Goal: Task Accomplishment & Management: Complete application form

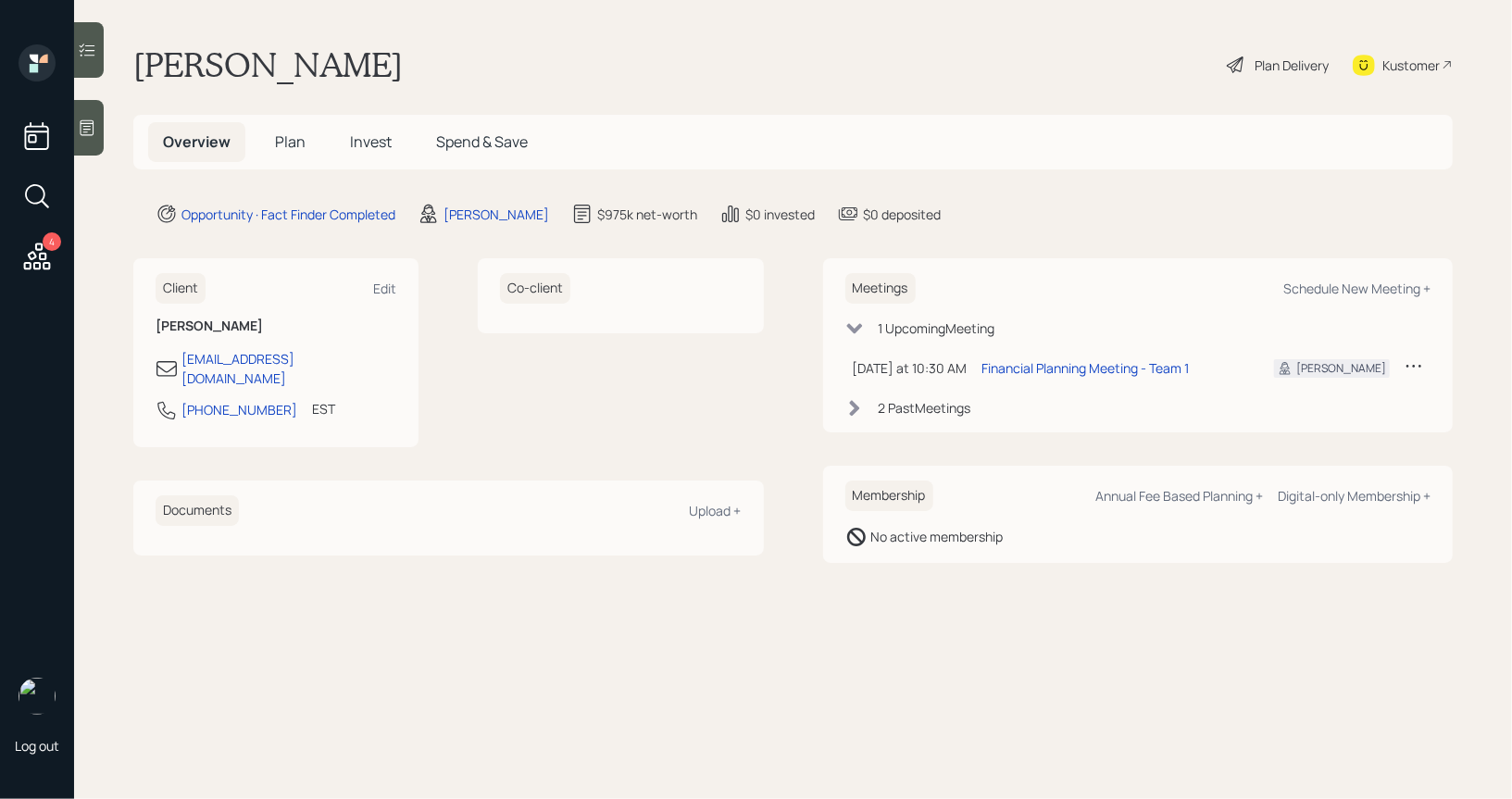
click at [1231, 67] on icon at bounding box center [1235, 65] width 22 height 22
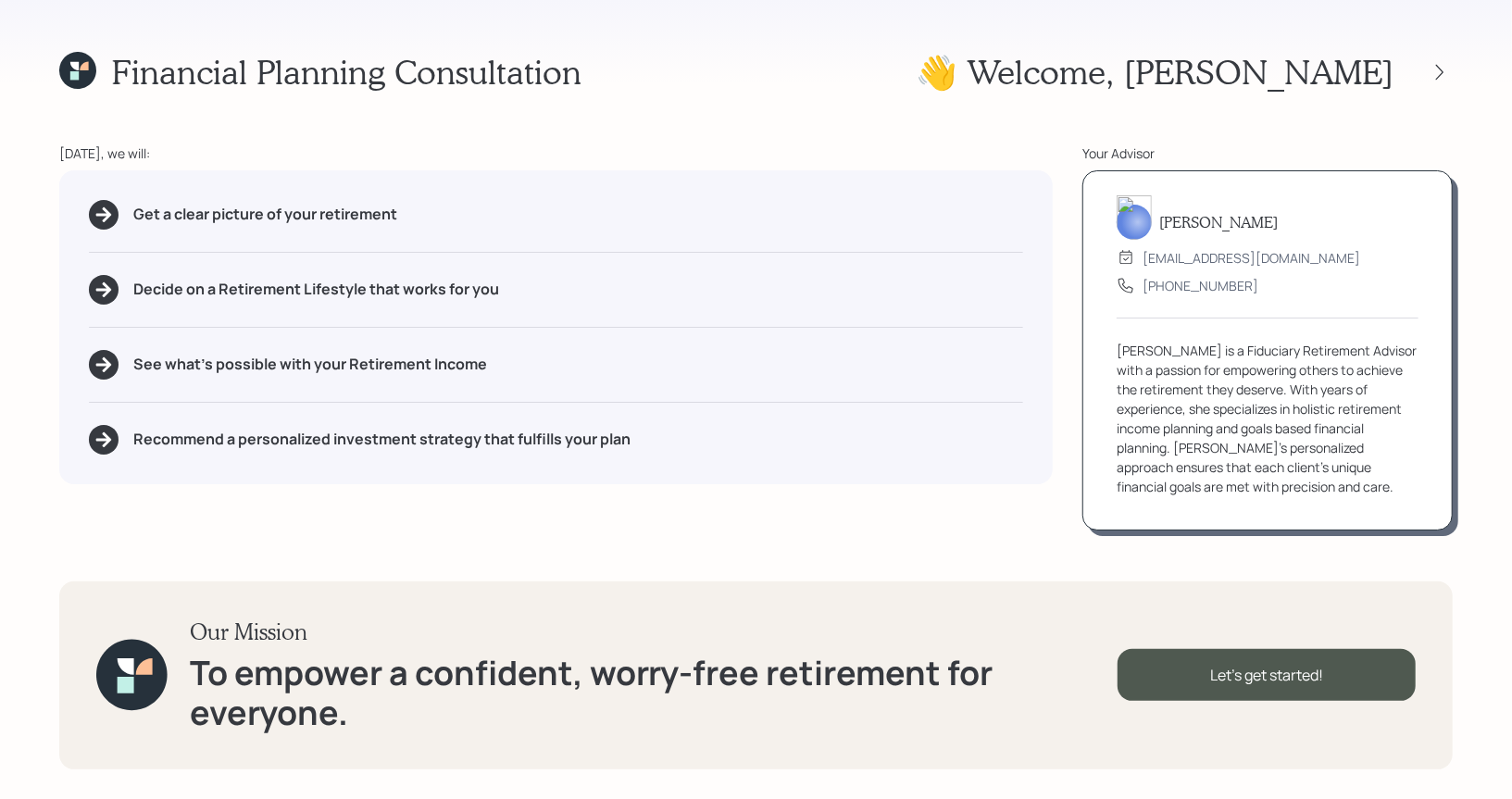
click at [81, 70] on icon at bounding box center [84, 66] width 8 height 8
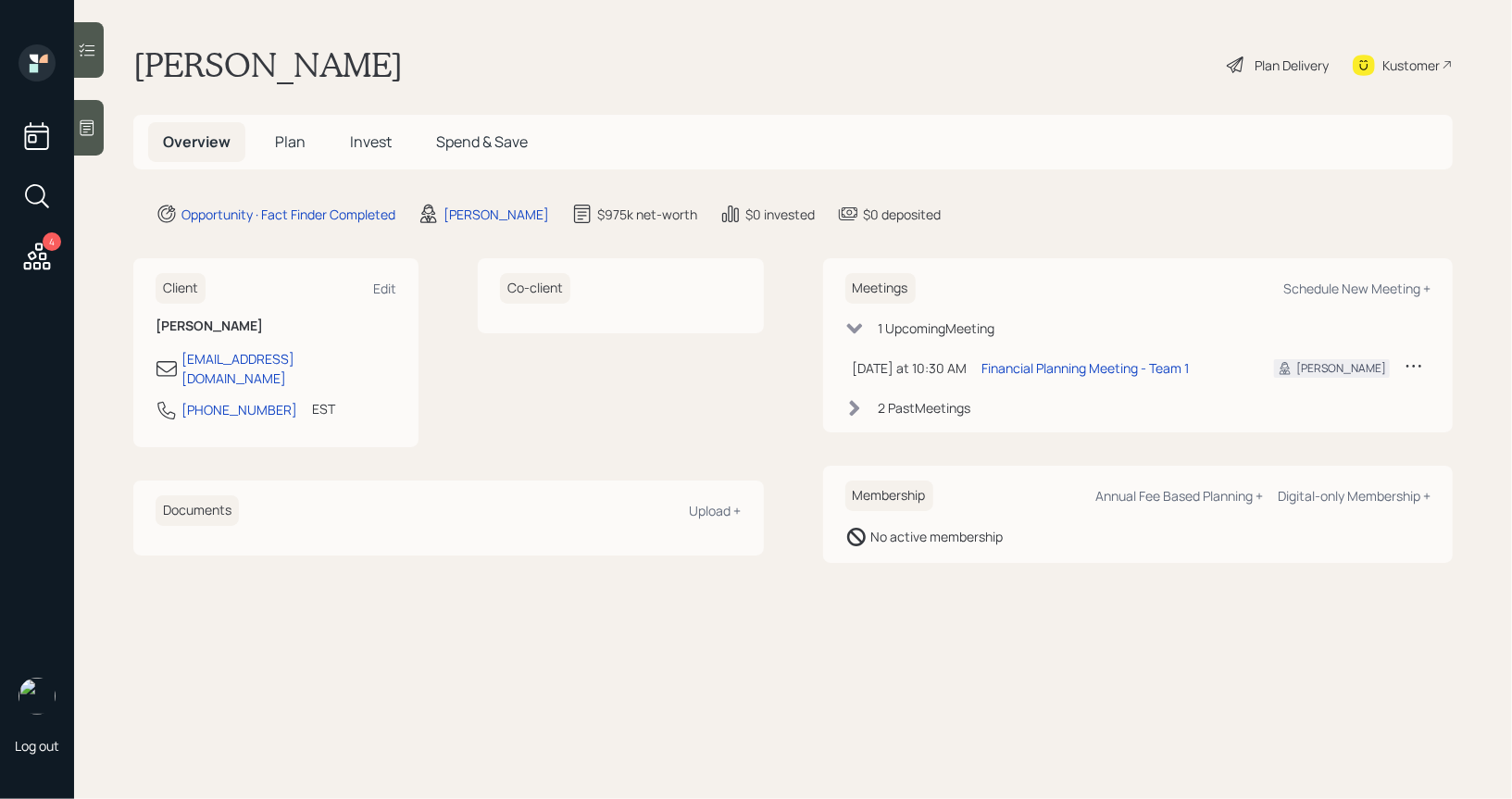
click at [283, 138] on span "Plan" at bounding box center [290, 142] width 31 height 20
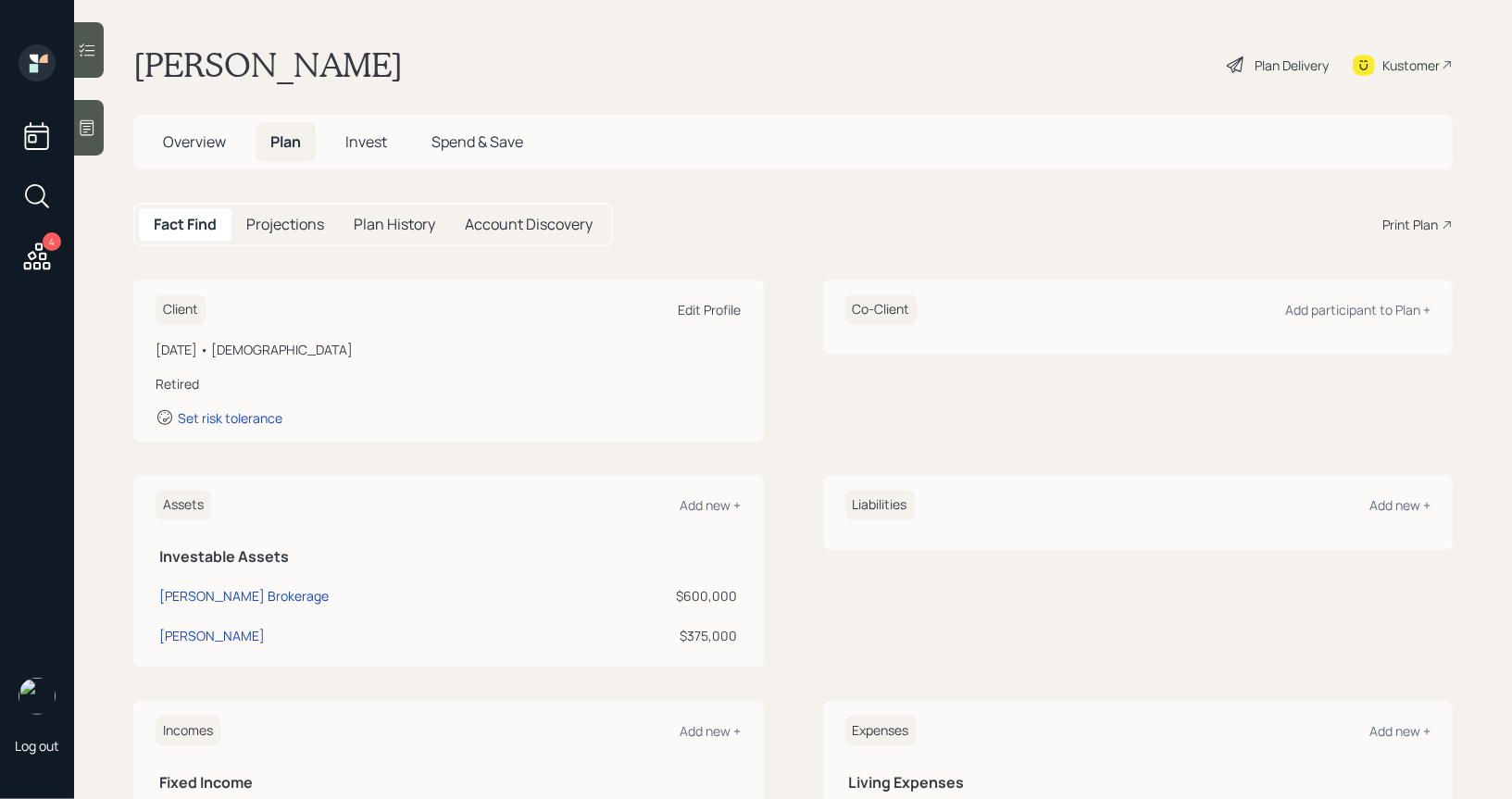
click at [709, 309] on div "Edit Profile" at bounding box center [710, 309] width 63 height 18
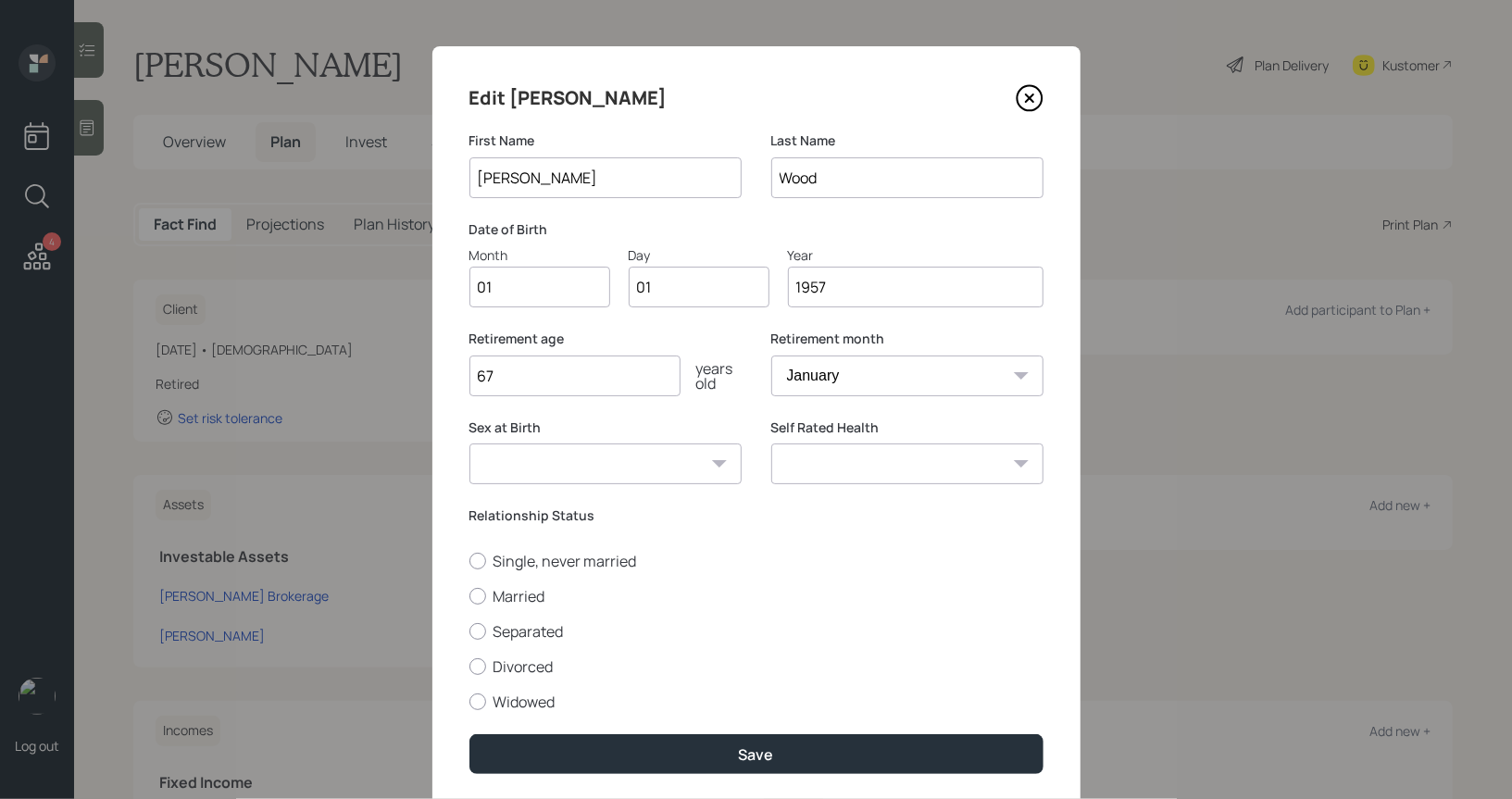
click at [536, 290] on input "01" at bounding box center [539, 287] width 141 height 41
type input "08"
type input "04"
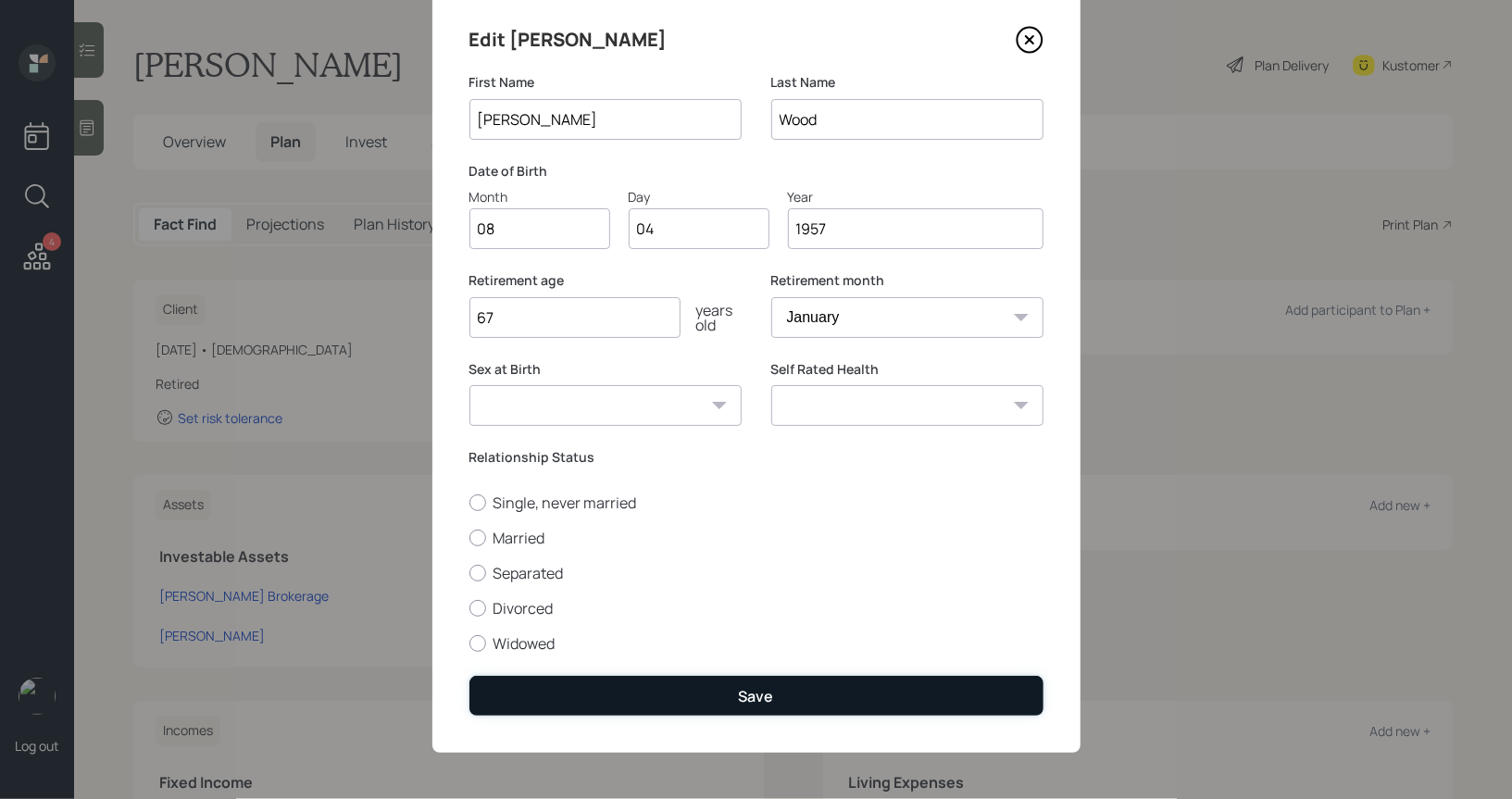
click at [727, 692] on button "Save" at bounding box center [756, 696] width 574 height 40
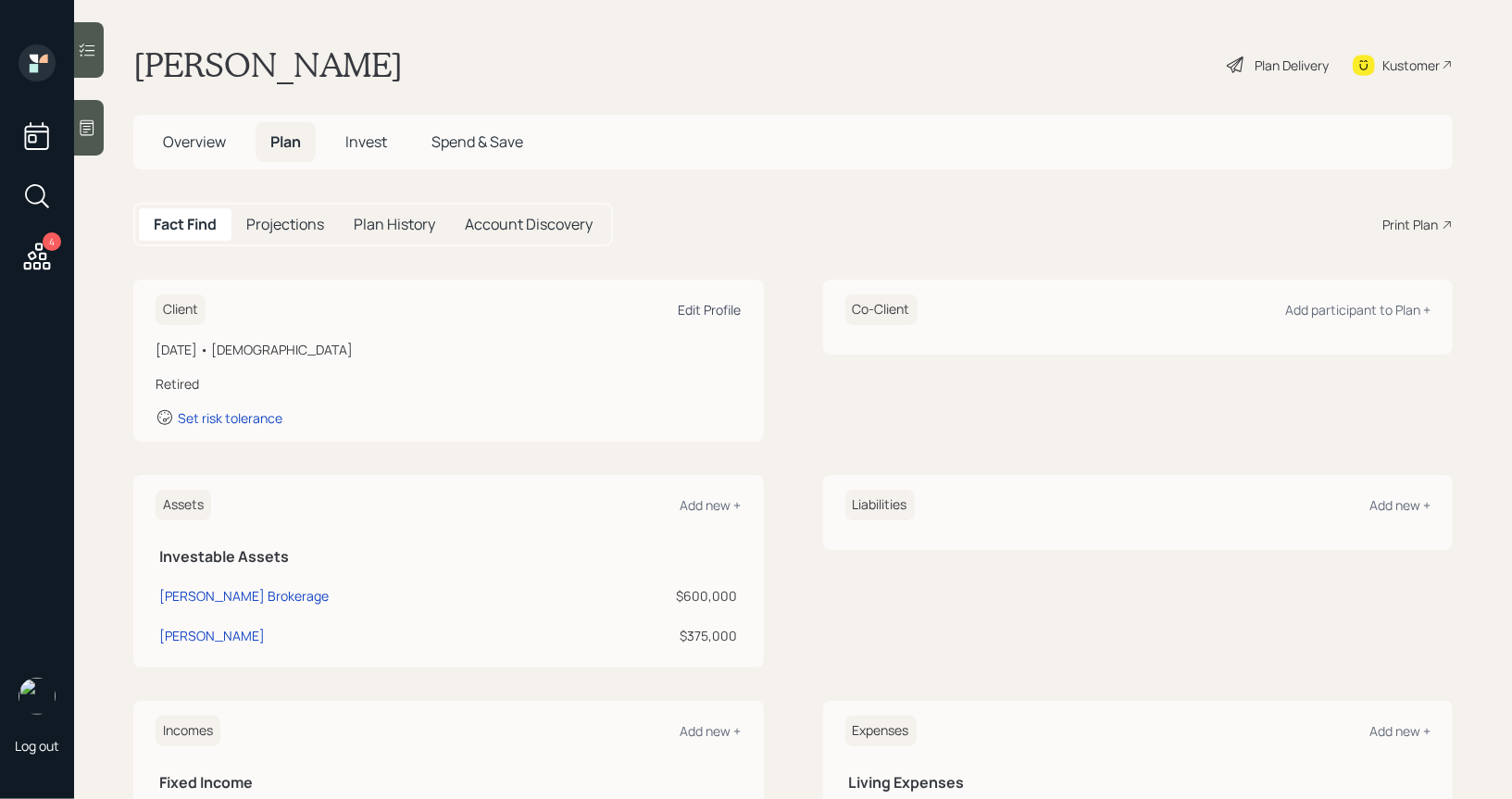
click at [707, 307] on div "Edit Profile" at bounding box center [710, 309] width 63 height 18
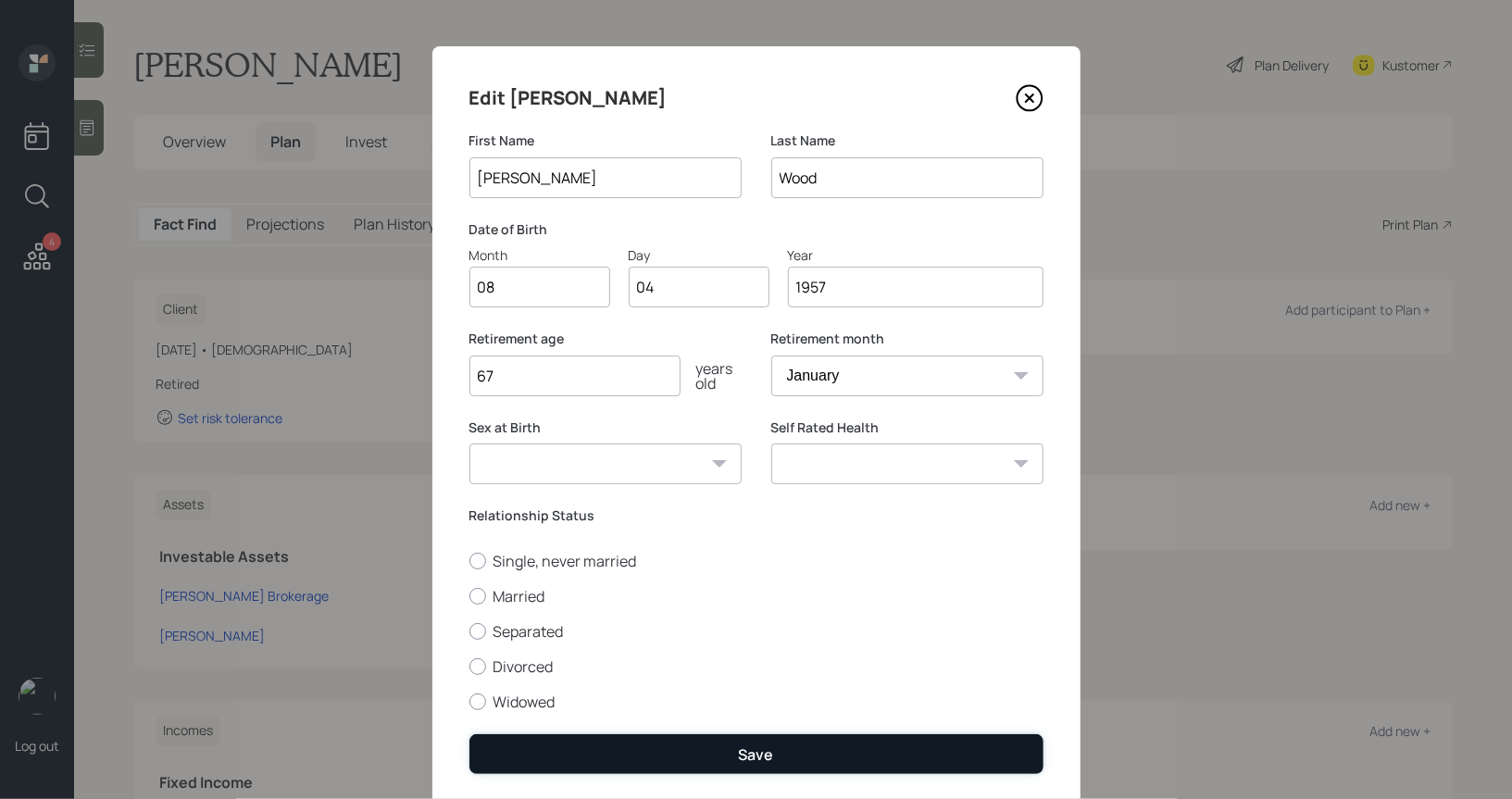
click at [650, 758] on button "Save" at bounding box center [756, 753] width 574 height 40
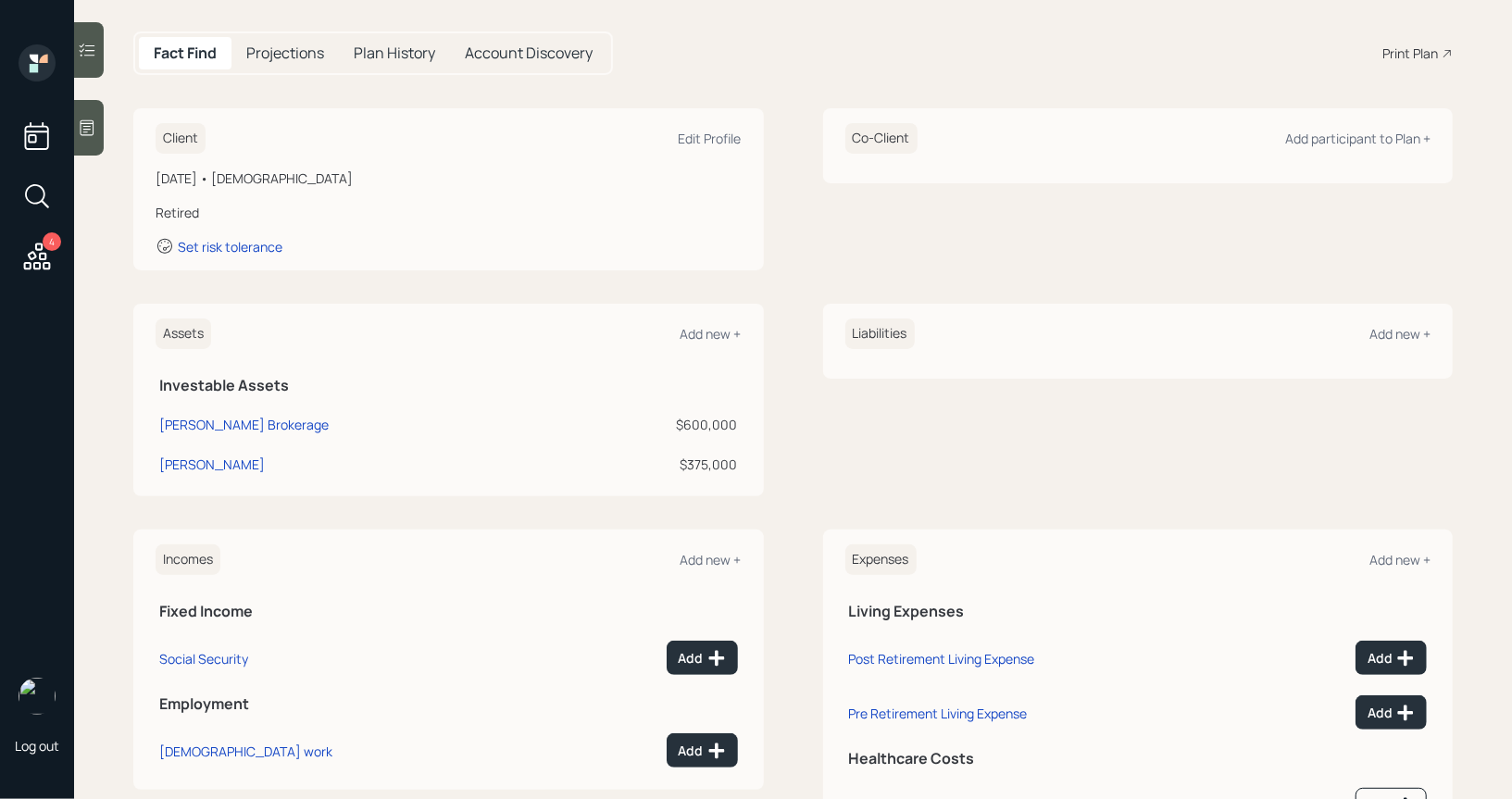
scroll to position [172, 0]
click at [714, 329] on div "Add new +" at bounding box center [711, 332] width 61 height 18
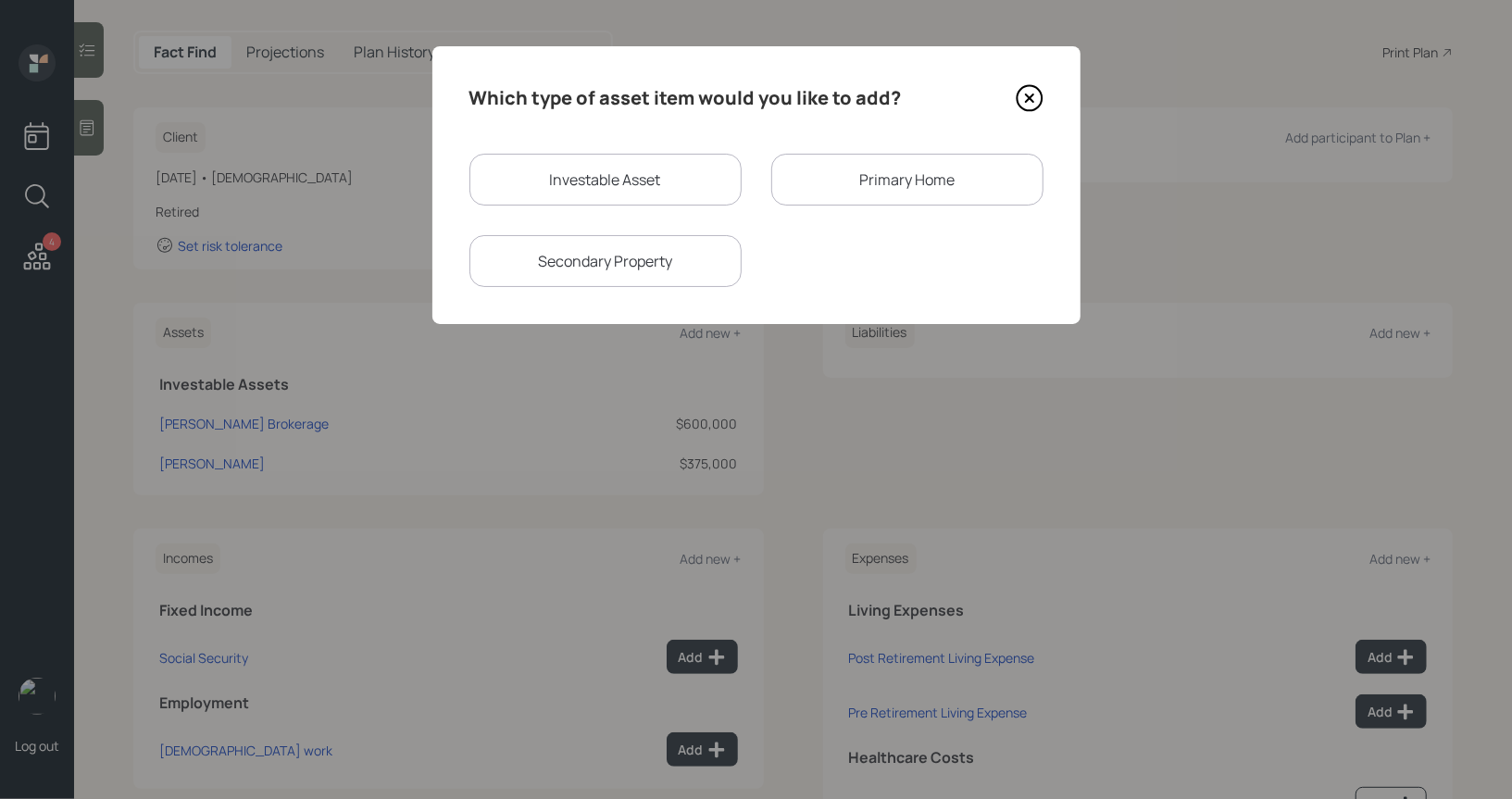
click at [565, 166] on div "Investable Asset" at bounding box center [605, 180] width 272 height 52
select select "taxable"
select select "balanced"
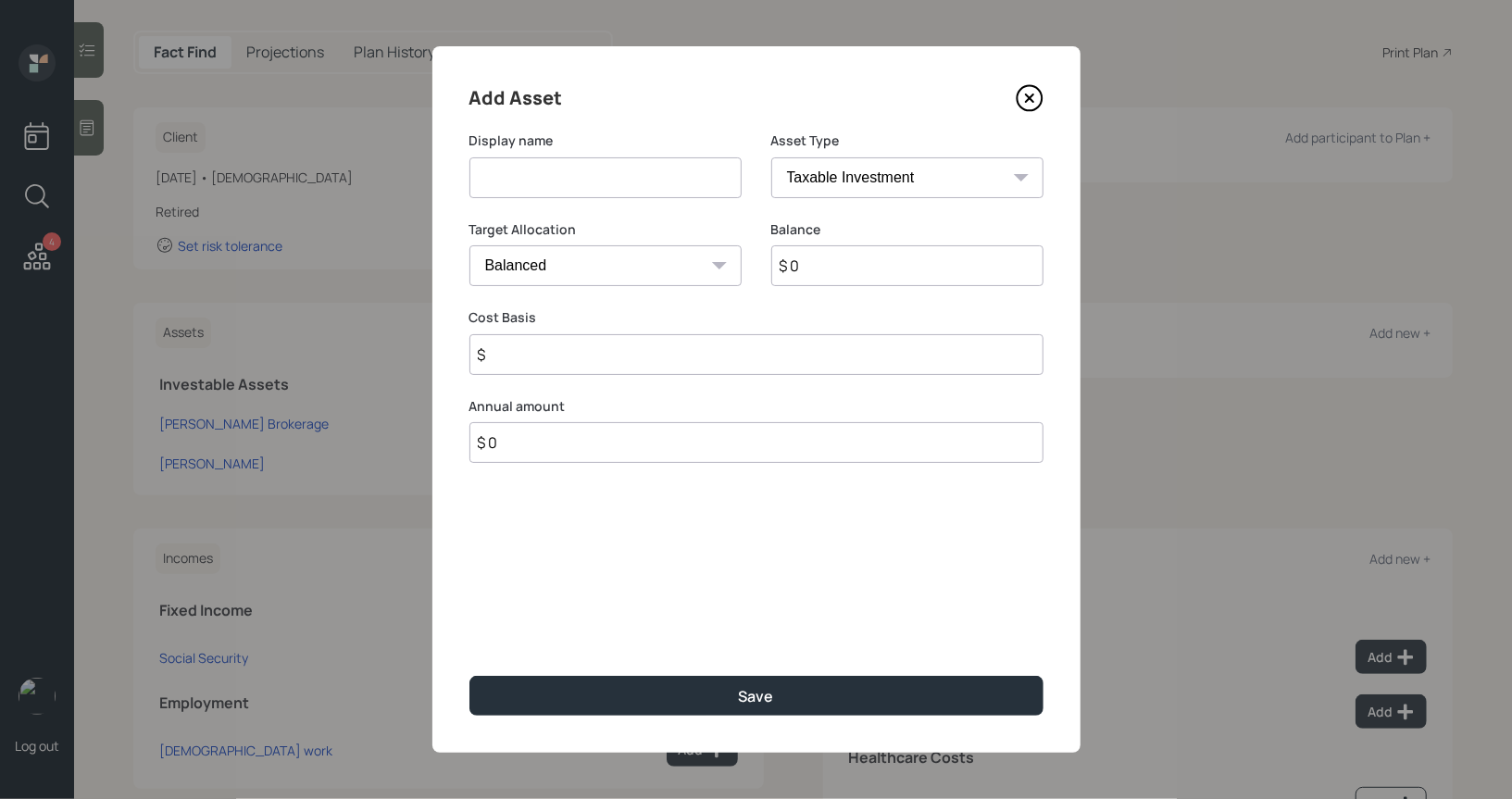
click at [574, 176] on input at bounding box center [605, 178] width 272 height 41
type input "Savings"
click at [904, 257] on input "$ 0" at bounding box center [907, 265] width 272 height 41
type input "$ 10,000"
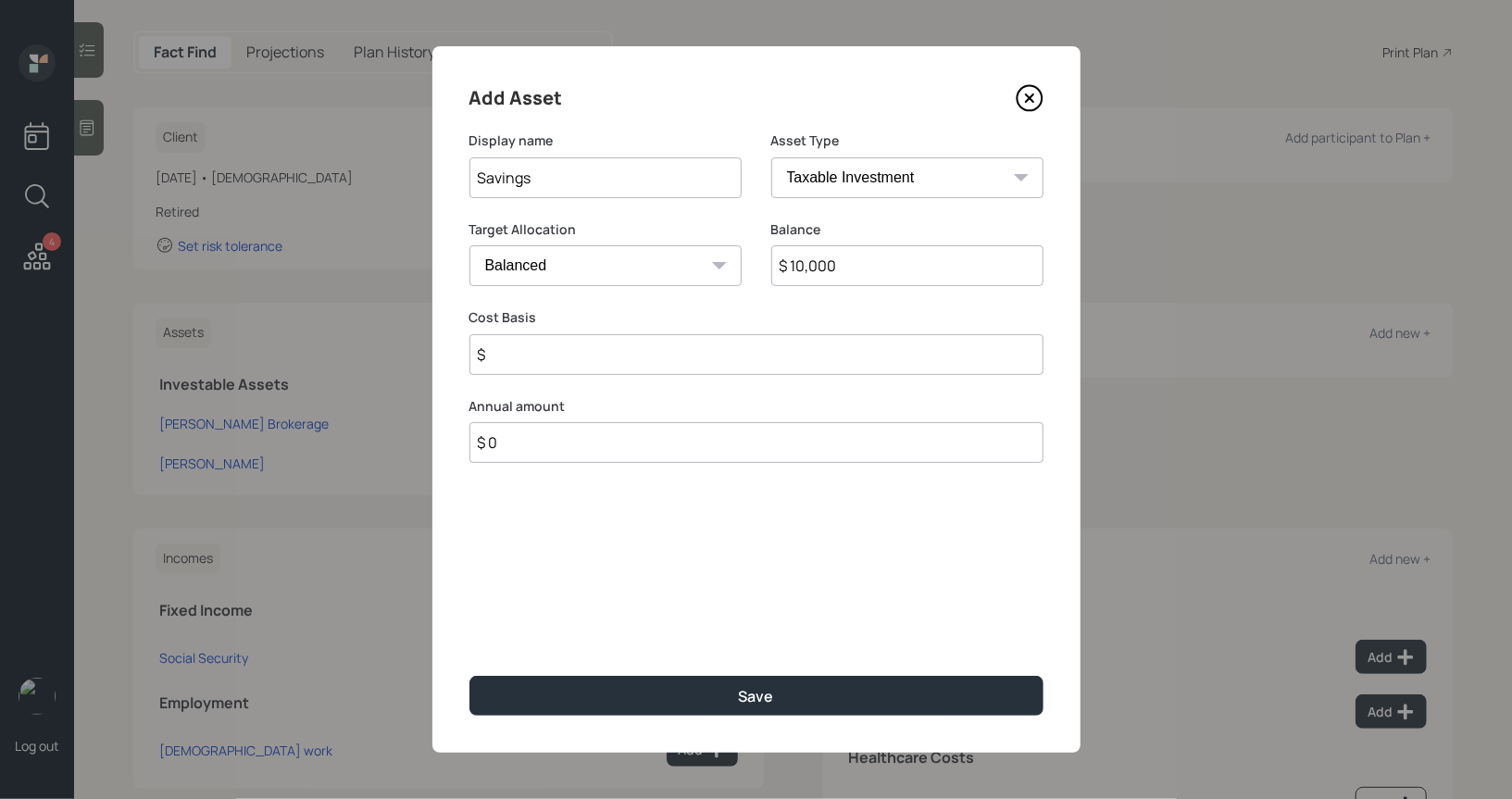
click at [606, 263] on select "Cash Conservative Balanced Aggressive" at bounding box center [605, 265] width 272 height 41
select select "uninvested"
click at [469, 245] on select "Cash Conservative Balanced Aggressive" at bounding box center [605, 265] width 272 height 41
click at [561, 363] on input "$" at bounding box center [756, 355] width 574 height 41
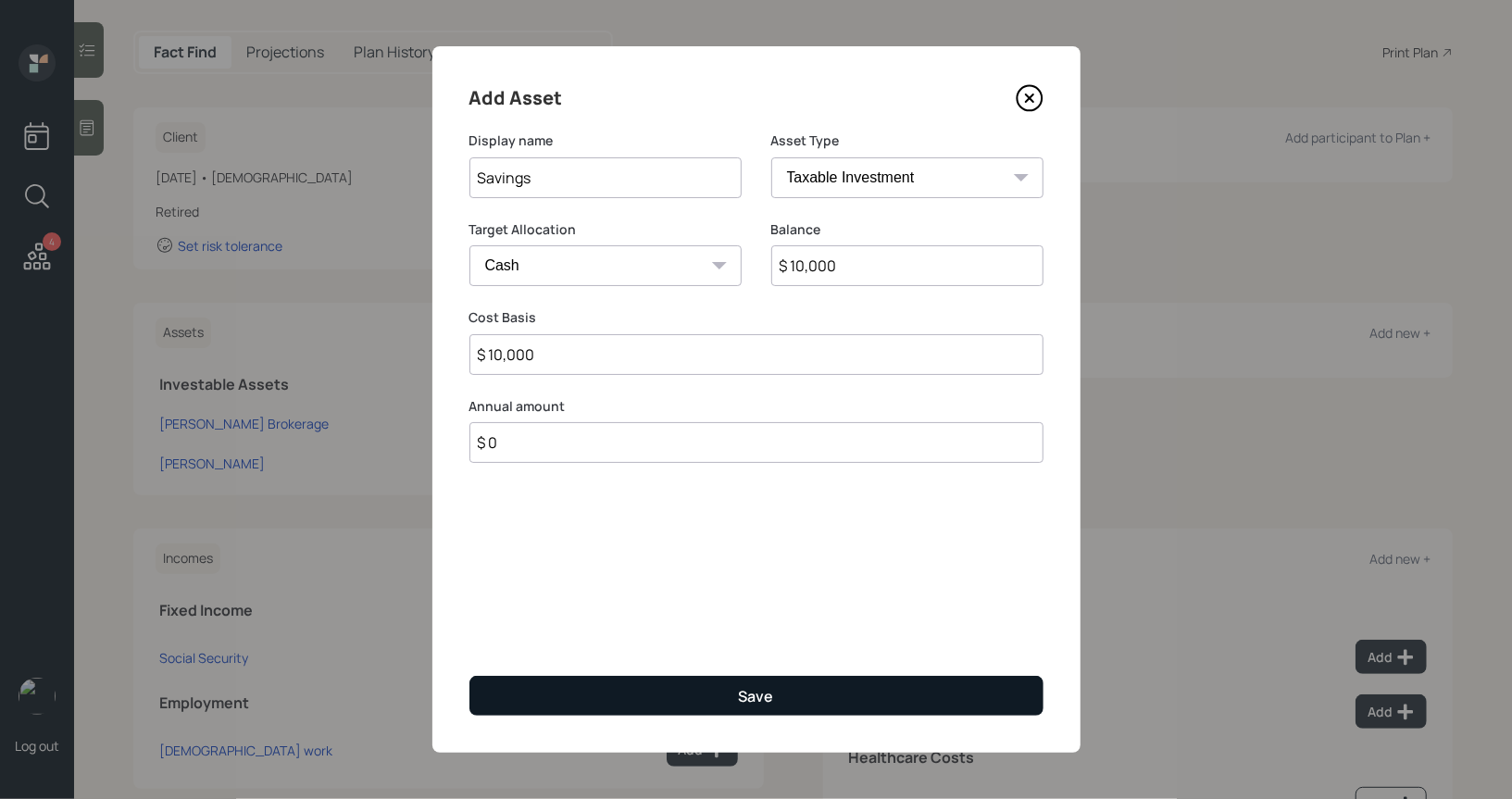
type input "$ 10,000"
click at [669, 699] on button "Save" at bounding box center [756, 696] width 574 height 40
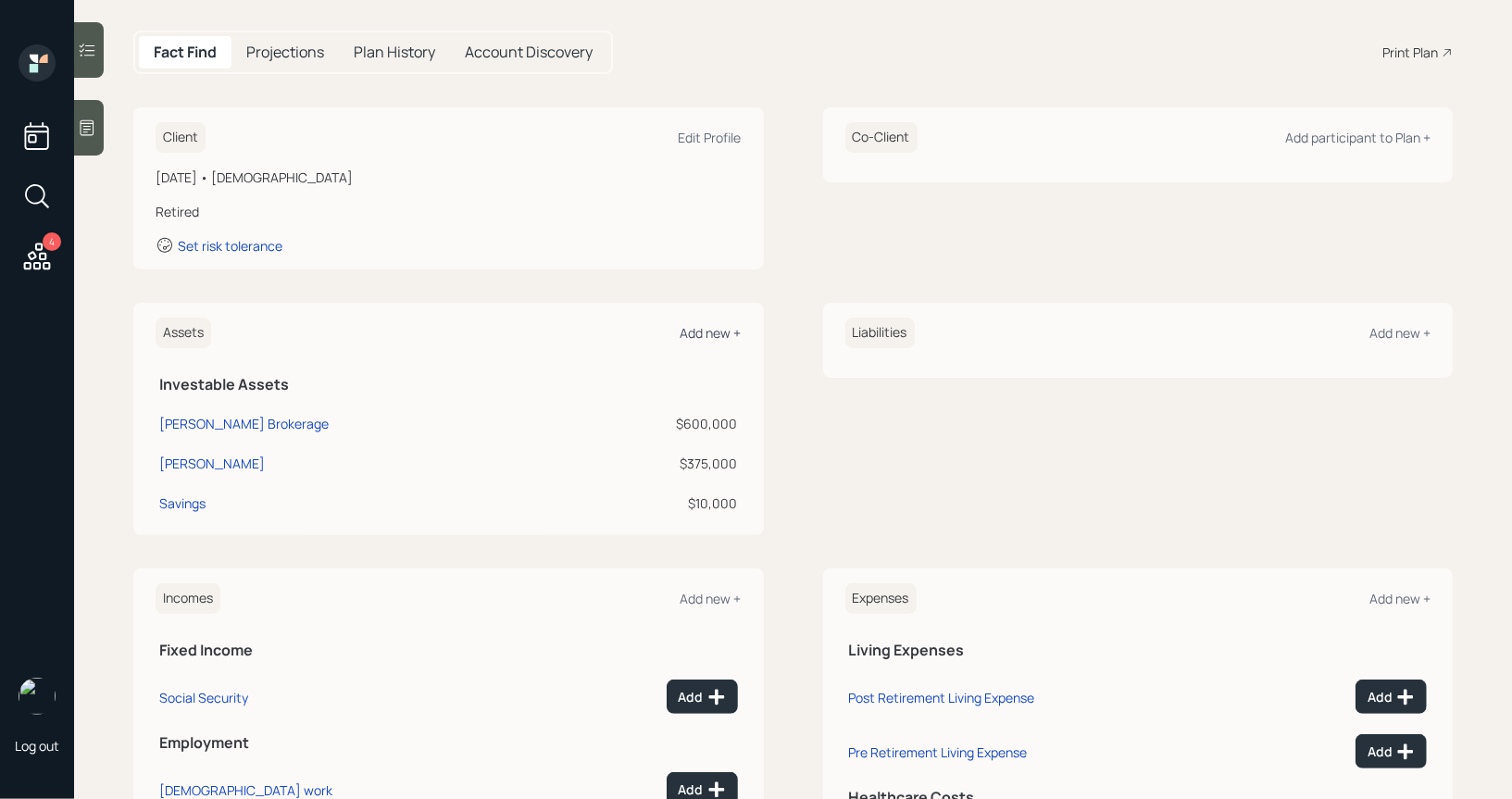
click at [705, 335] on div "Add new +" at bounding box center [711, 332] width 61 height 18
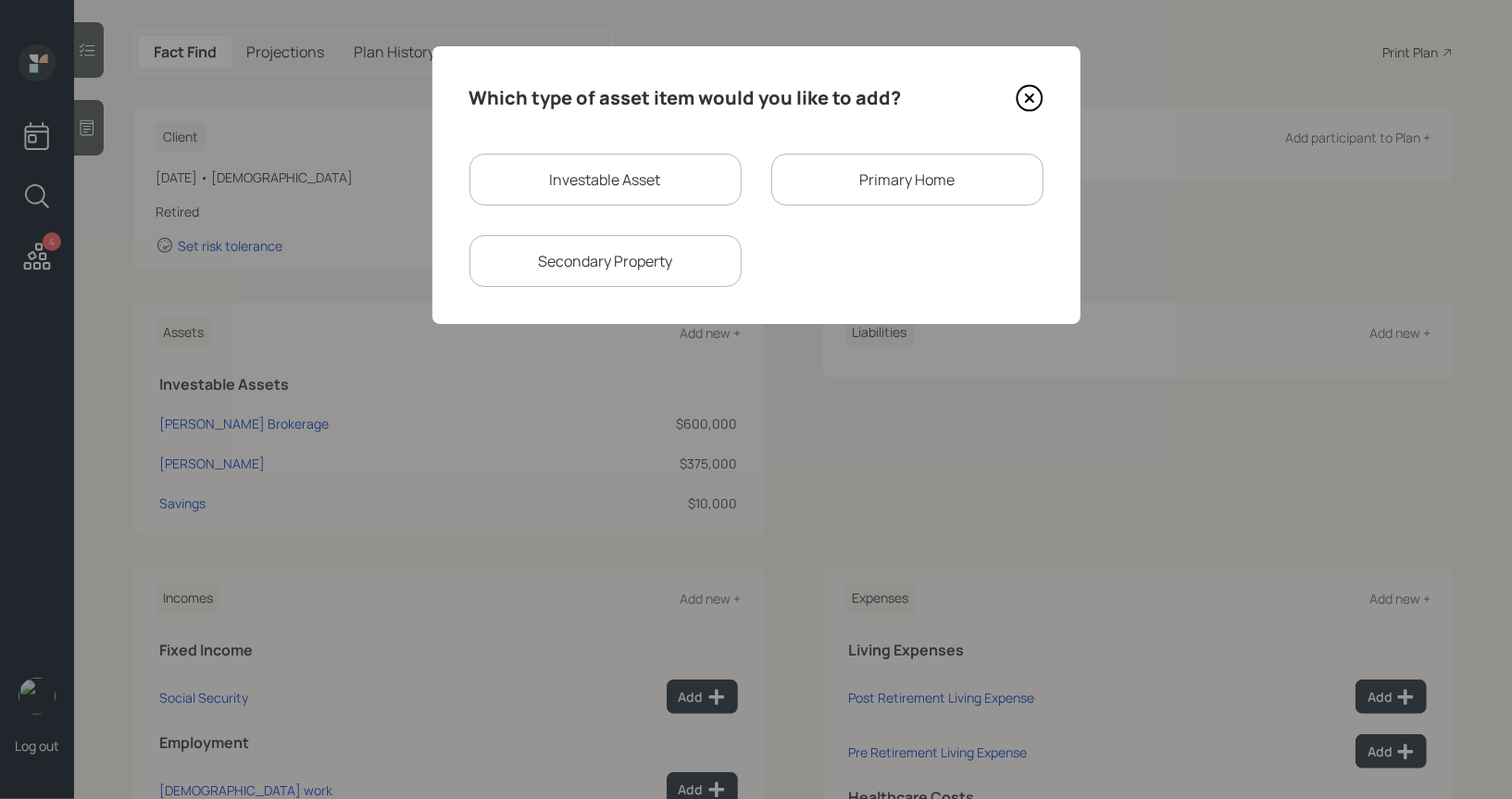
click at [895, 188] on div "Primary Home" at bounding box center [907, 180] width 272 height 52
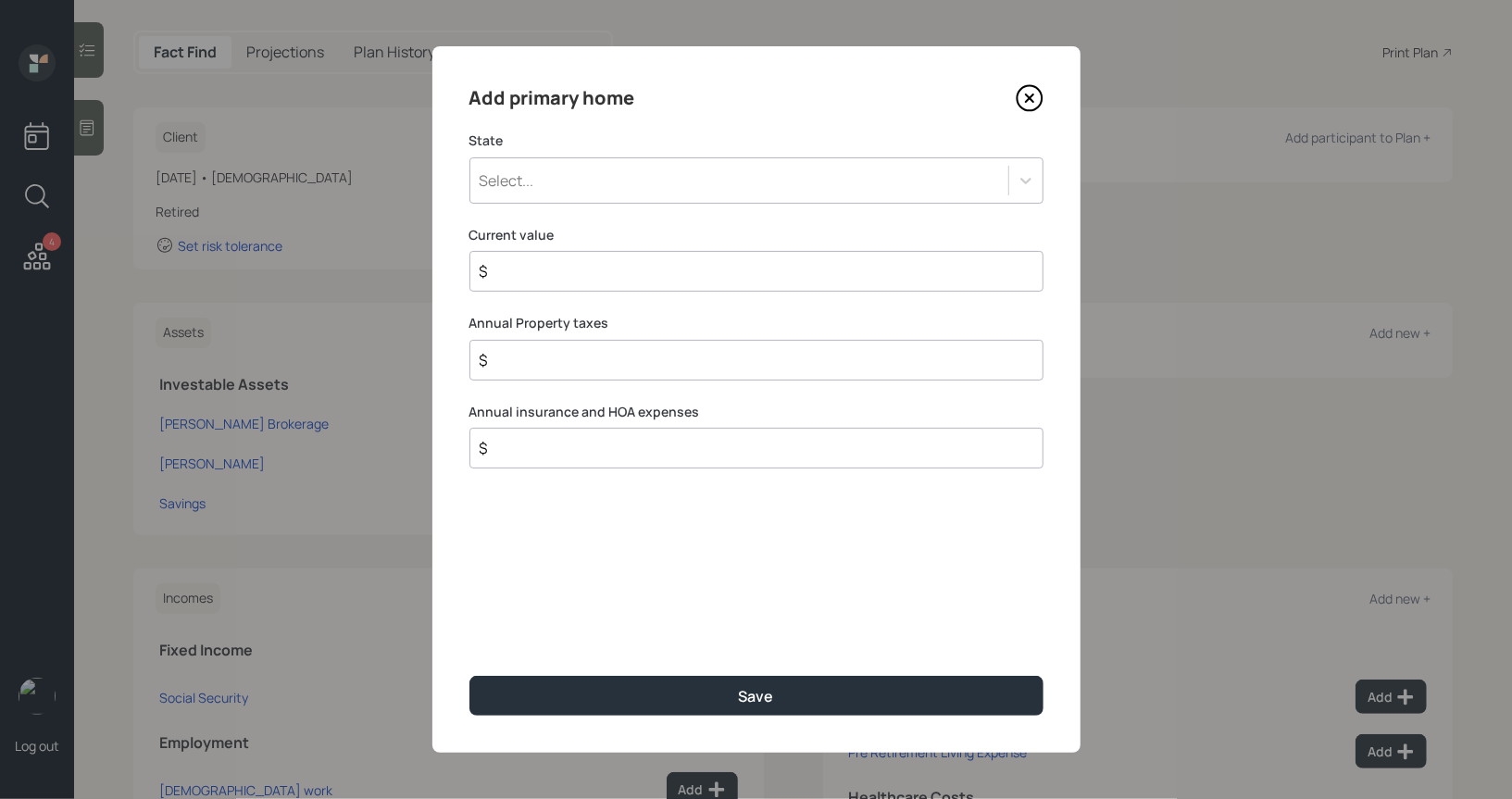
click at [690, 181] on div "Select..." at bounding box center [739, 181] width 538 height 32
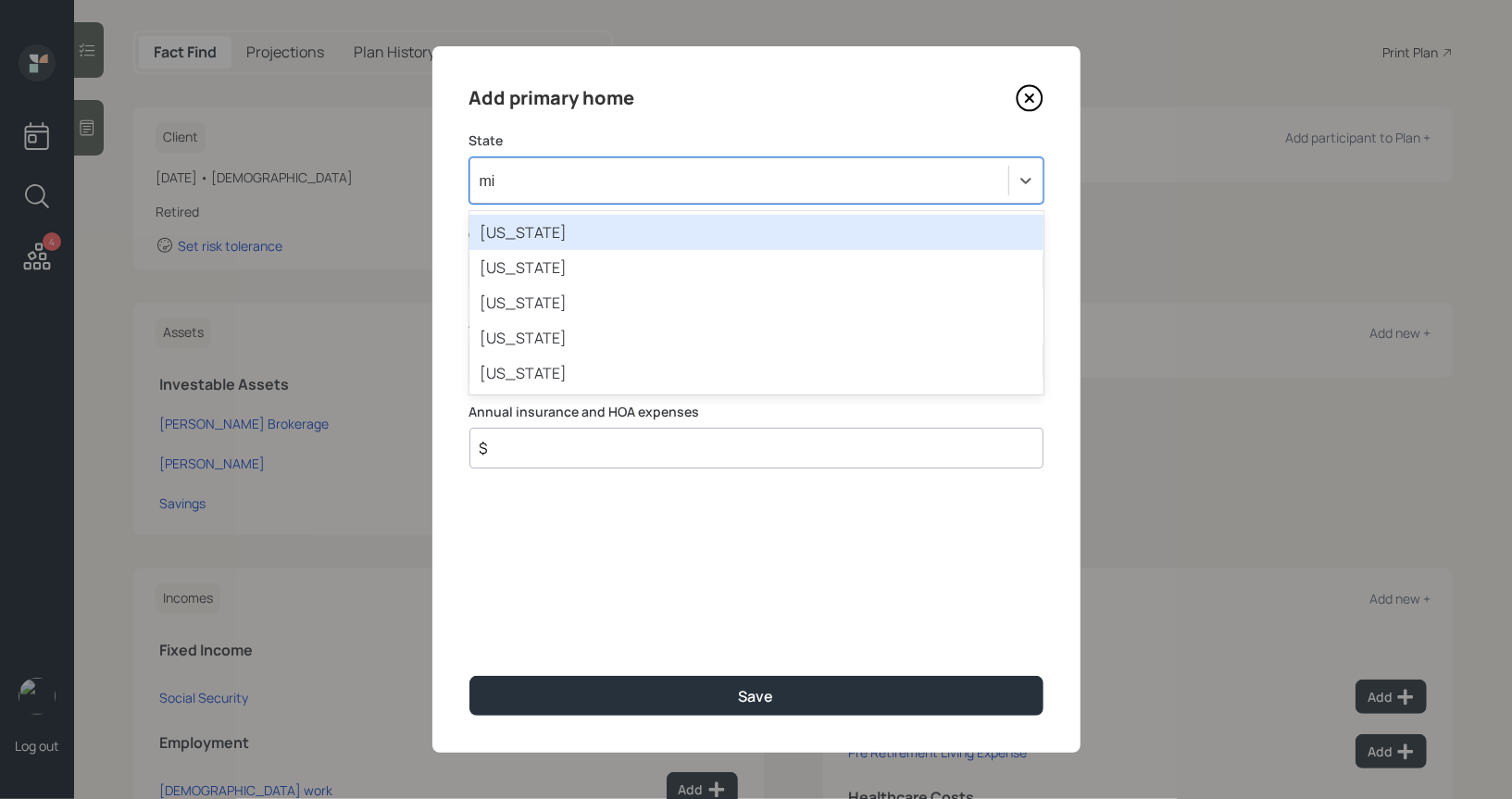
type input "mic"
click at [708, 233] on div "[US_STATE]" at bounding box center [756, 233] width 574 height 35
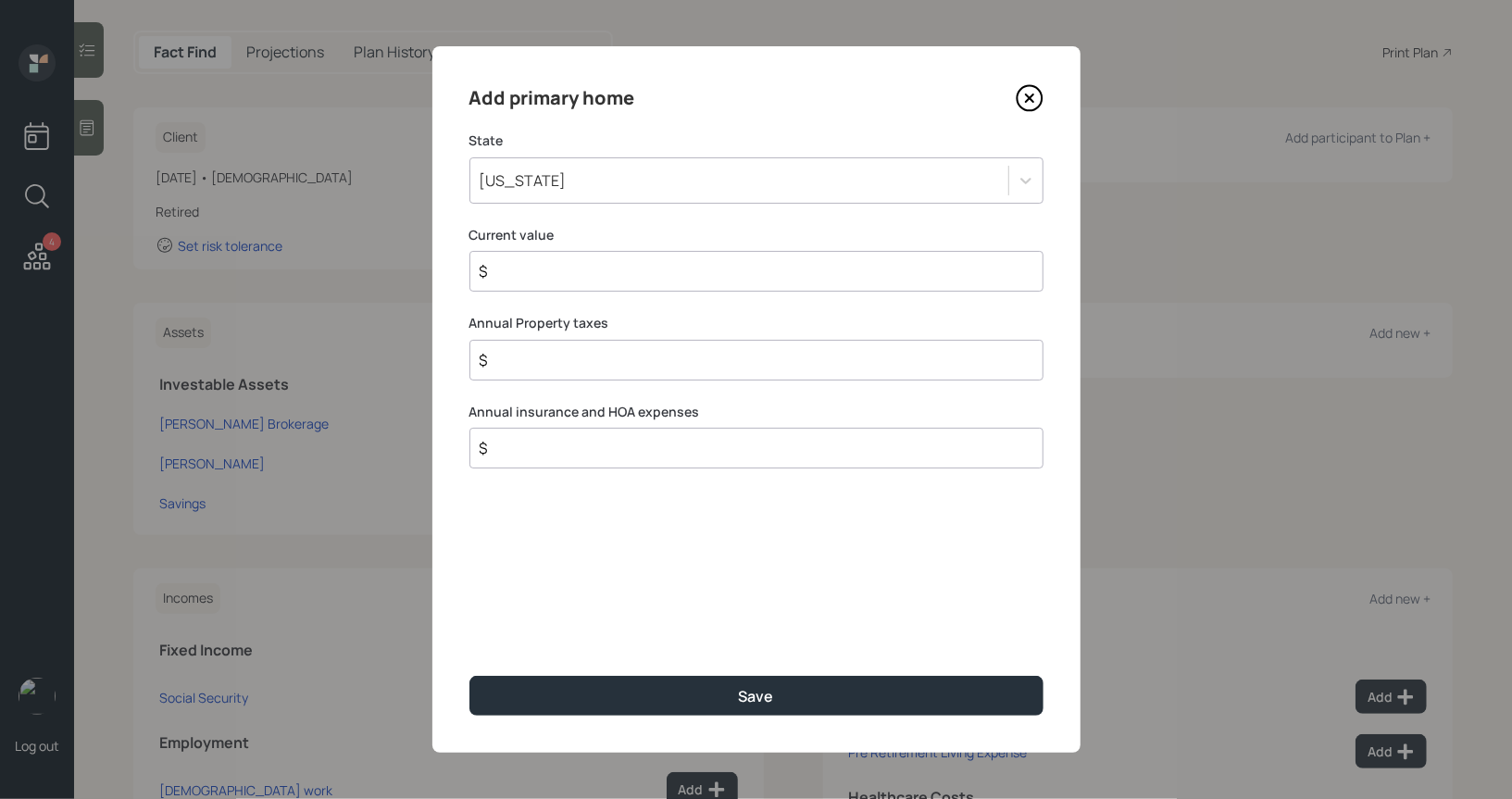
click at [622, 274] on input "$" at bounding box center [749, 271] width 543 height 22
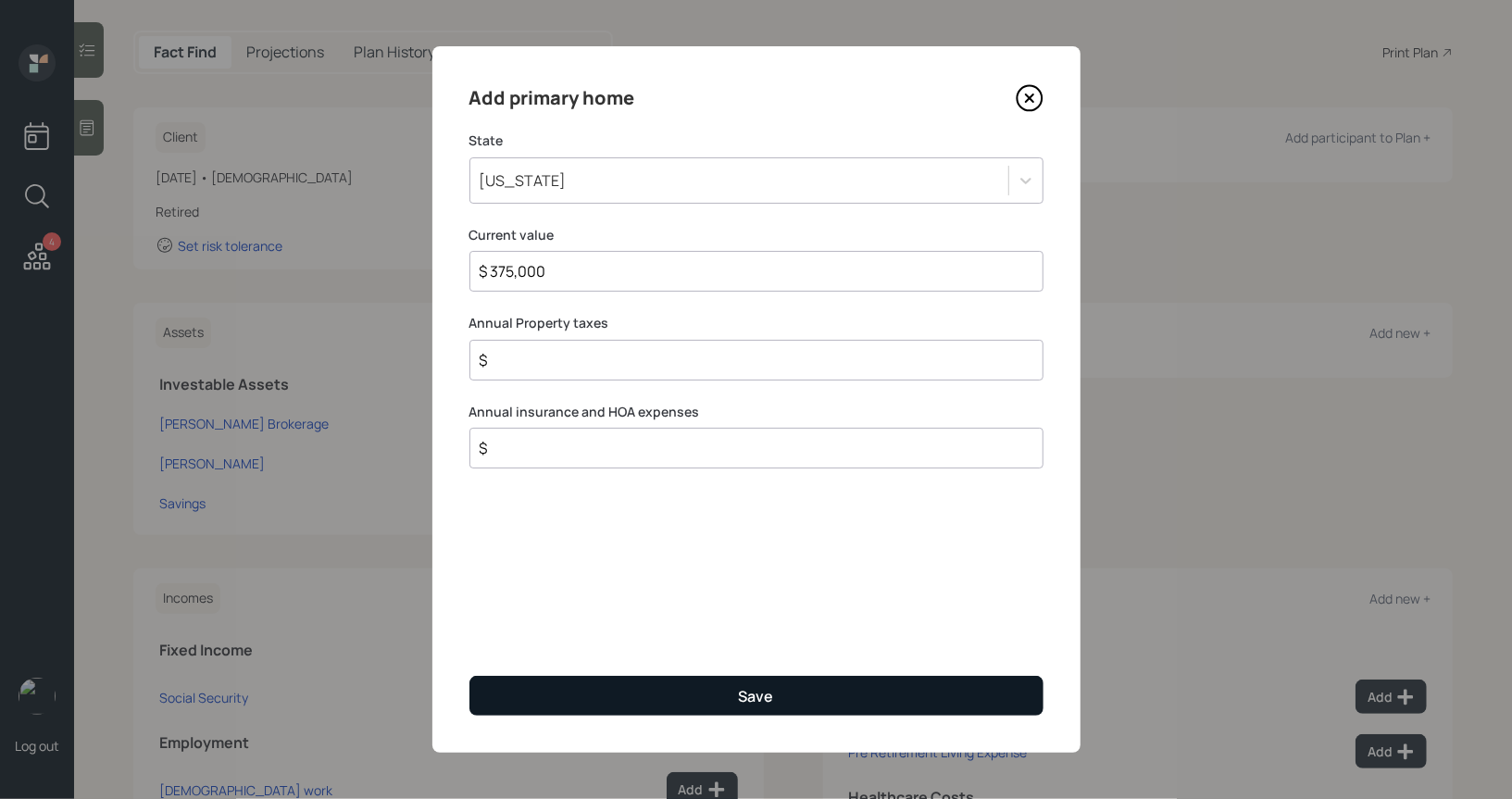
type input "$ 375,000"
click at [643, 698] on button "Save" at bounding box center [756, 696] width 574 height 40
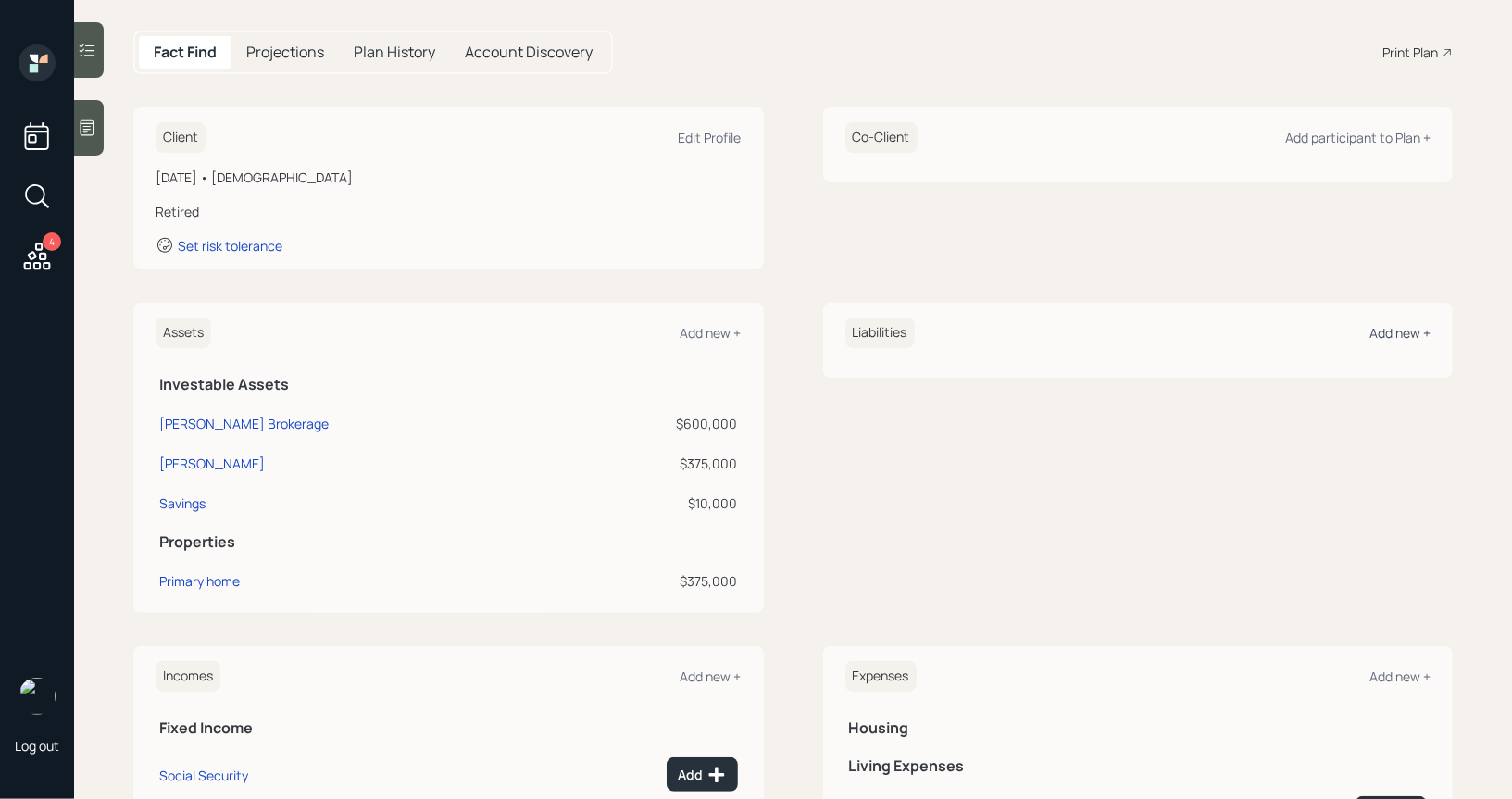
click at [1407, 332] on div "Add new +" at bounding box center [1399, 332] width 61 height 18
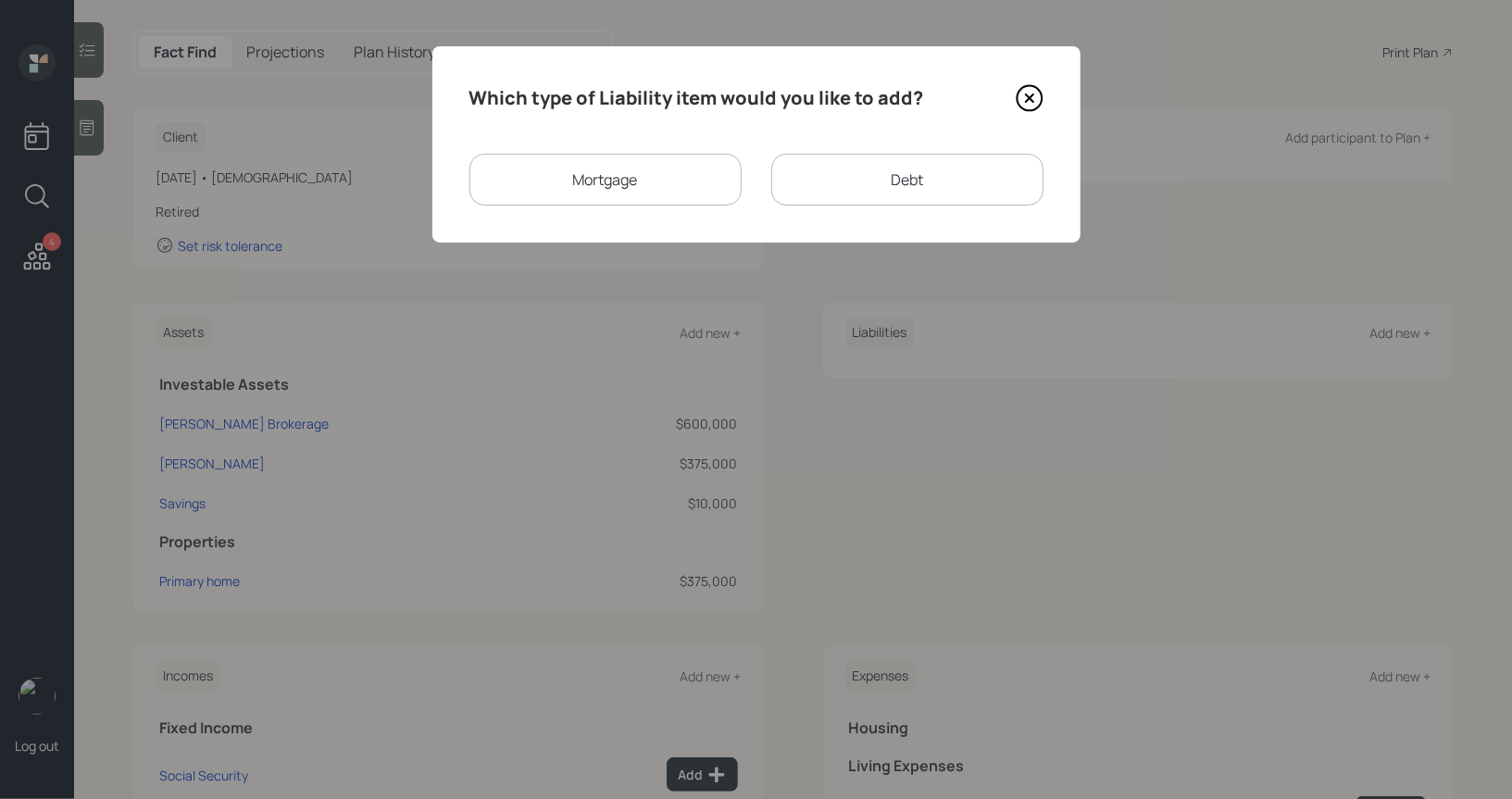
click at [641, 167] on div "Mortgage" at bounding box center [605, 180] width 272 height 52
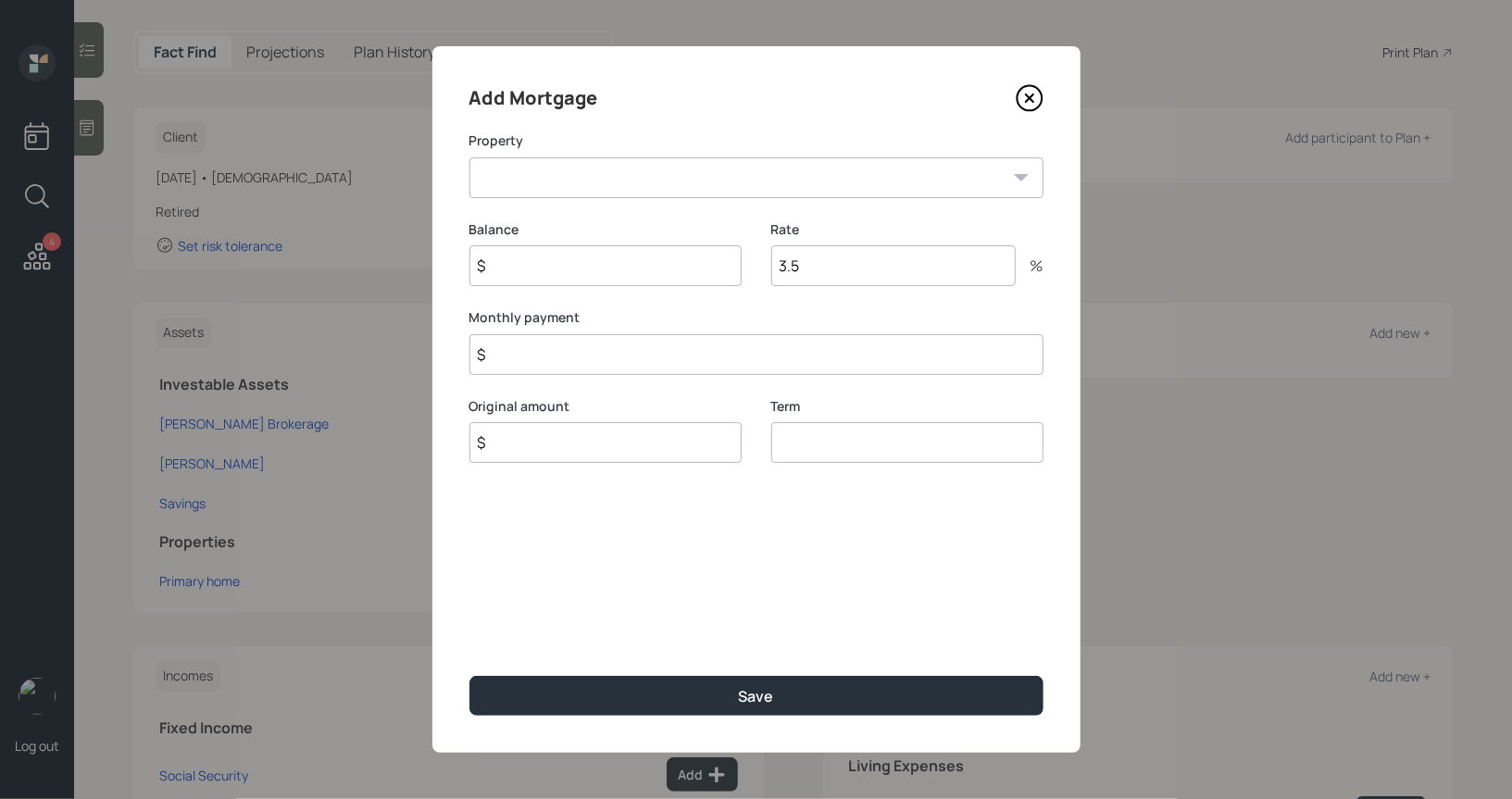
click at [587, 196] on select "MI Primary home" at bounding box center [756, 178] width 574 height 41
select select "262d472d-daab-4ccb-b8a3-a75eb351764f"
click at [469, 157] on select "MI Primary home" at bounding box center [756, 178] width 574 height 41
click at [557, 272] on input "$" at bounding box center [605, 265] width 272 height 41
type input "$ 150,000"
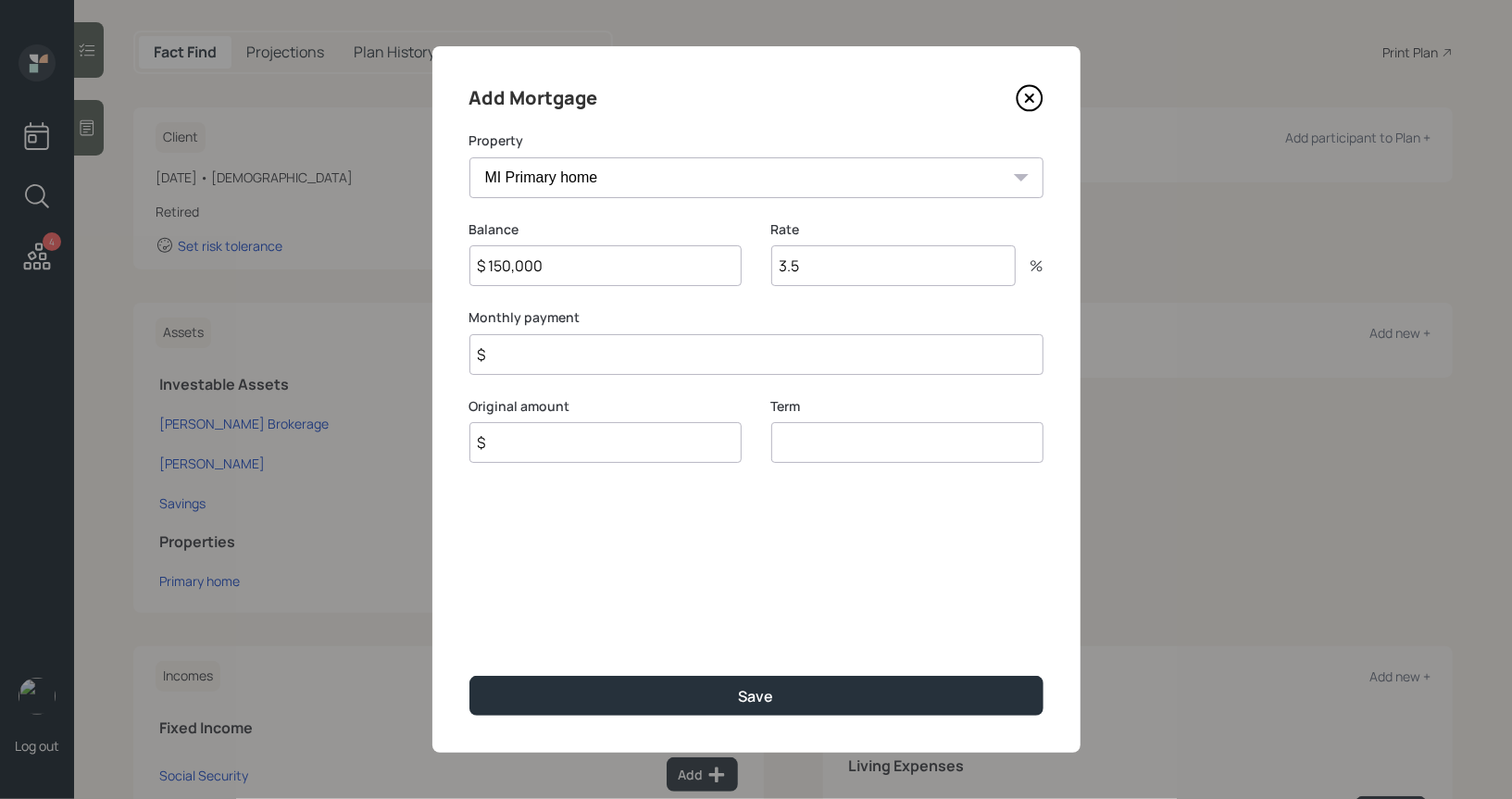
click at [560, 447] on input "$" at bounding box center [605, 442] width 272 height 41
type input "$ 150,000"
click at [830, 267] on input "3.5" at bounding box center [893, 265] width 244 height 41
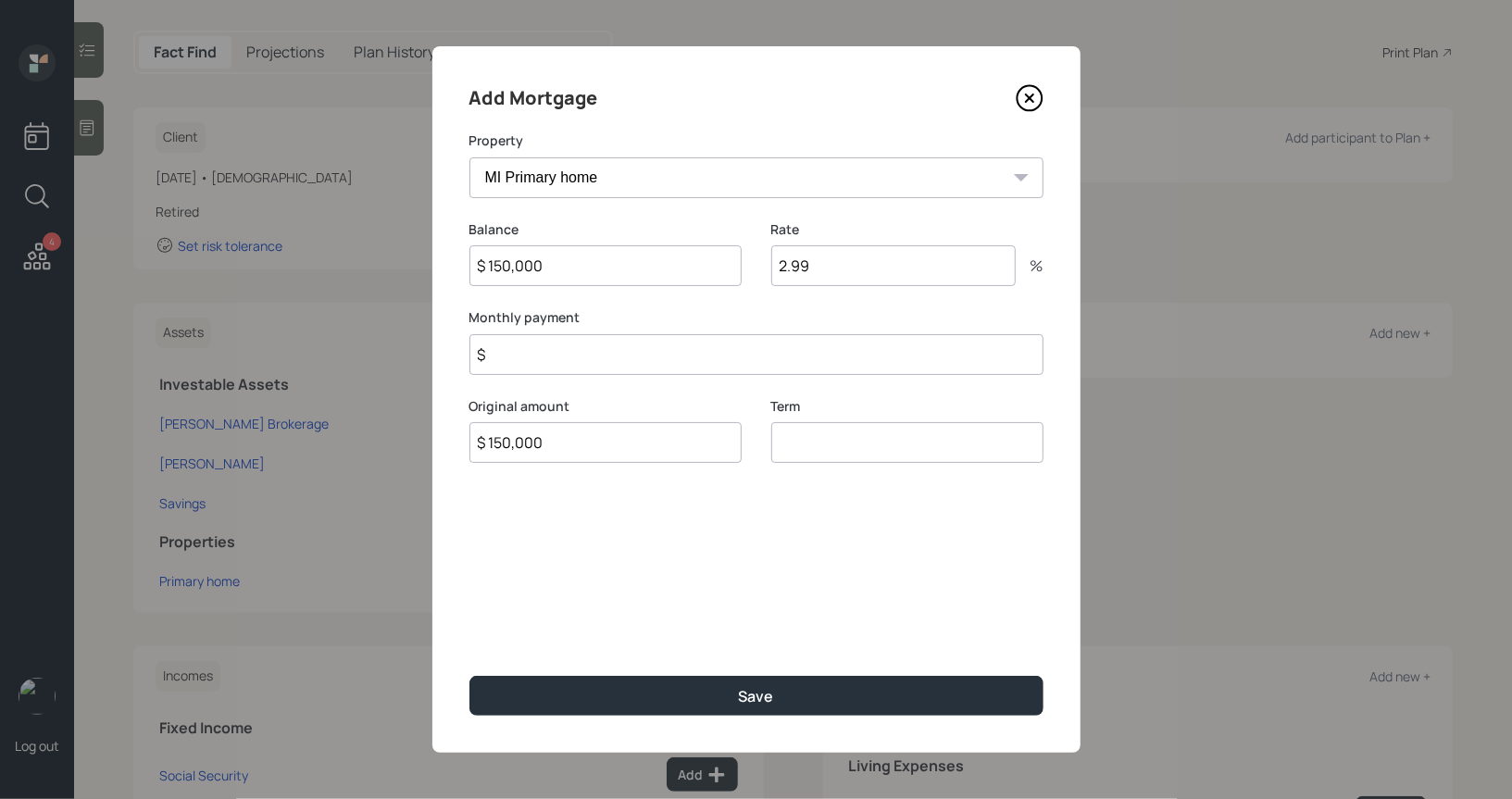
type input "2.99"
click at [608, 363] on input "$" at bounding box center [756, 355] width 574 height 41
type input "$ 1,600"
click at [844, 444] on input "number" at bounding box center [907, 442] width 272 height 41
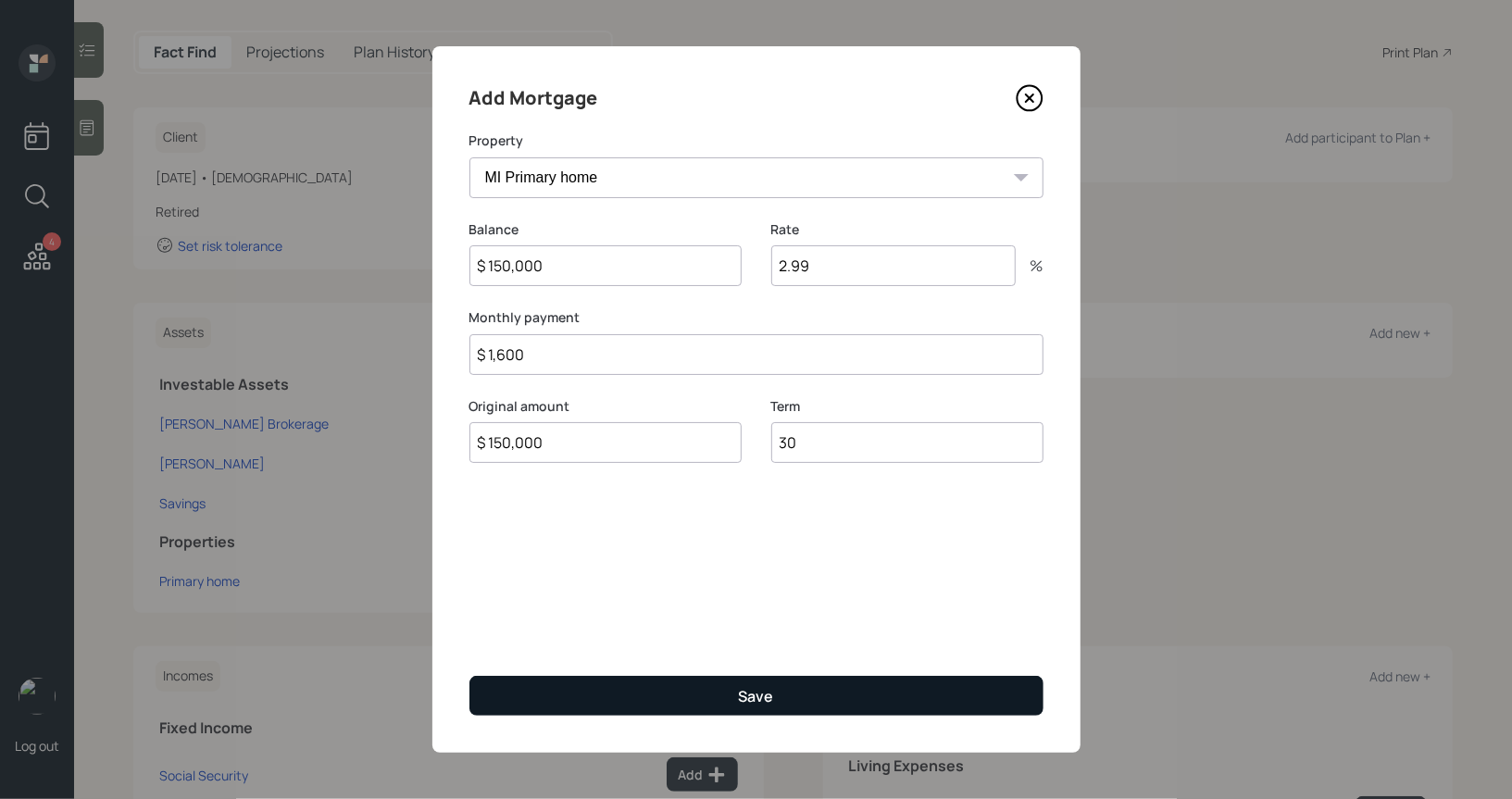
type input "30"
click at [730, 692] on button "Save" at bounding box center [756, 696] width 574 height 40
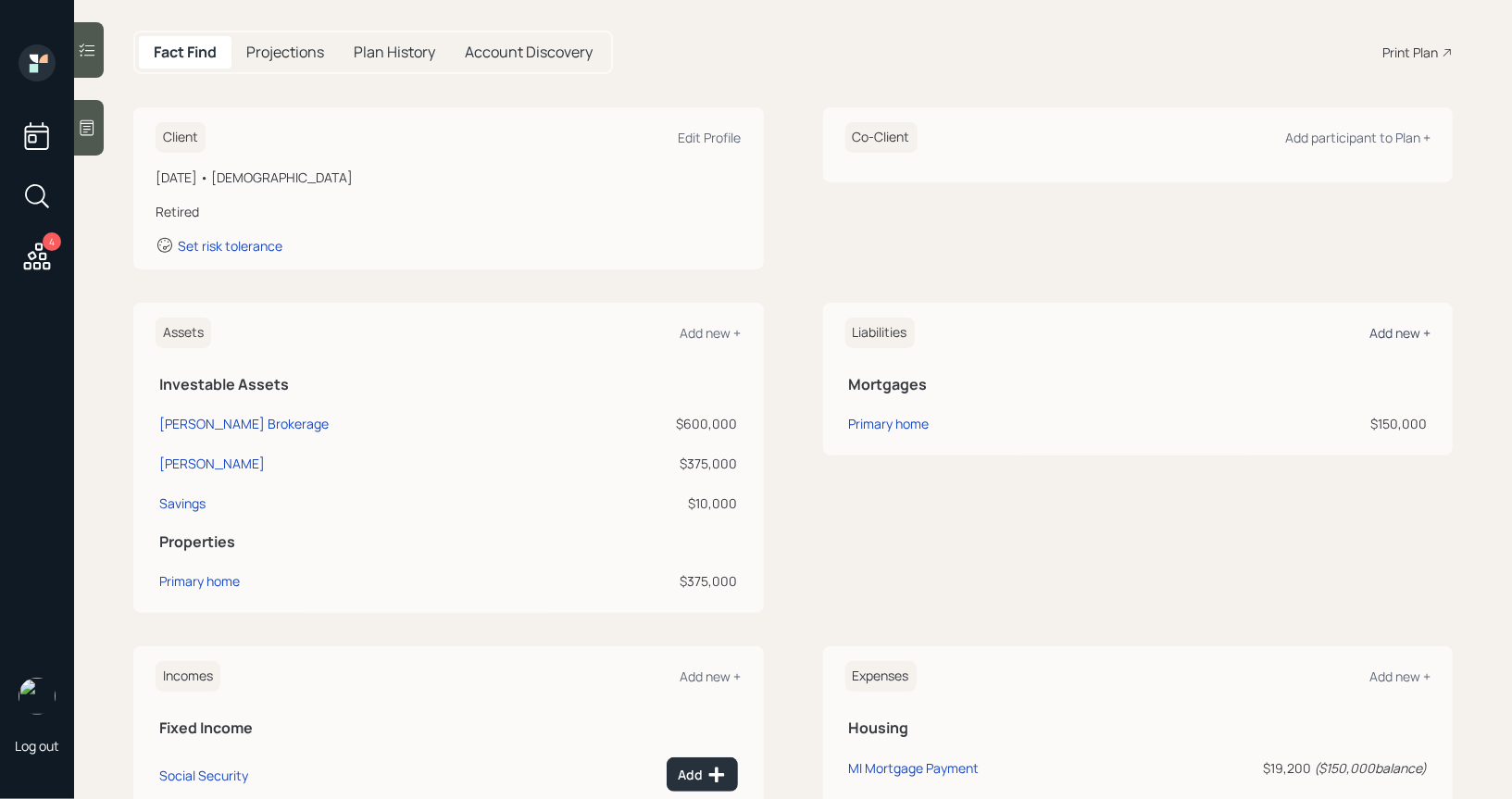
click at [1392, 333] on div "Add new +" at bounding box center [1399, 332] width 61 height 18
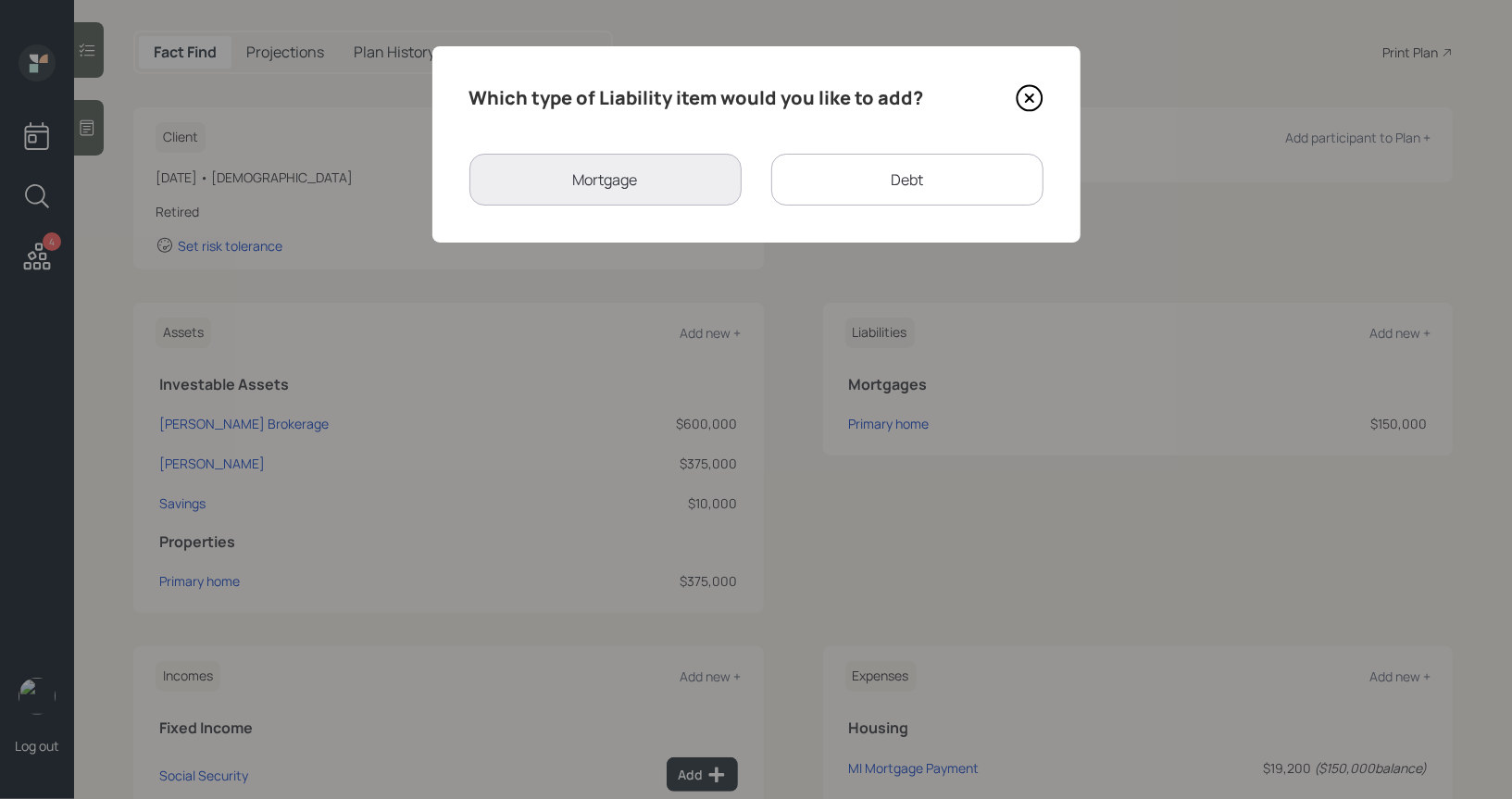
click at [846, 183] on div "Debt" at bounding box center [907, 180] width 272 height 52
select select "credit_card"
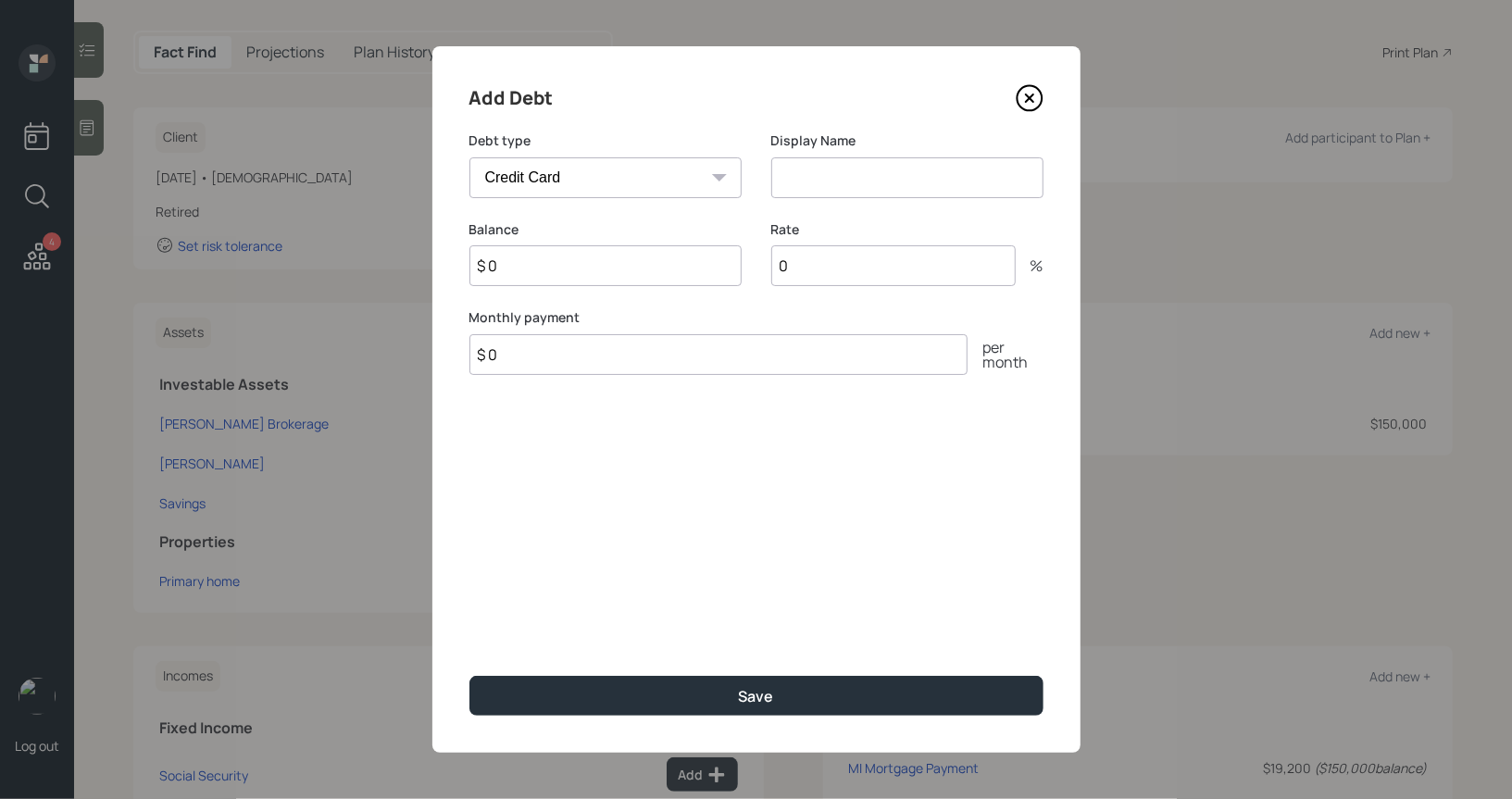
click at [829, 183] on input at bounding box center [907, 178] width 272 height 41
type input "Loan"
click at [591, 265] on input "$ 0" at bounding box center [605, 265] width 272 height 41
type input "$ 15,000"
click at [508, 363] on input "$ 0" at bounding box center [718, 355] width 498 height 41
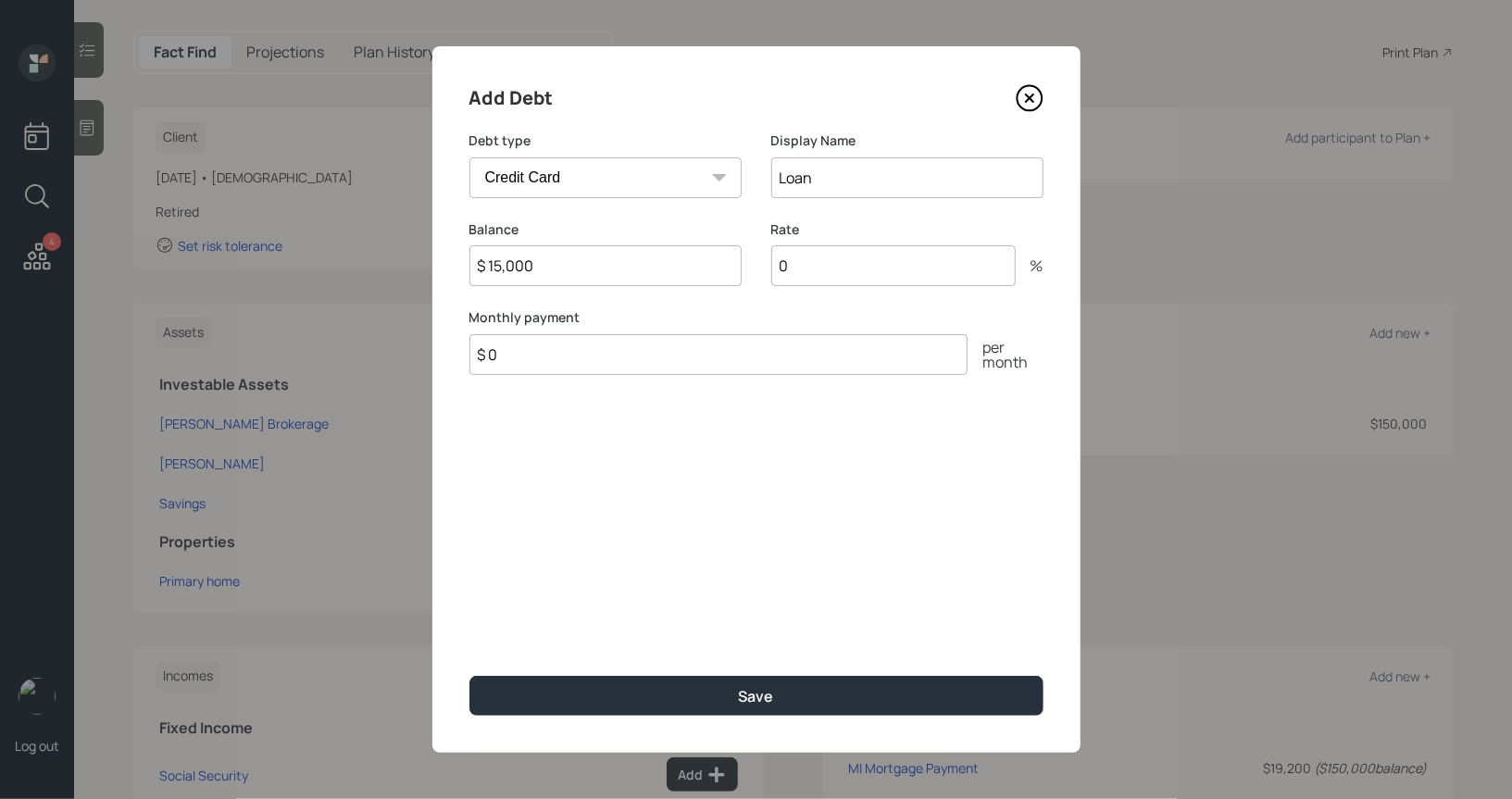
click at [508, 363] on input "$ 0" at bounding box center [718, 355] width 498 height 41
type input "$ 600"
click at [826, 270] on input "0" at bounding box center [893, 265] width 244 height 41
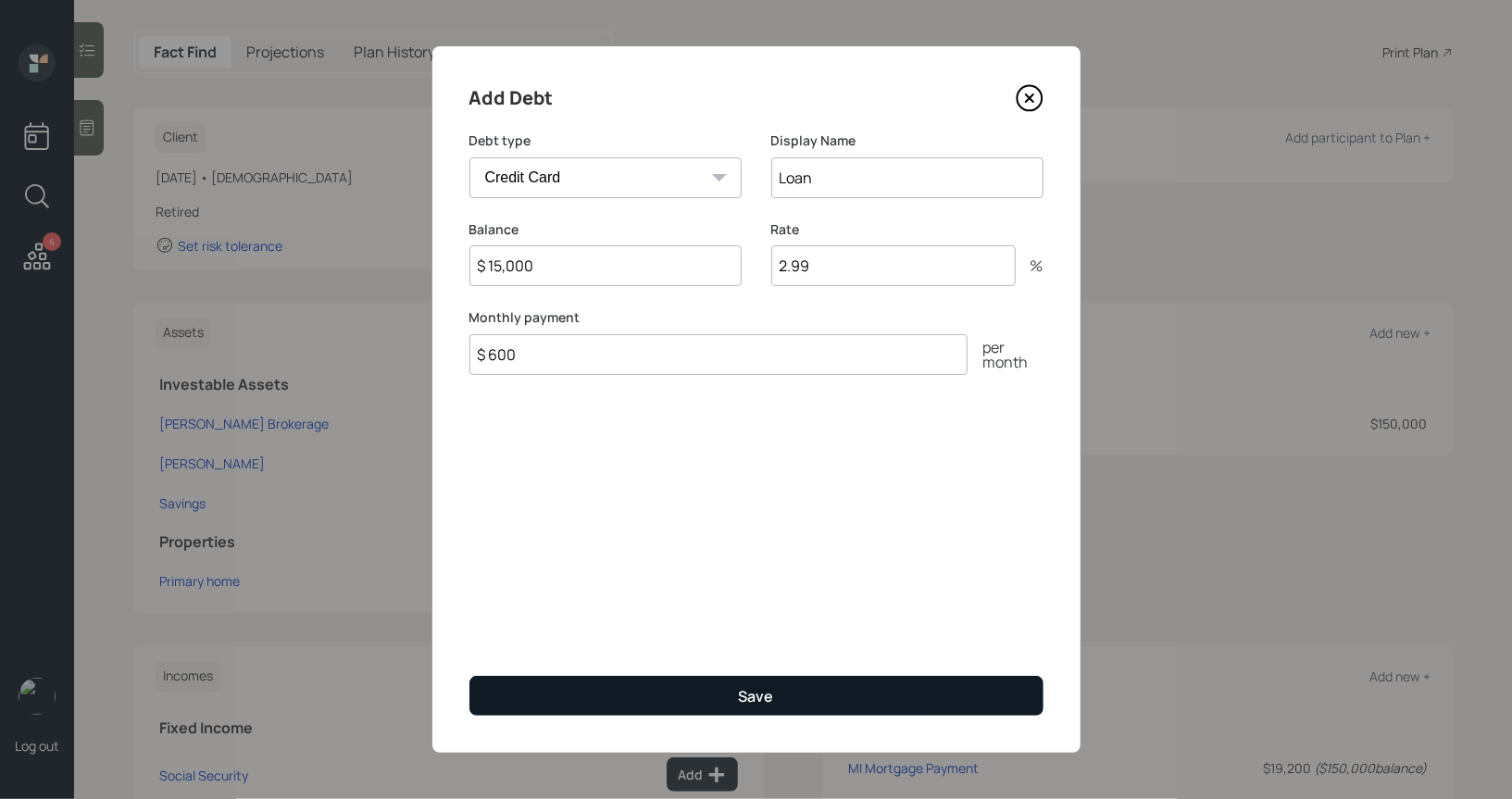
type input "2.99"
click at [688, 684] on button "Save" at bounding box center [756, 696] width 574 height 40
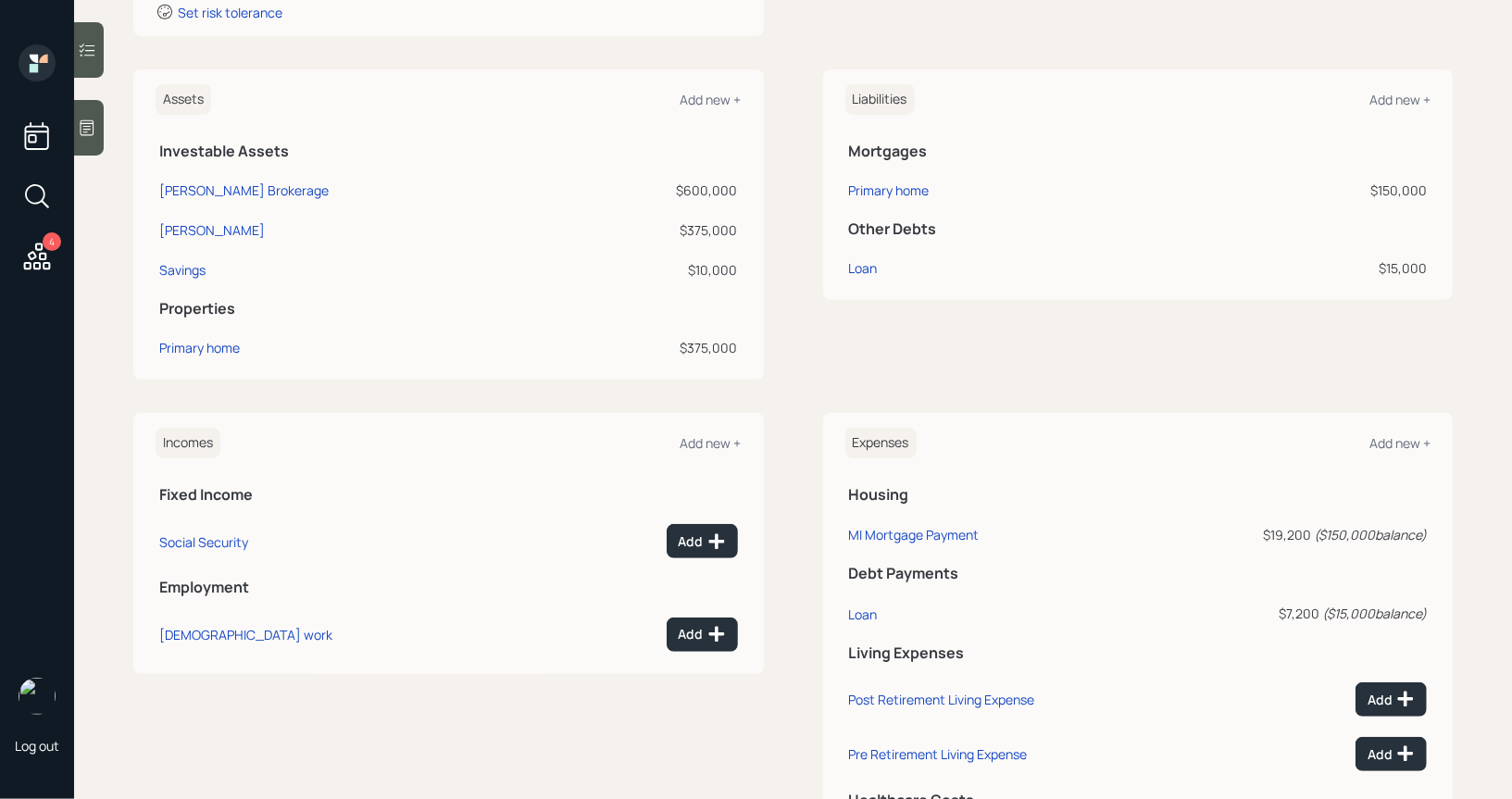
scroll to position [419, 0]
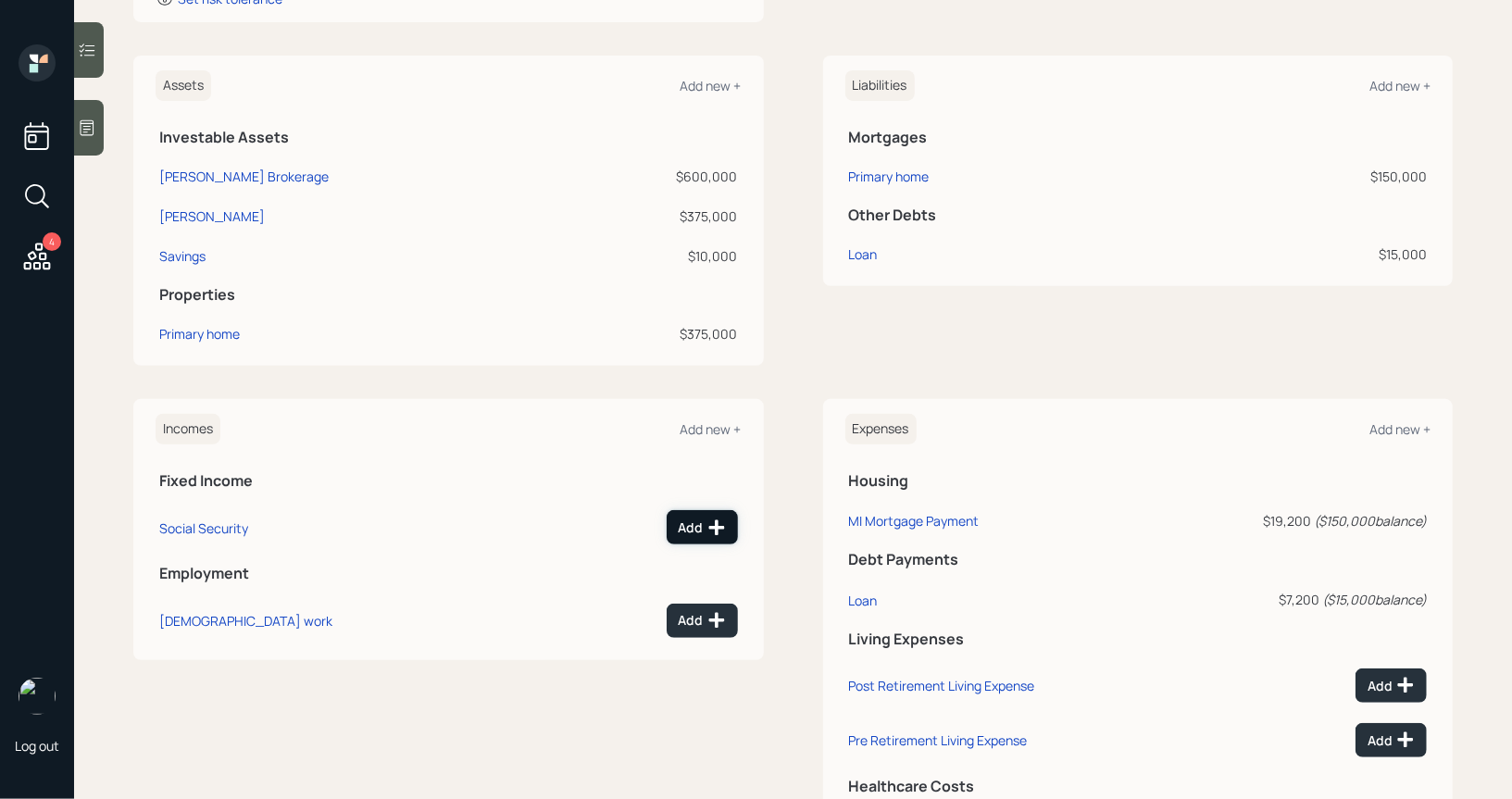
click at [703, 530] on div "Add" at bounding box center [702, 528] width 47 height 19
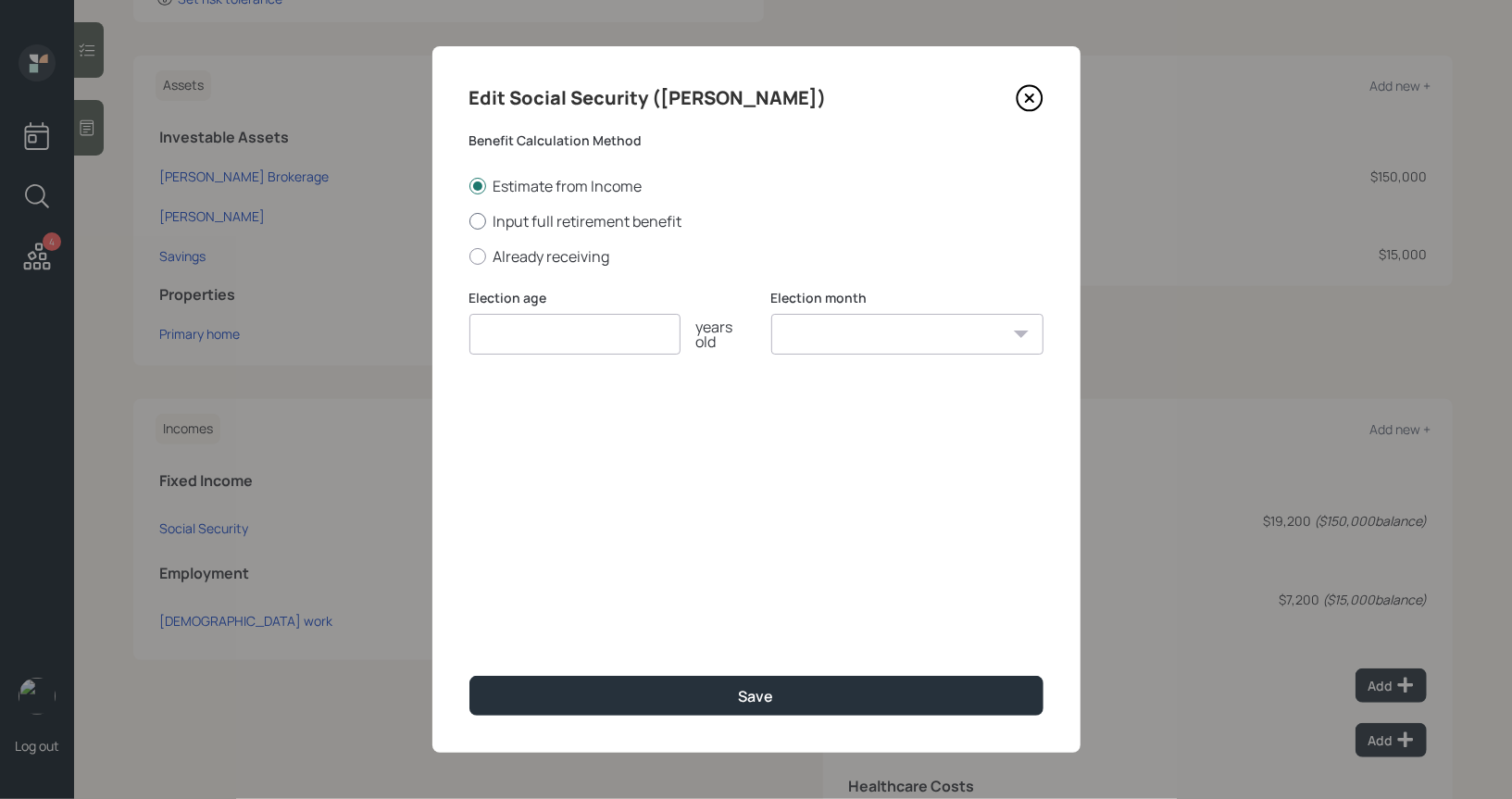
click at [483, 218] on div at bounding box center [478, 222] width 17 height 17
click at [469, 221] on input "Input full retirement benefit" at bounding box center [468, 221] width 1 height 1
radio input "true"
click at [500, 340] on input "number" at bounding box center [574, 334] width 211 height 41
type input "67"
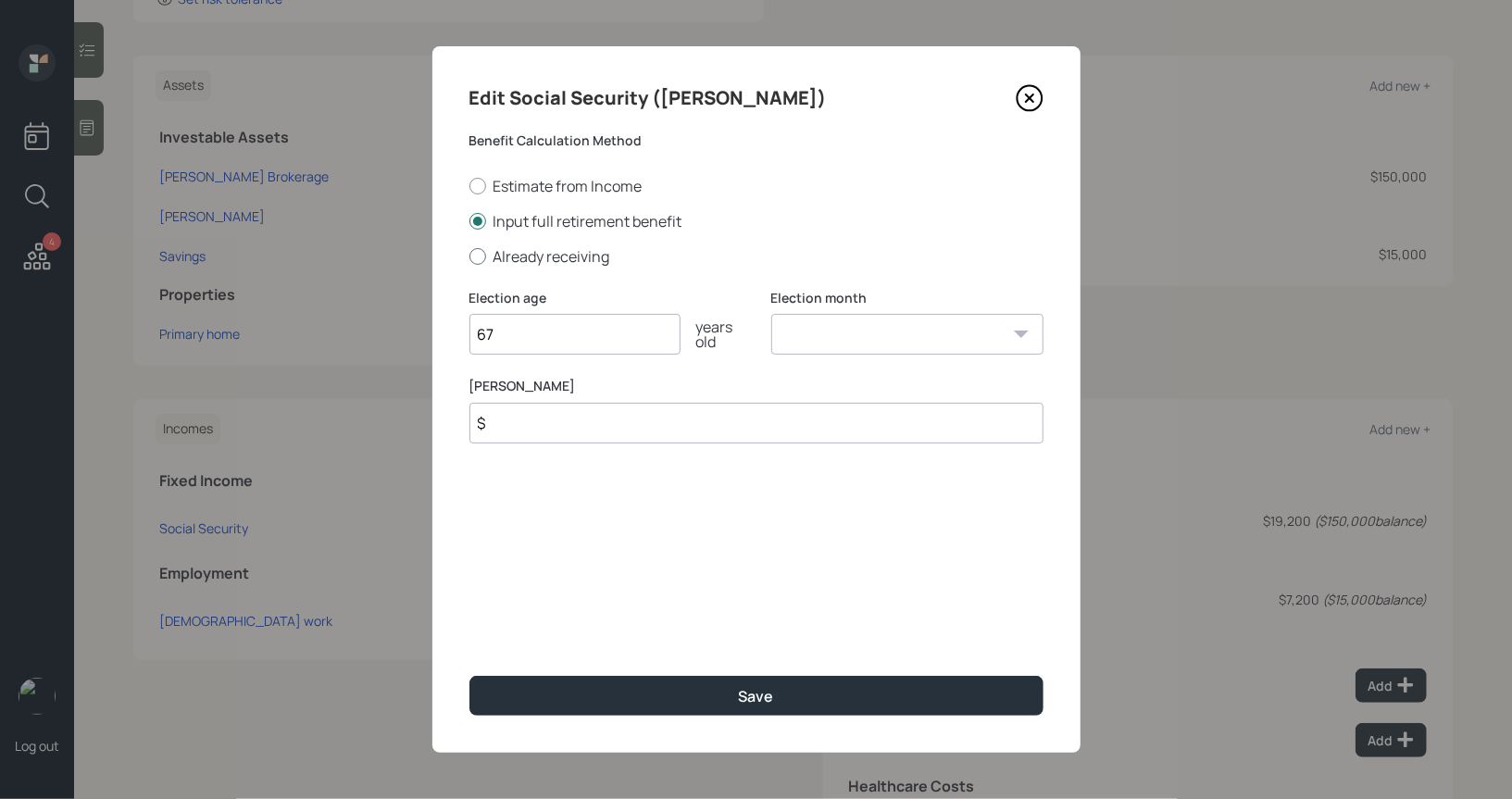
click at [478, 256] on div at bounding box center [478, 256] width 17 height 17
click at [469, 256] on input "Already receiving" at bounding box center [468, 255] width 1 height 1
radio input "true"
click at [931, 334] on select "January February March April May June July August September October November De…" at bounding box center [907, 334] width 272 height 41
select select "1"
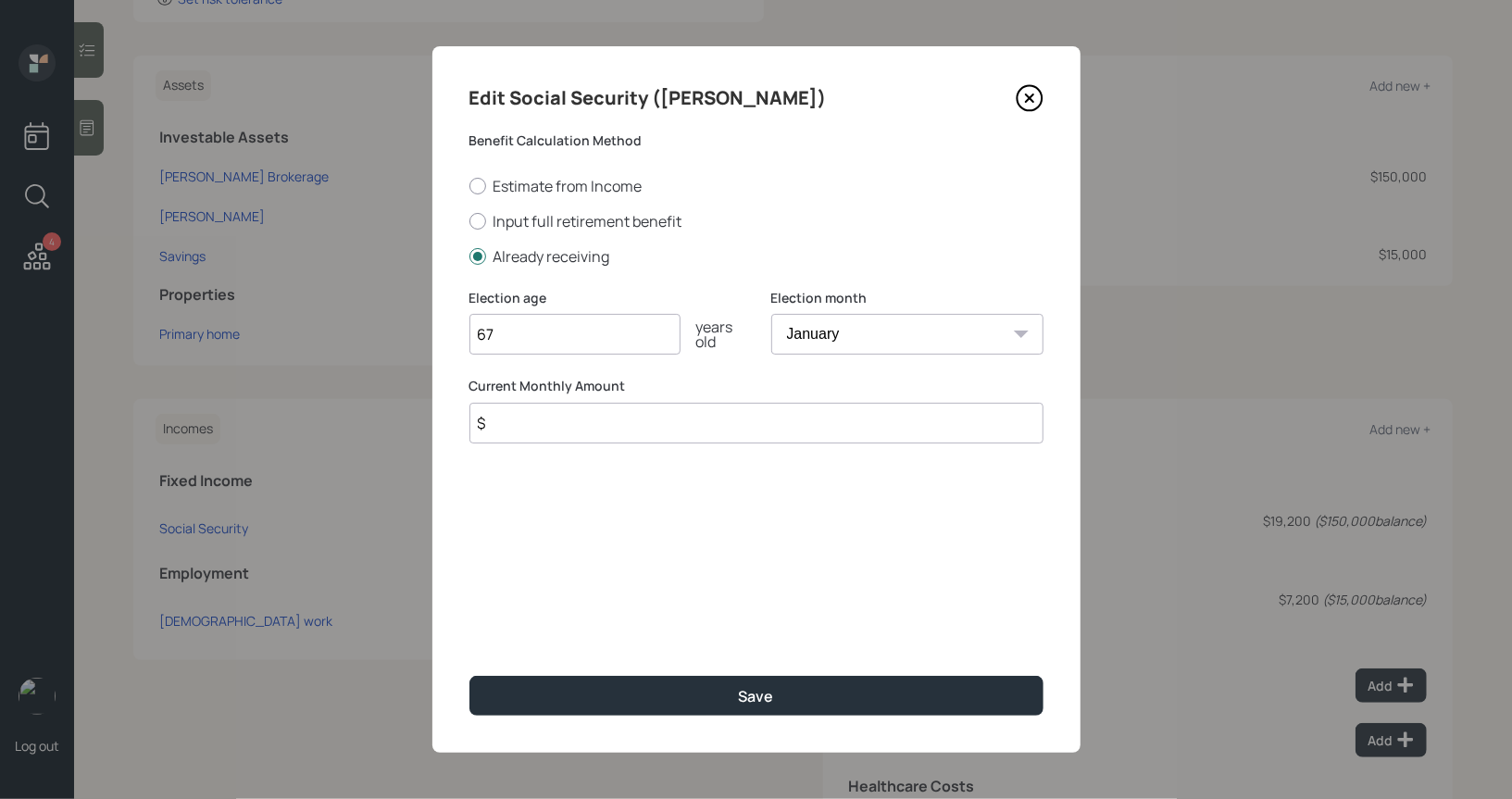
click at [771, 314] on select "January February March April May June July August September October November De…" at bounding box center [907, 334] width 272 height 41
click at [684, 433] on input "$" at bounding box center [756, 423] width 574 height 41
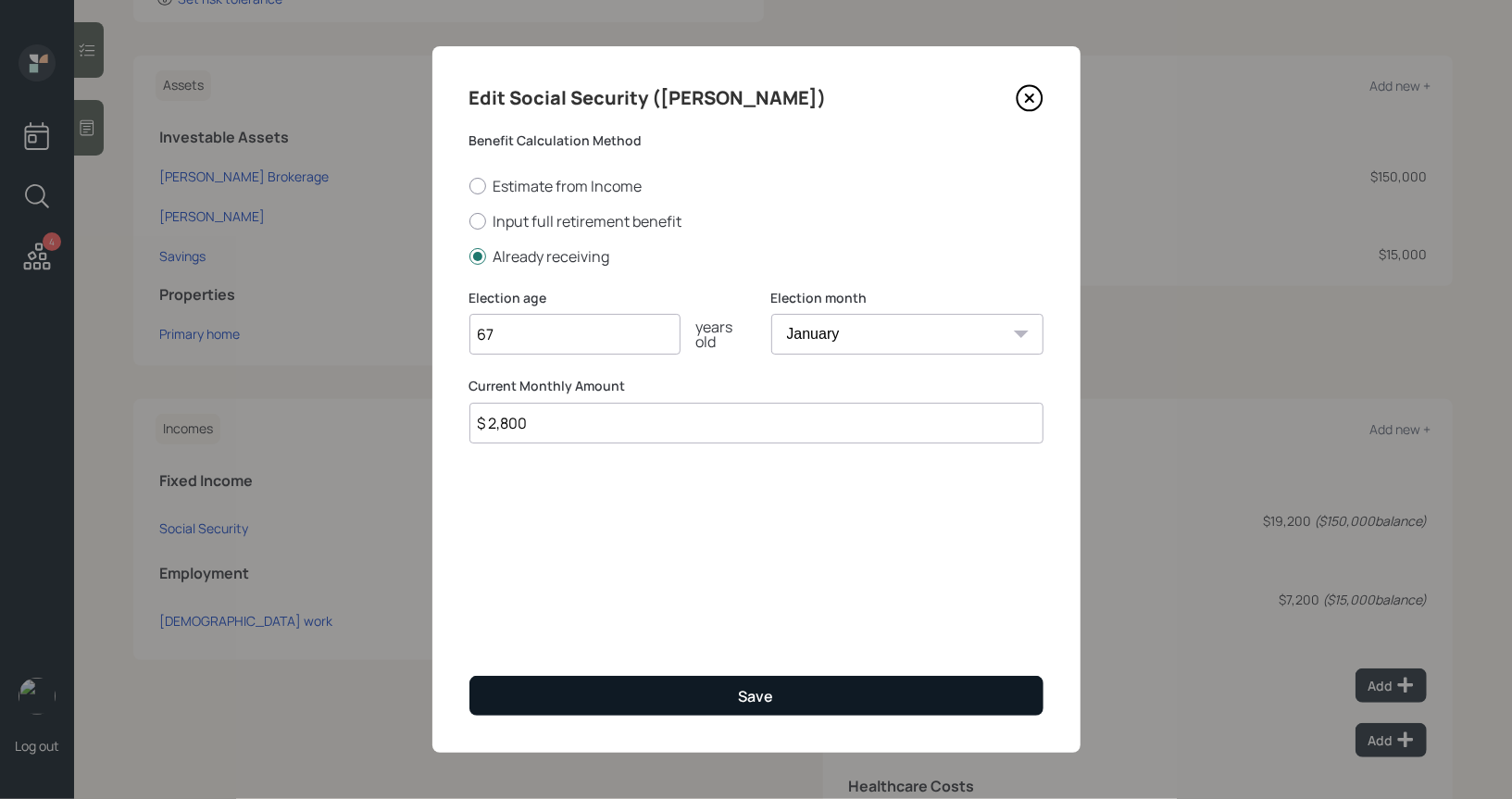
type input "$ 2,800"
click at [628, 695] on button "Save" at bounding box center [756, 696] width 574 height 40
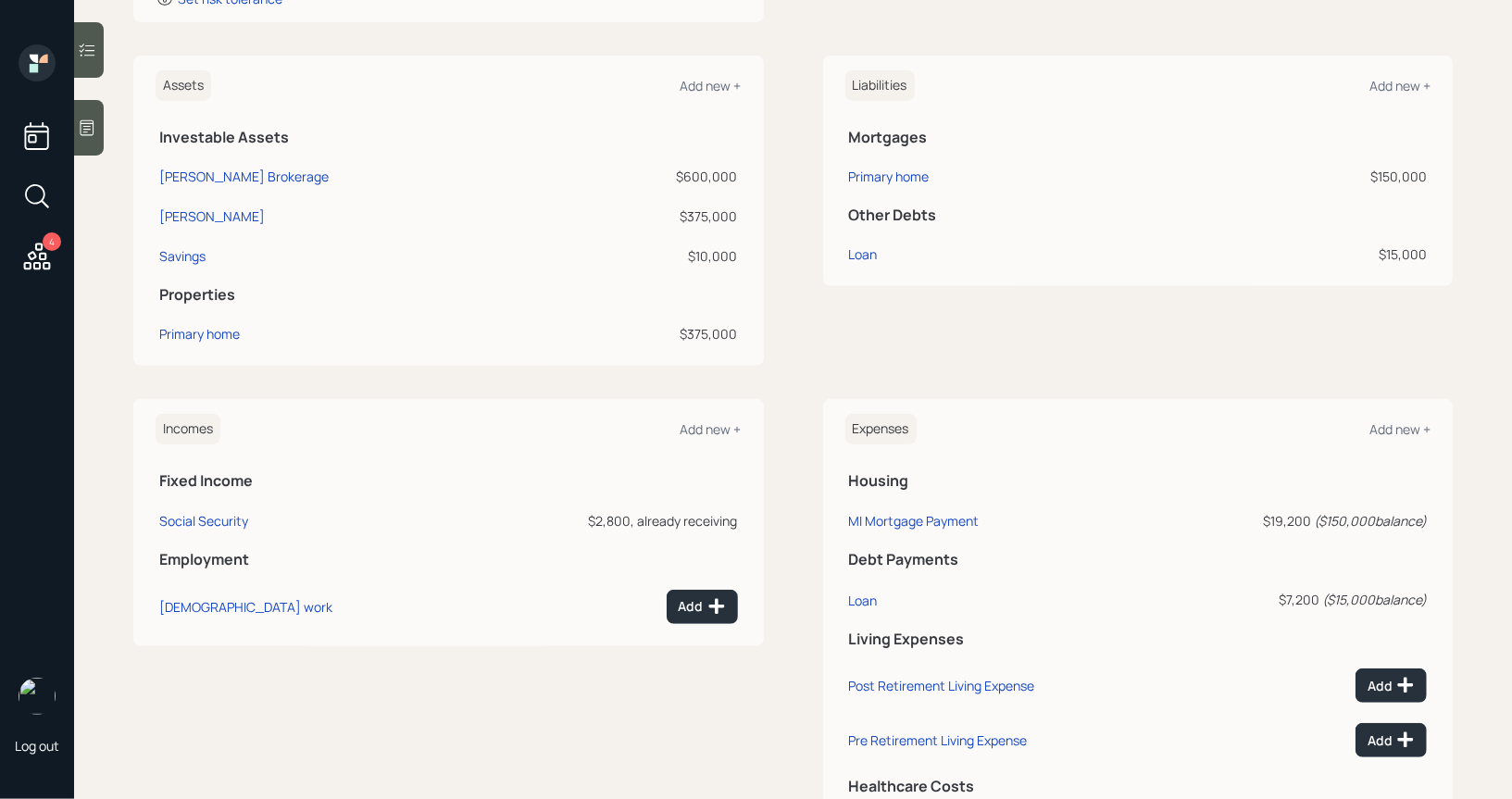
scroll to position [534, 0]
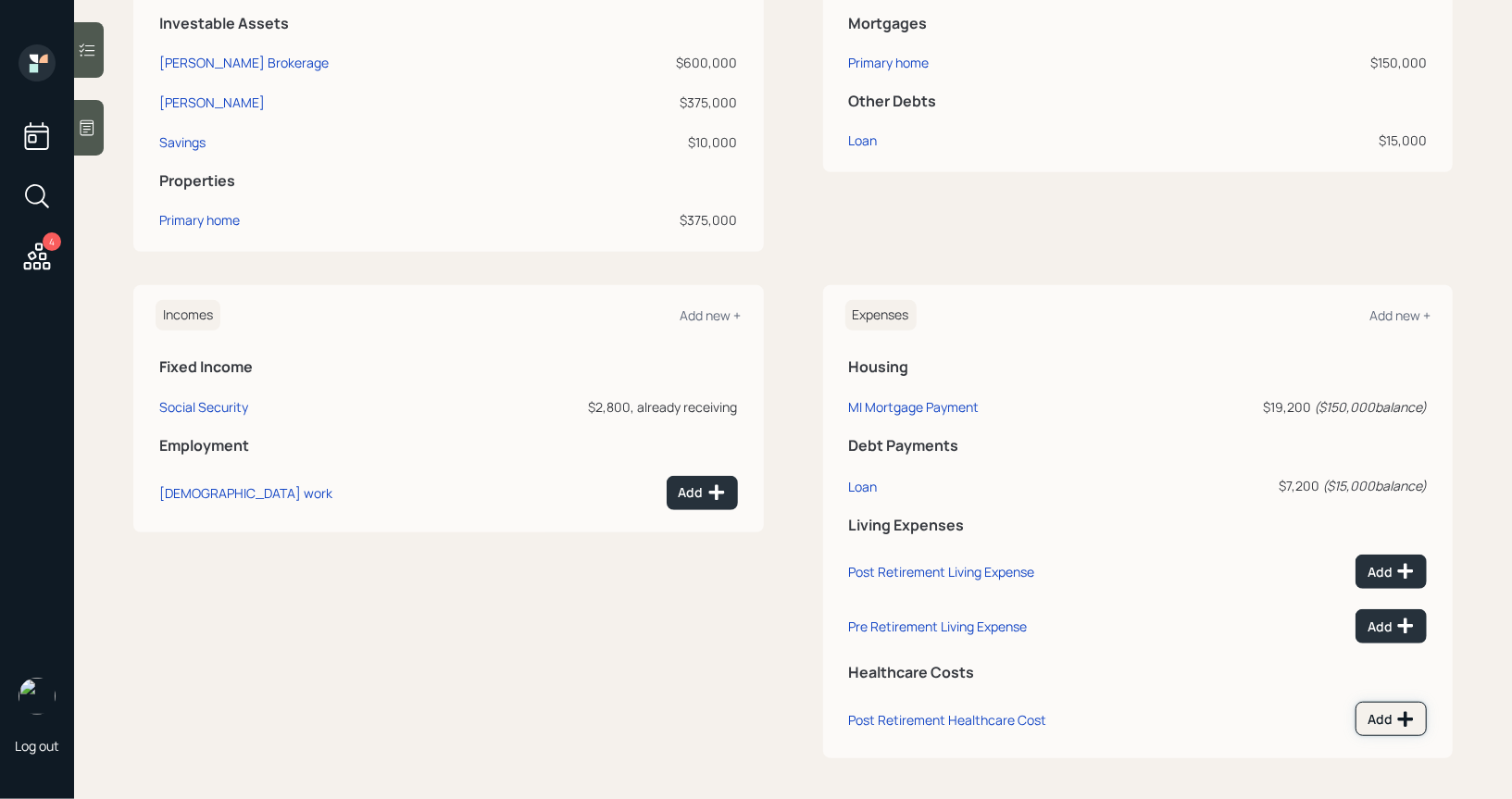
click at [1397, 711] on icon at bounding box center [1405, 720] width 19 height 19
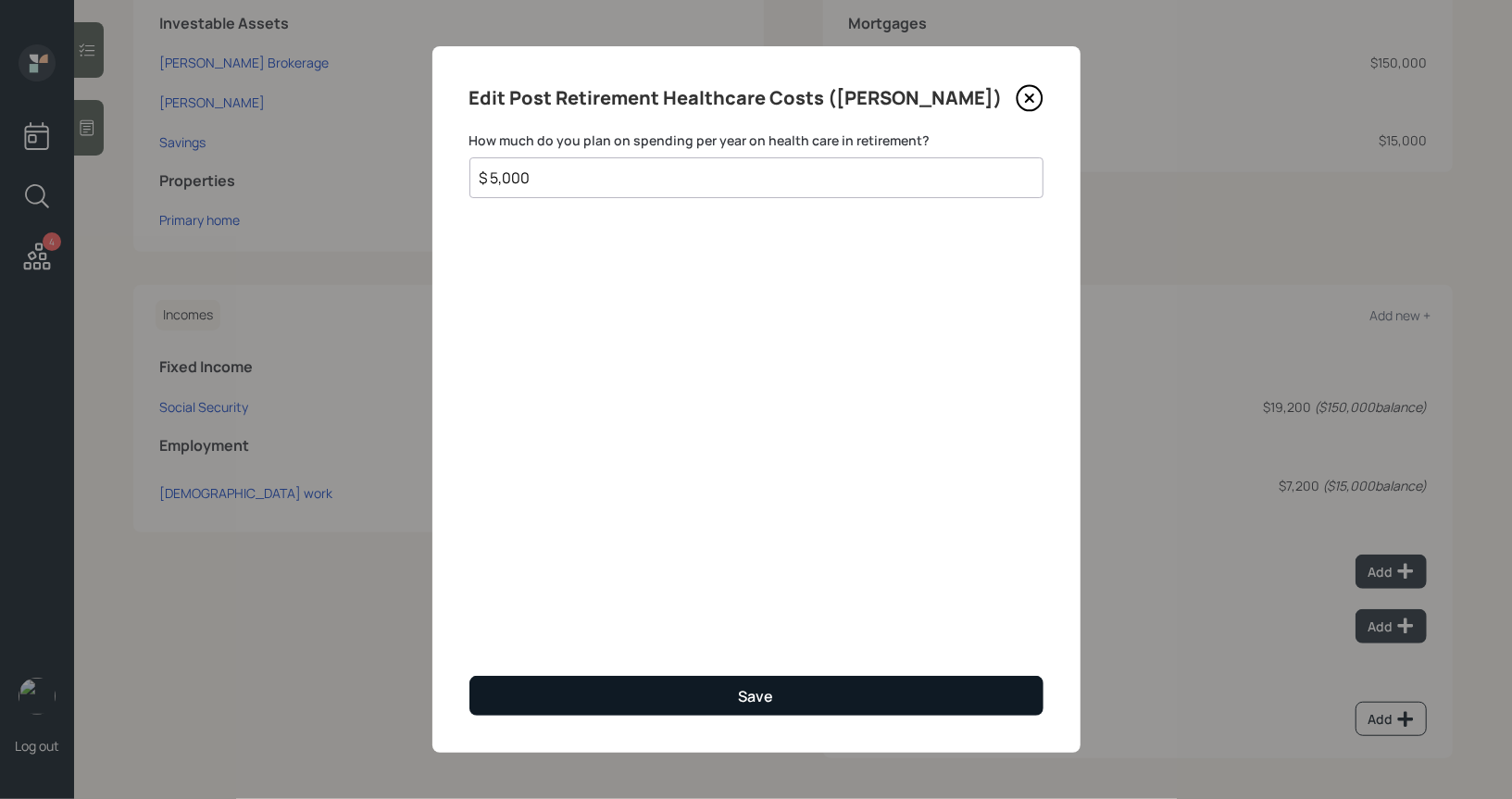
type input "$ 5,000"
click at [888, 698] on button "Save" at bounding box center [756, 696] width 574 height 40
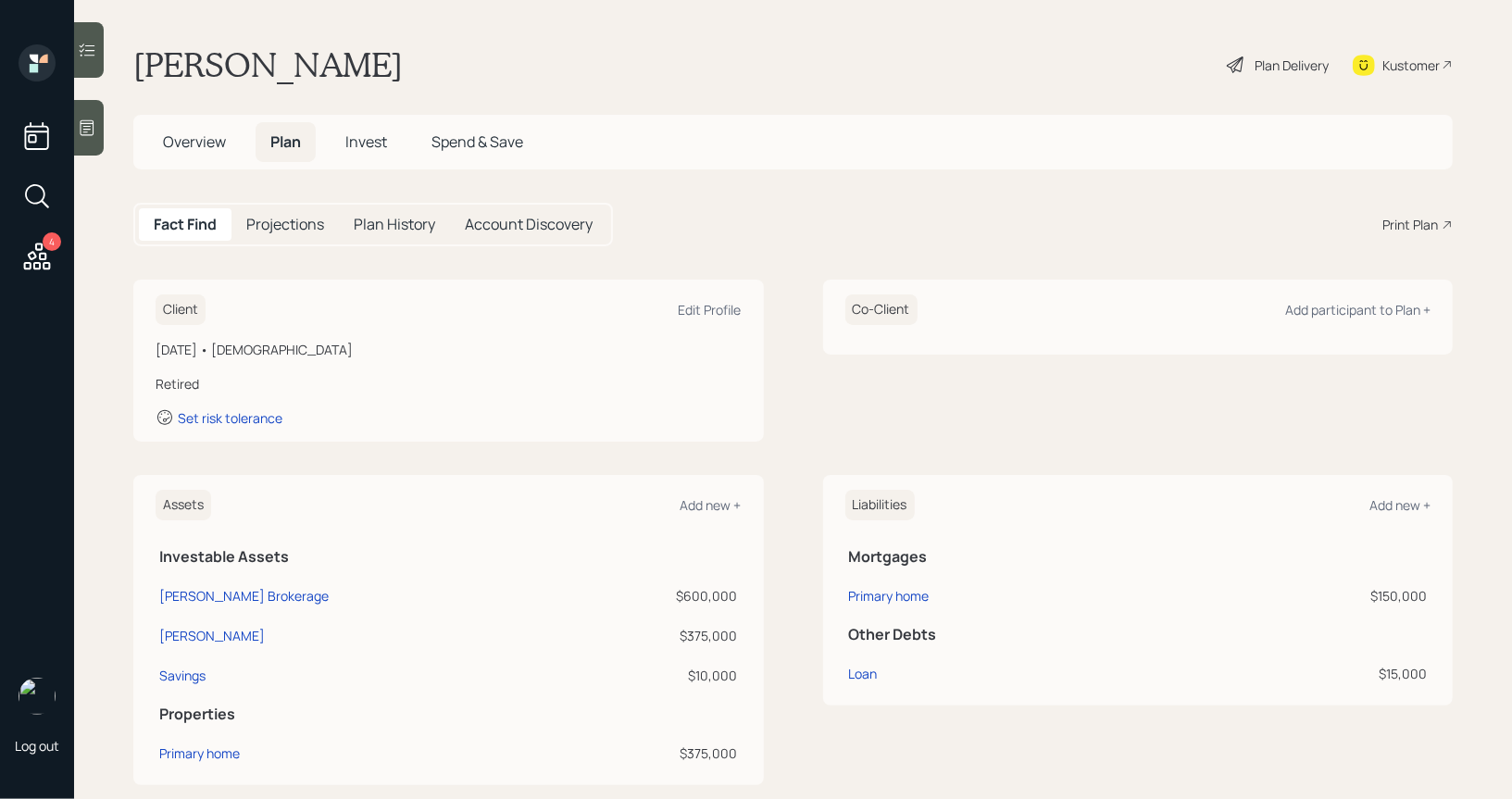
click at [1285, 65] on div "Plan Delivery" at bounding box center [1291, 65] width 74 height 20
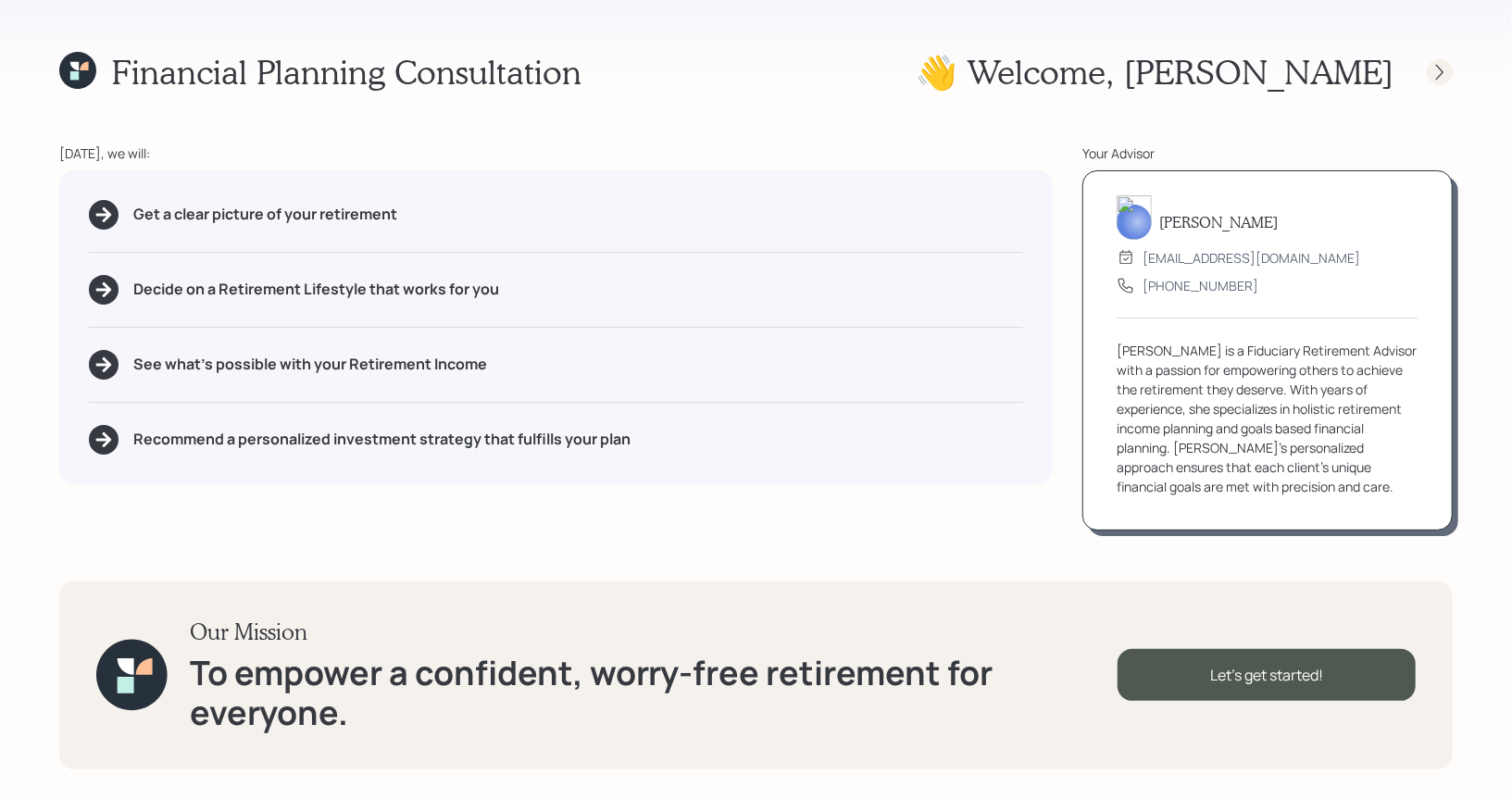
click at [1440, 67] on icon at bounding box center [1439, 73] width 19 height 19
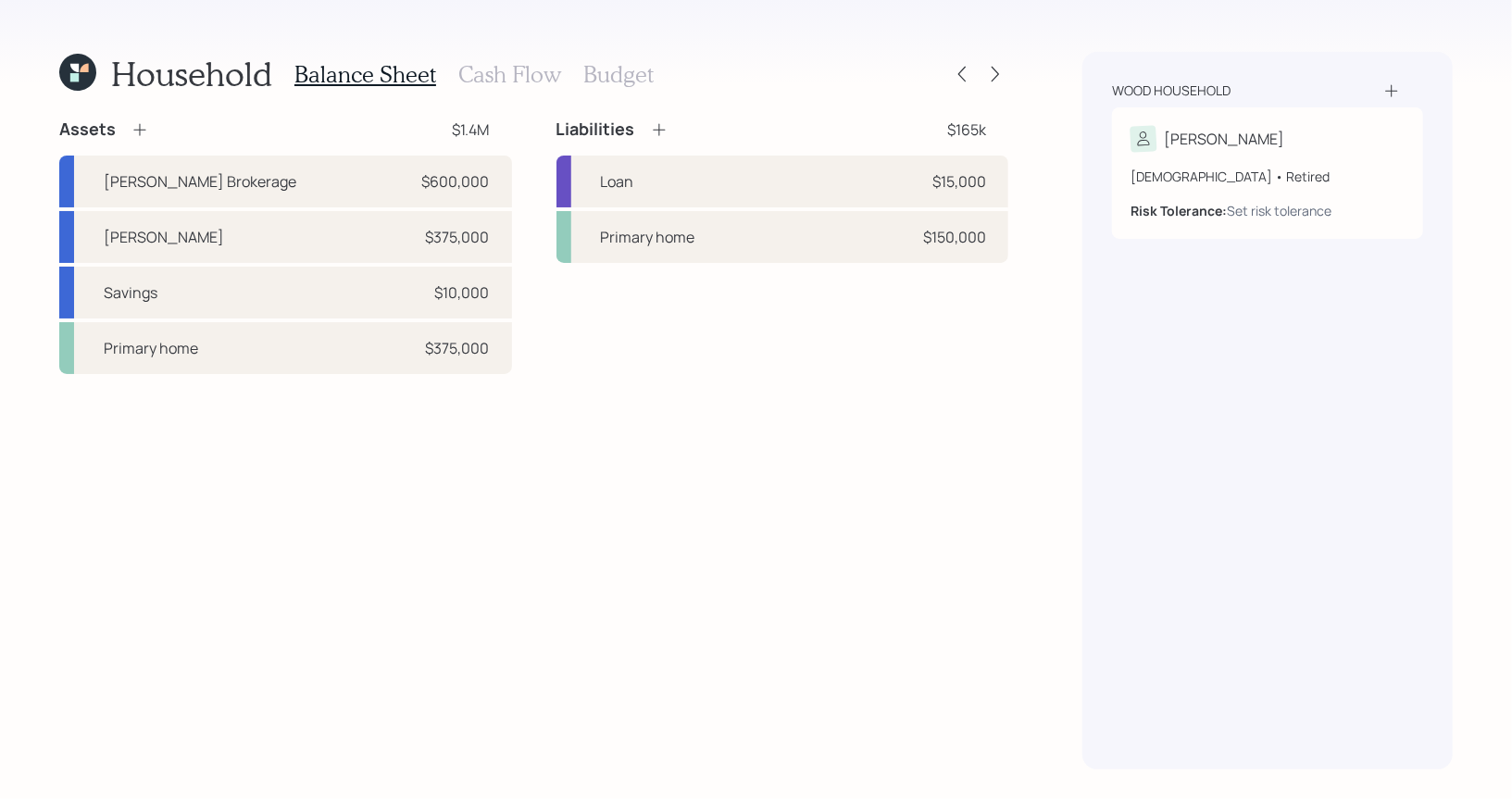
click at [627, 75] on h3 "Budget" at bounding box center [618, 74] width 71 height 27
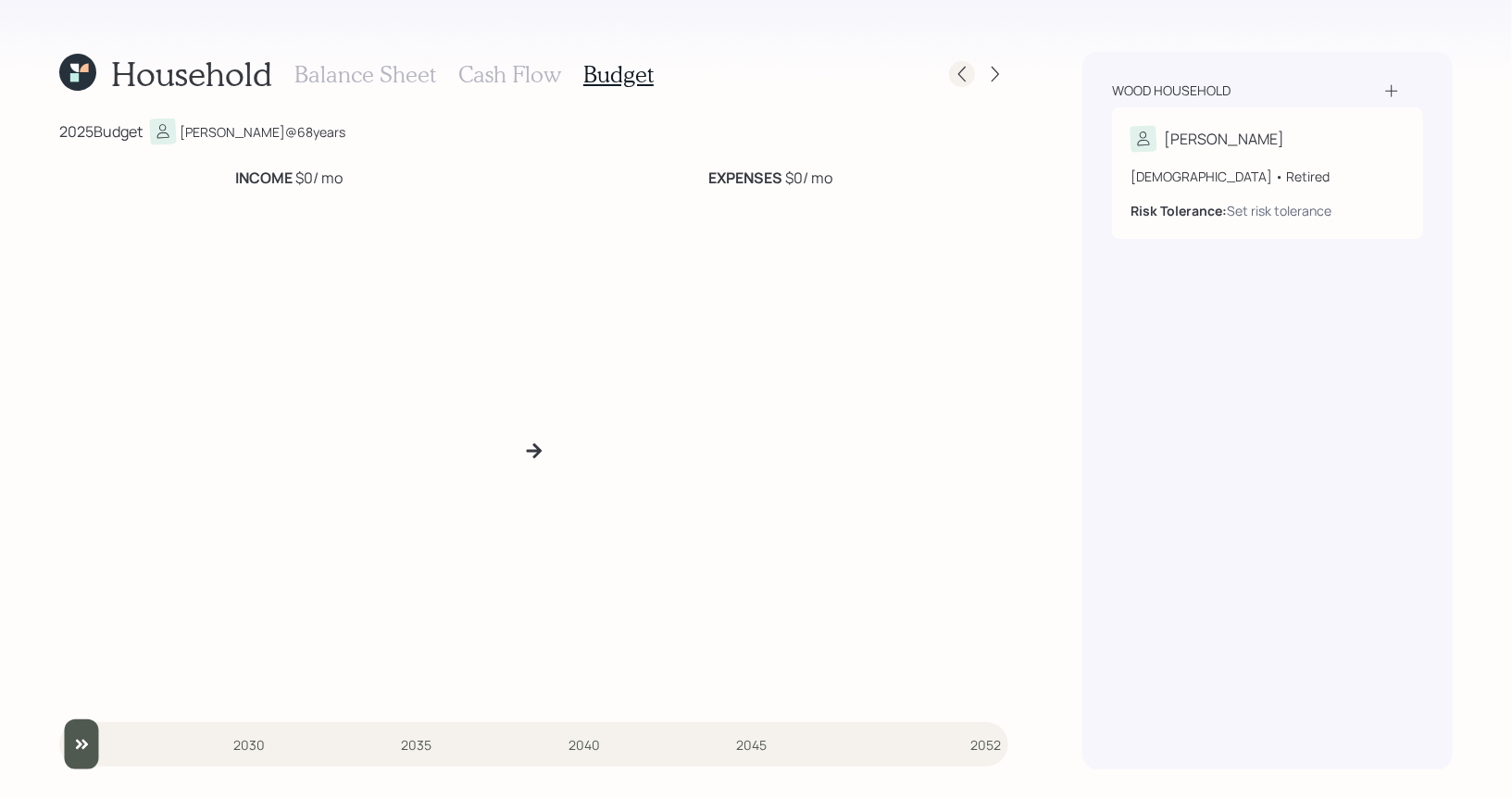
click at [966, 81] on icon at bounding box center [962, 74] width 19 height 19
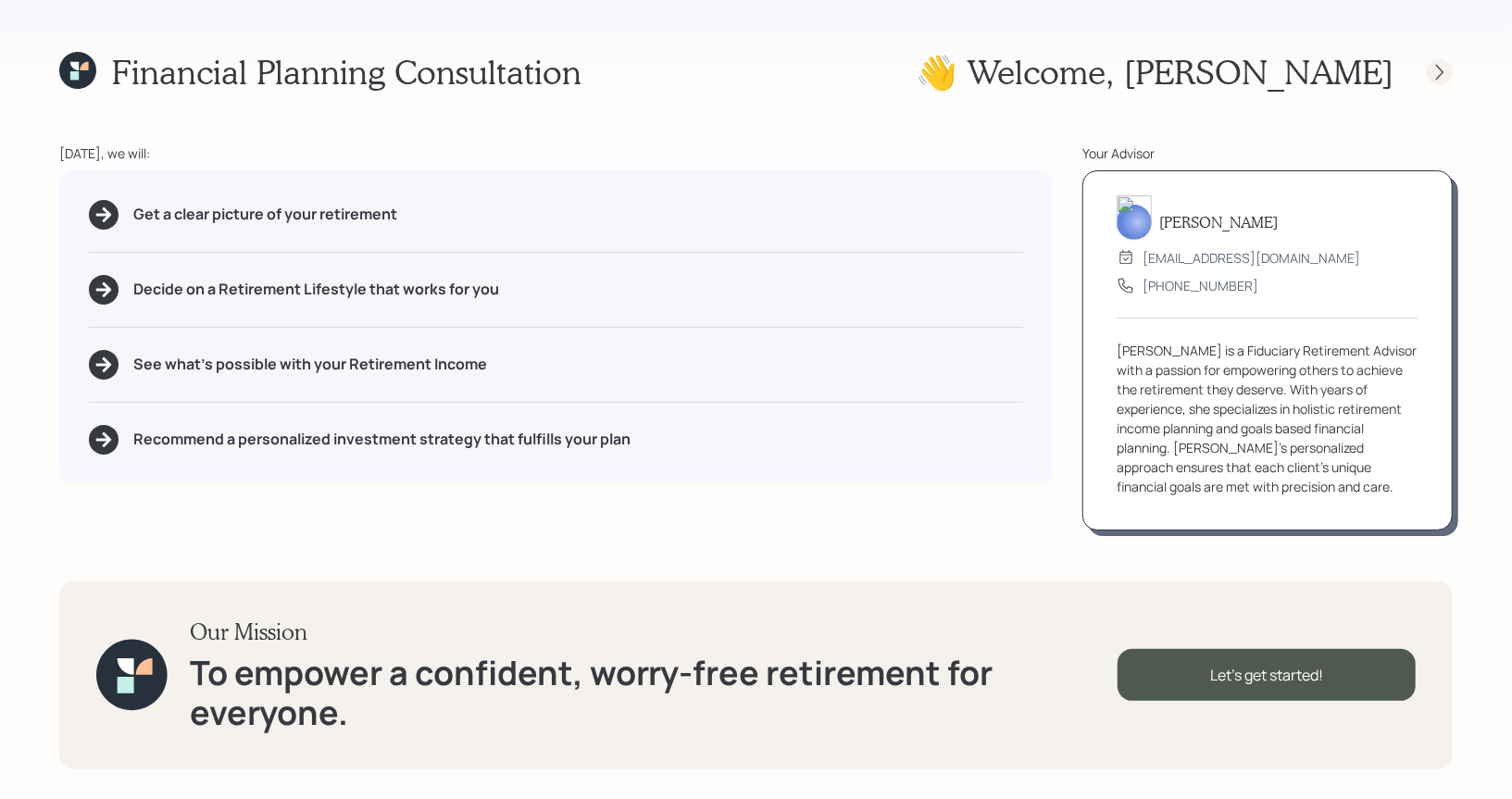
click at [1446, 74] on icon at bounding box center [1439, 73] width 19 height 19
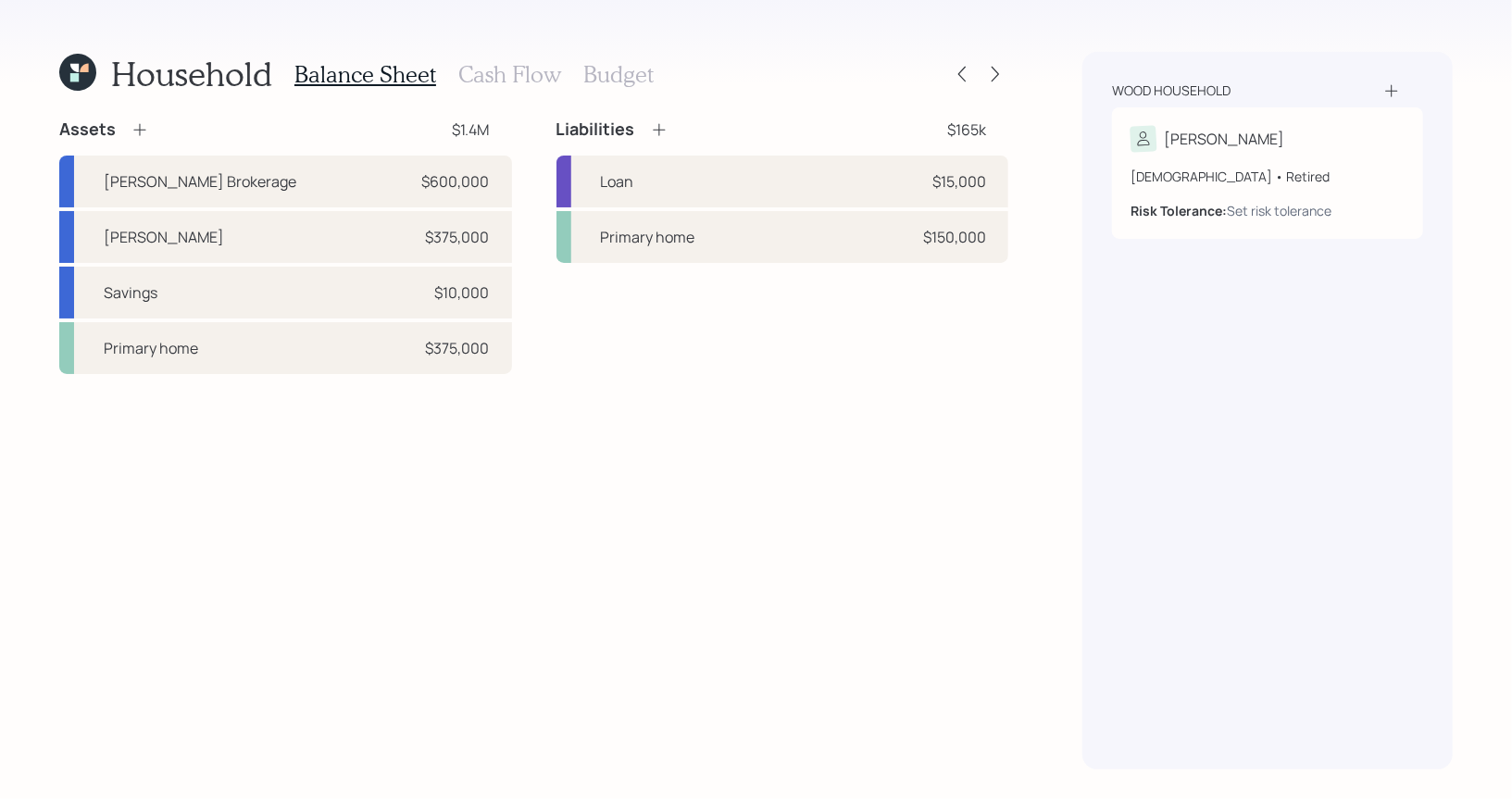
click at [506, 73] on h3 "Cash Flow" at bounding box center [509, 74] width 102 height 27
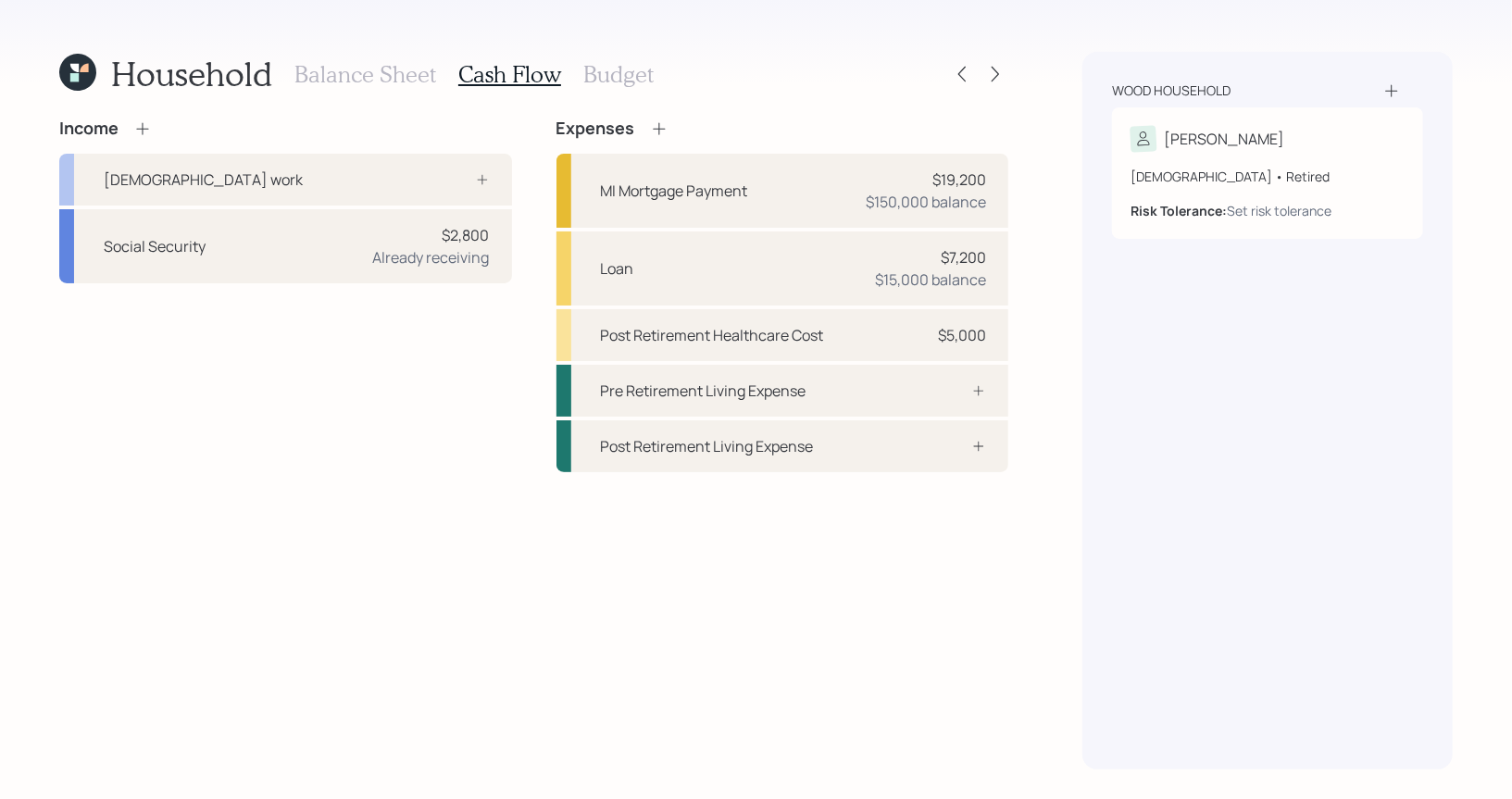
click at [629, 72] on h3 "Budget" at bounding box center [618, 74] width 71 height 27
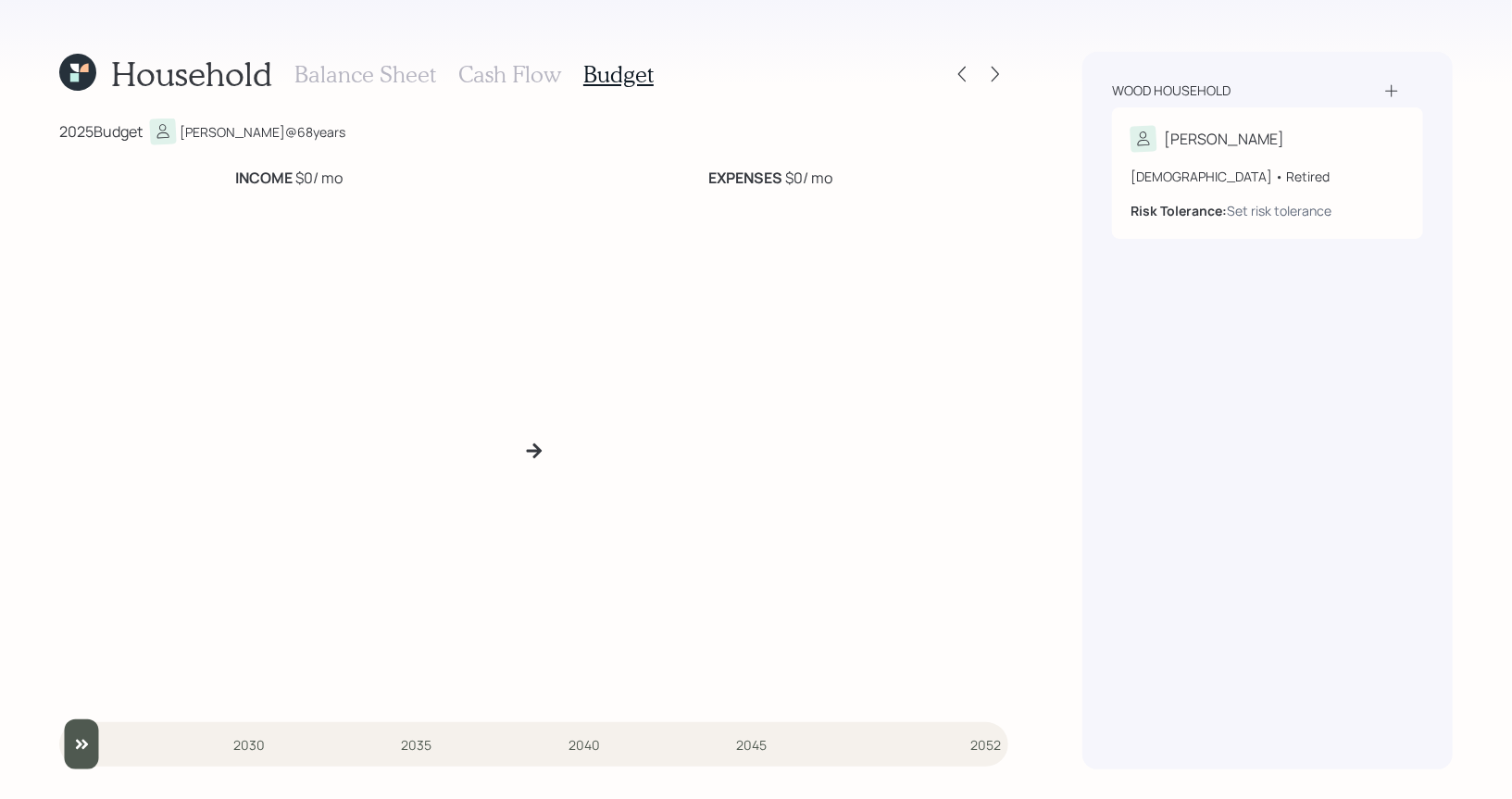
click at [503, 73] on h3 "Cash Flow" at bounding box center [509, 74] width 102 height 27
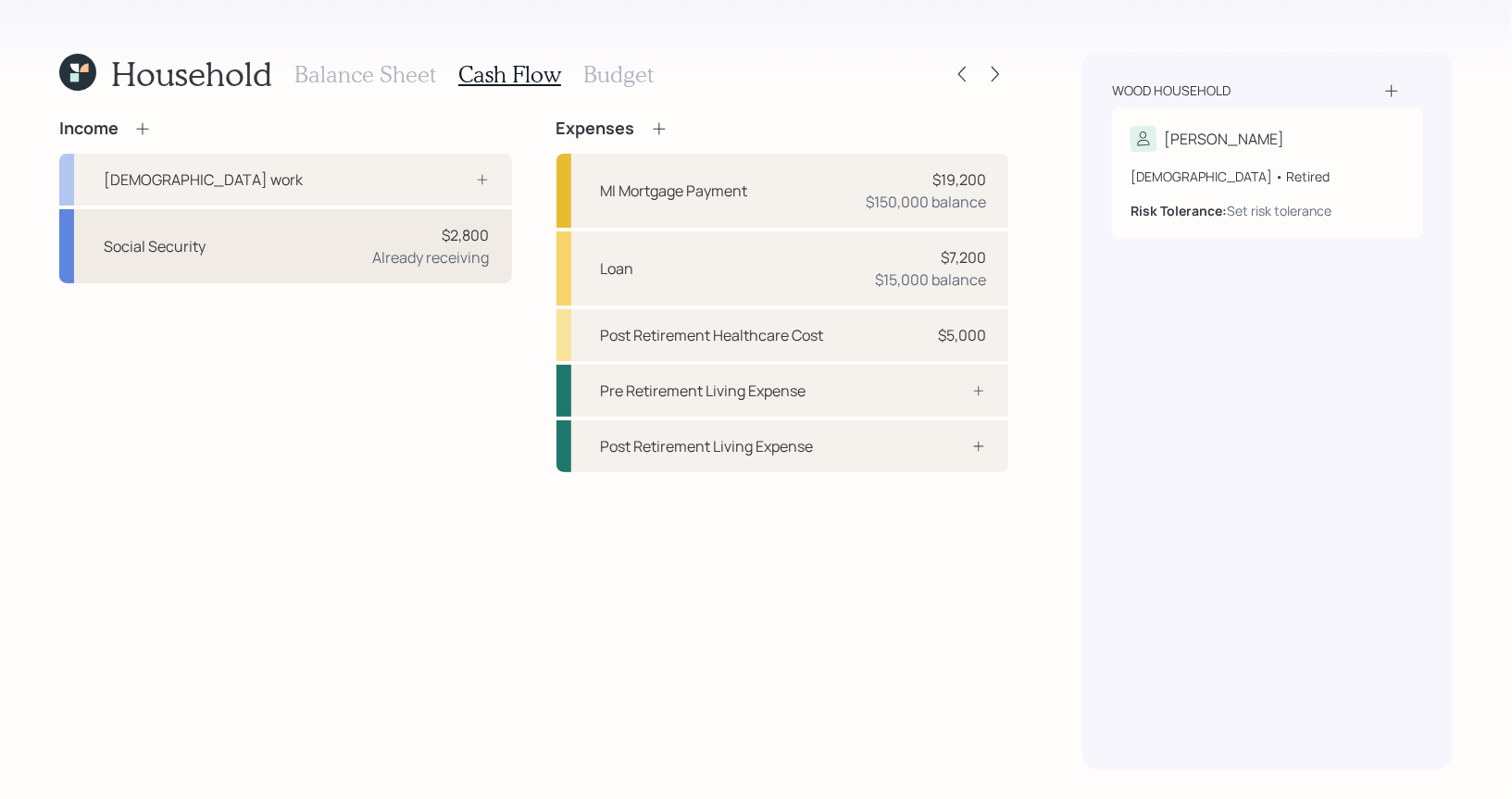
click at [326, 269] on div "Social Security $2,800 Already receiving" at bounding box center [286, 247] width 452 height 74
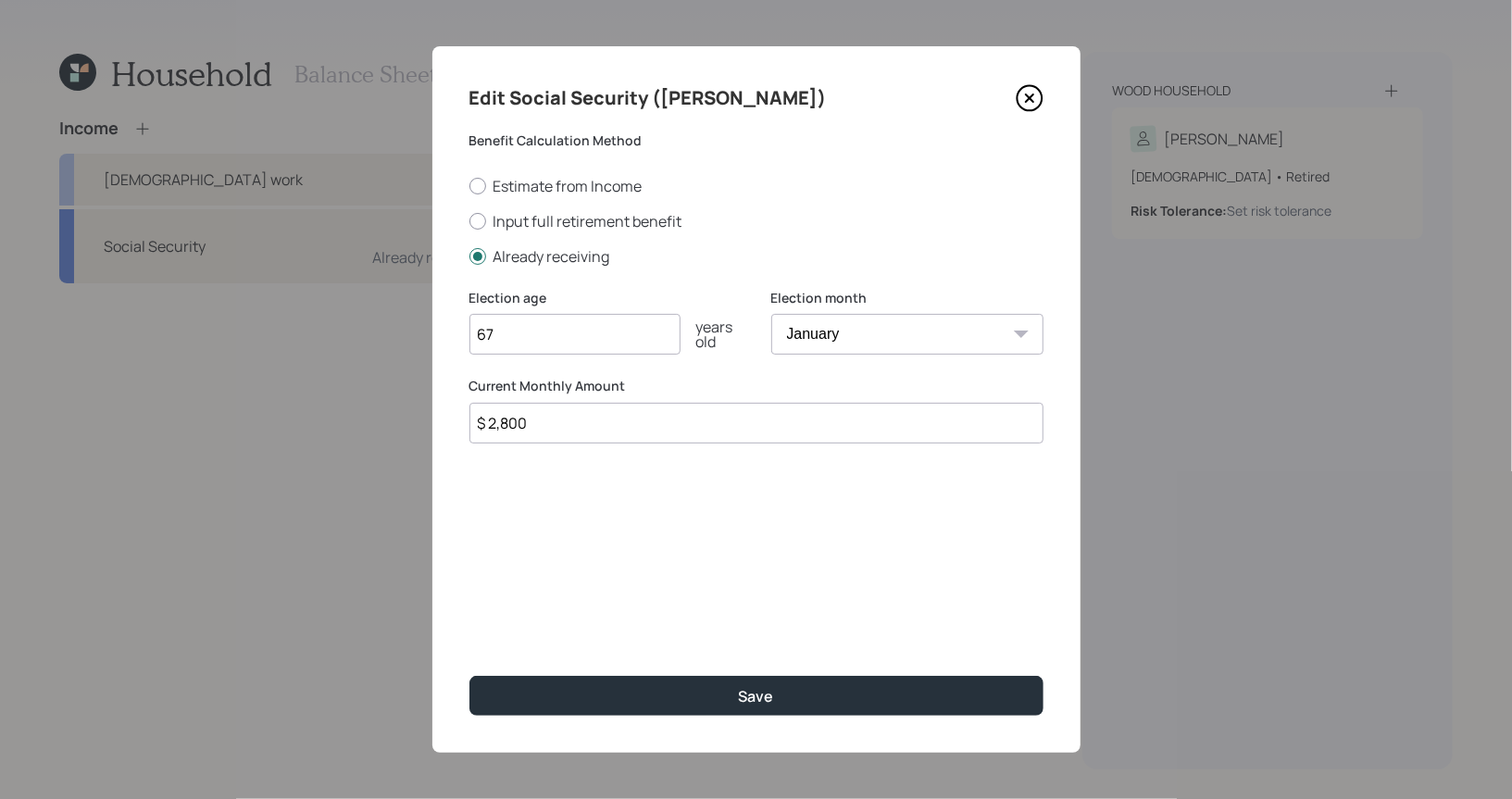
click at [1030, 98] on icon at bounding box center [1029, 98] width 7 height 7
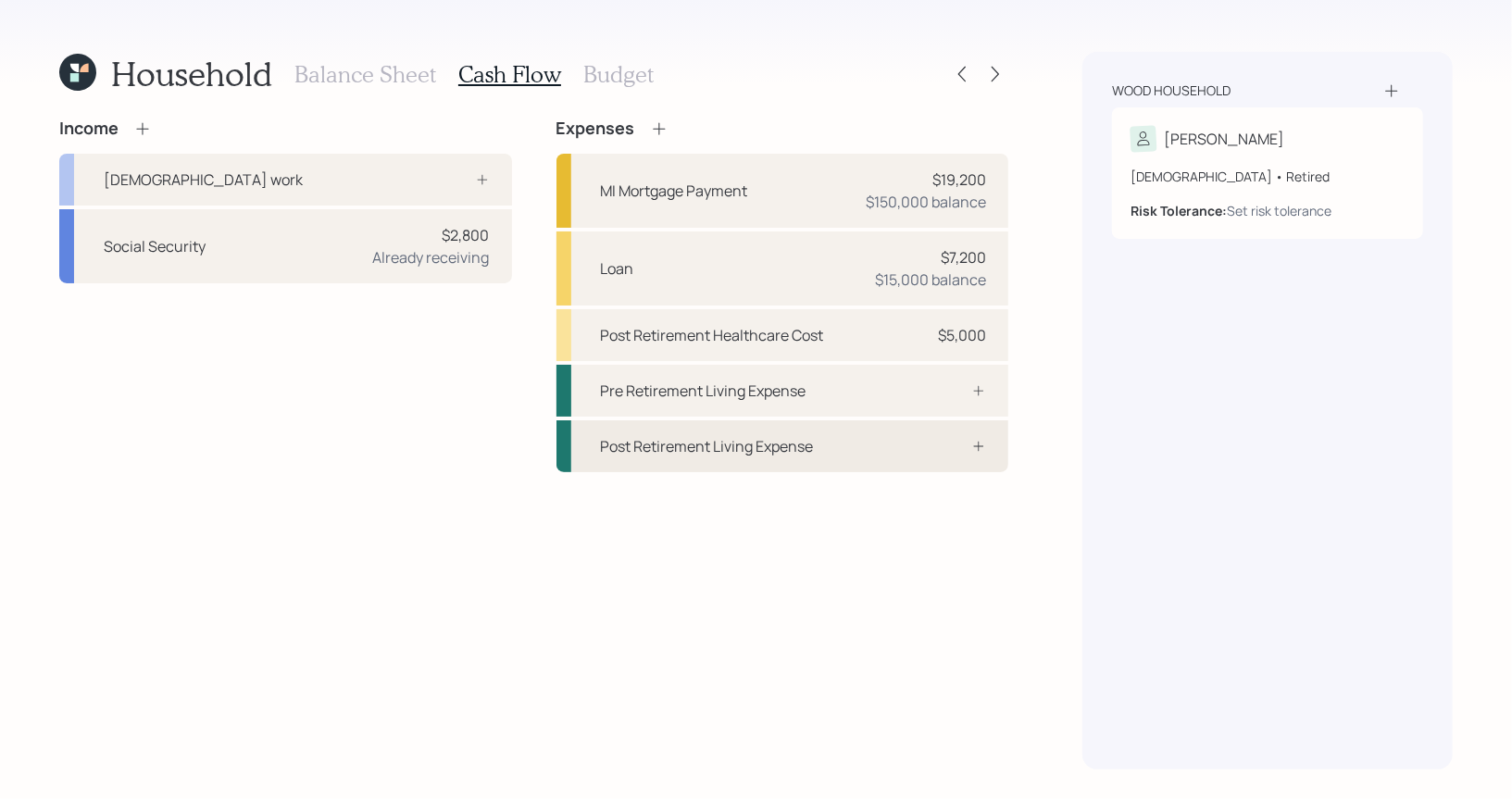
click at [760, 447] on div "Post Retirement Living Expense" at bounding box center [707, 446] width 213 height 22
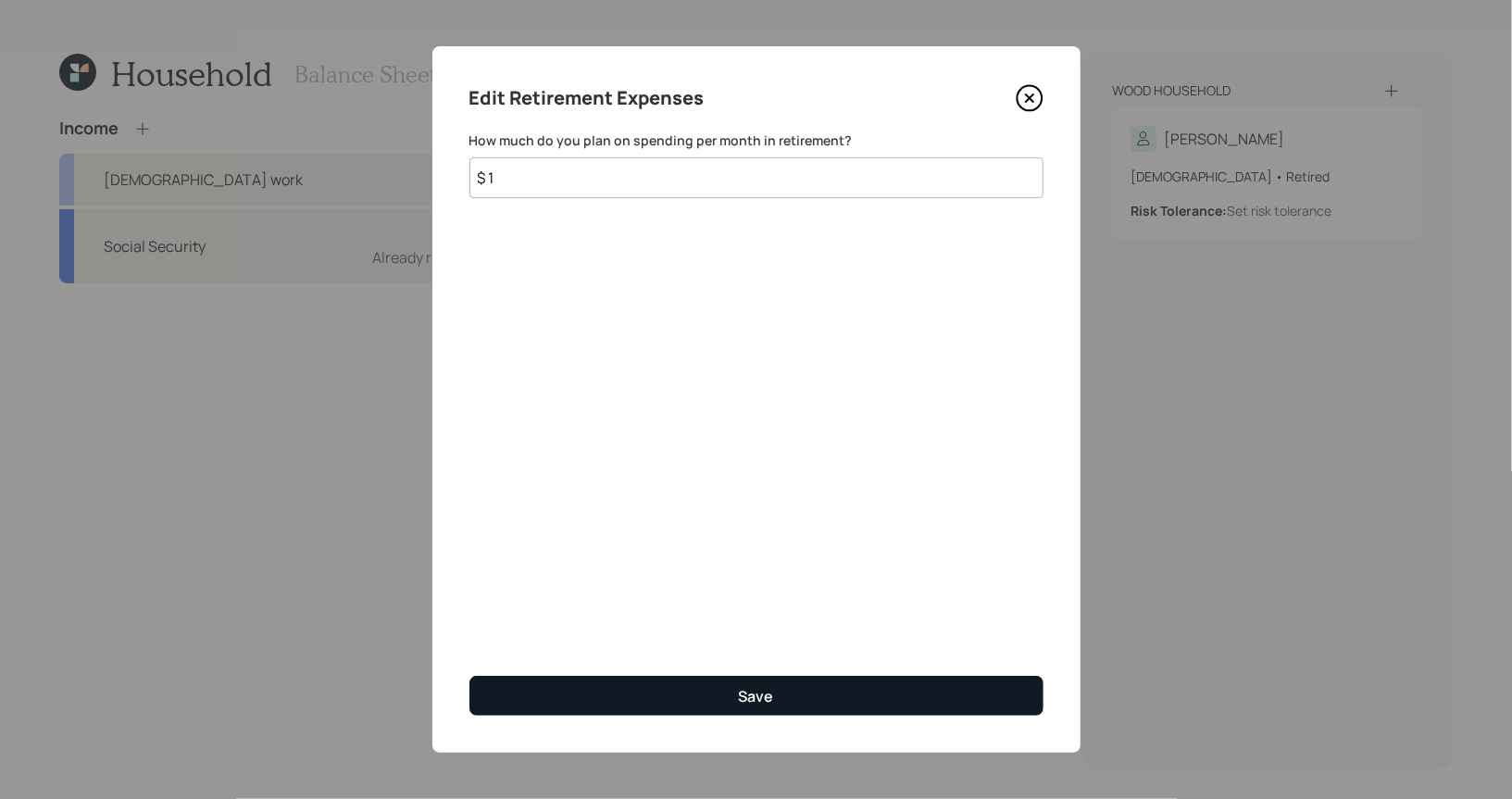
type input "$ 1"
click at [647, 697] on button "Save" at bounding box center [756, 696] width 574 height 40
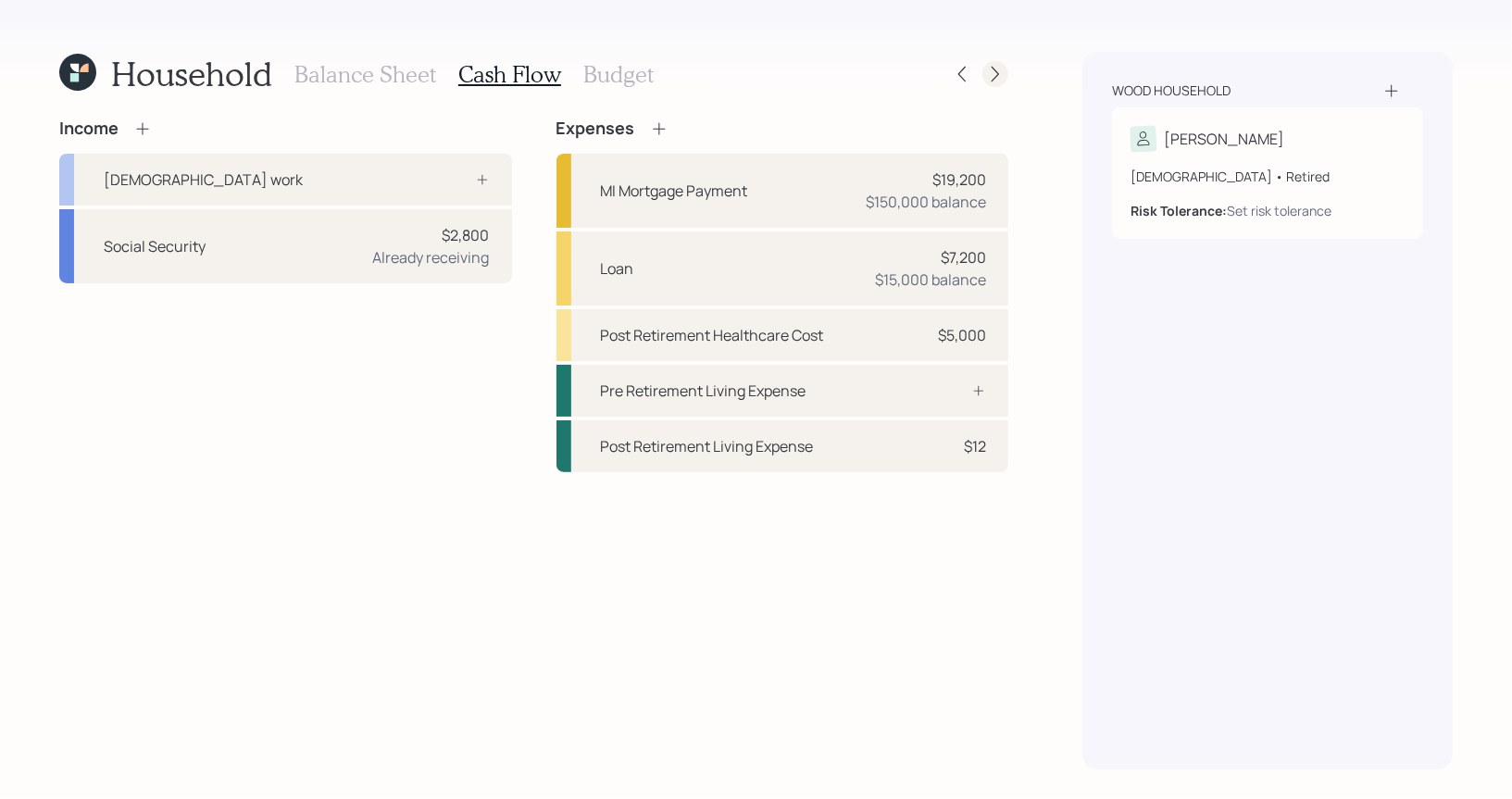
click at [1003, 72] on icon at bounding box center [995, 74] width 19 height 19
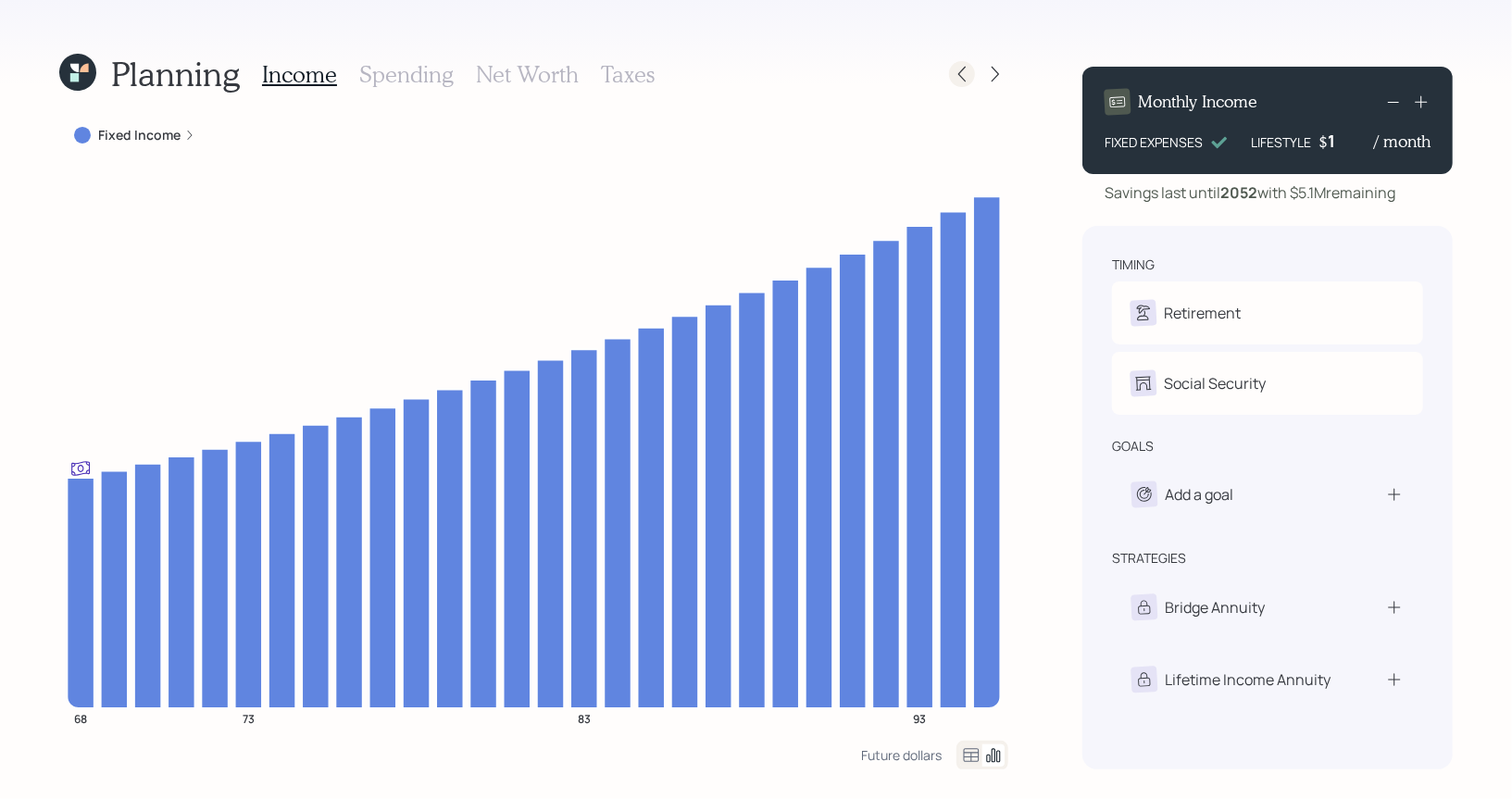
click at [965, 82] on icon at bounding box center [962, 74] width 19 height 19
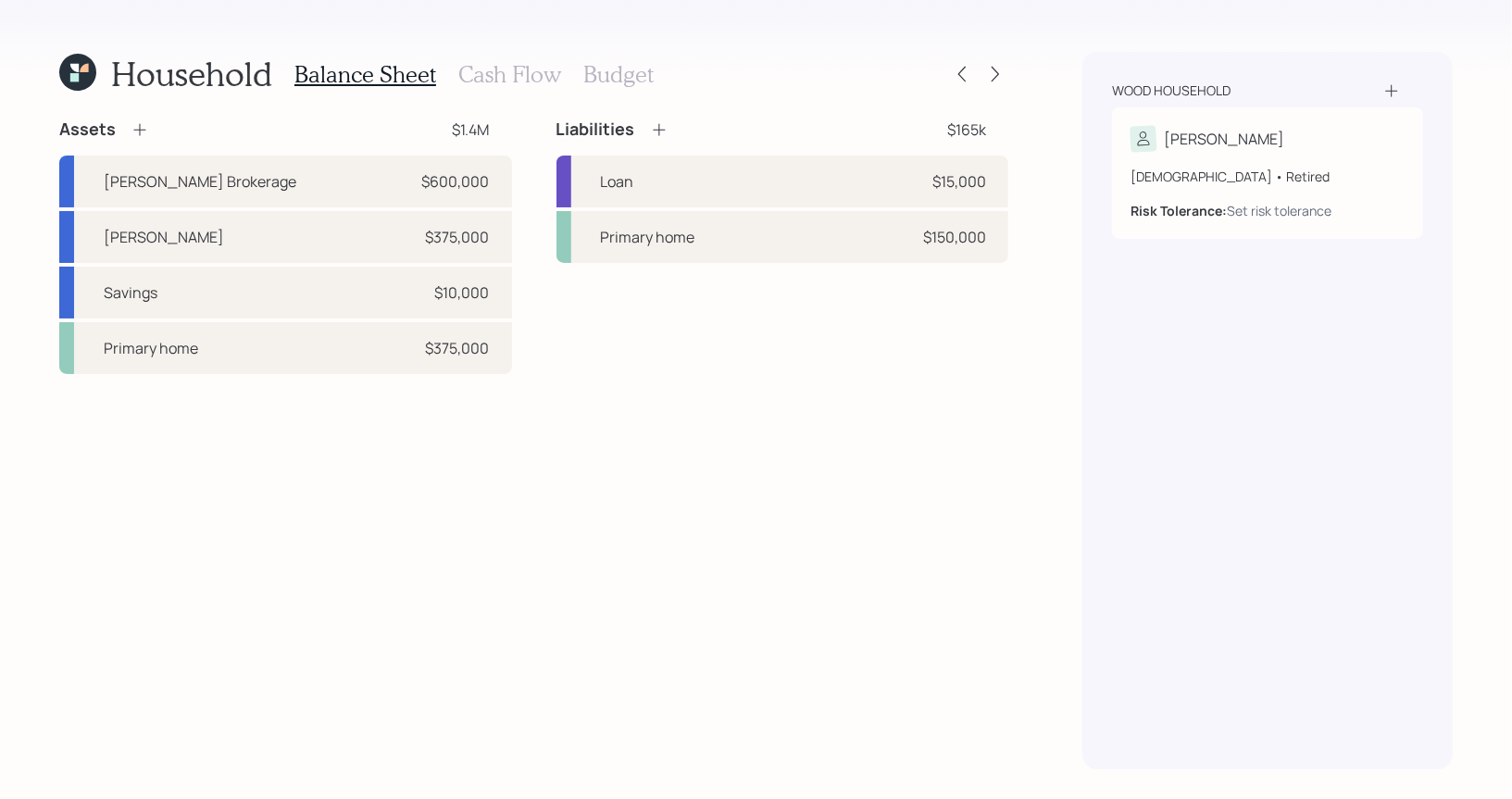
click at [599, 76] on h3 "Budget" at bounding box center [618, 74] width 71 height 27
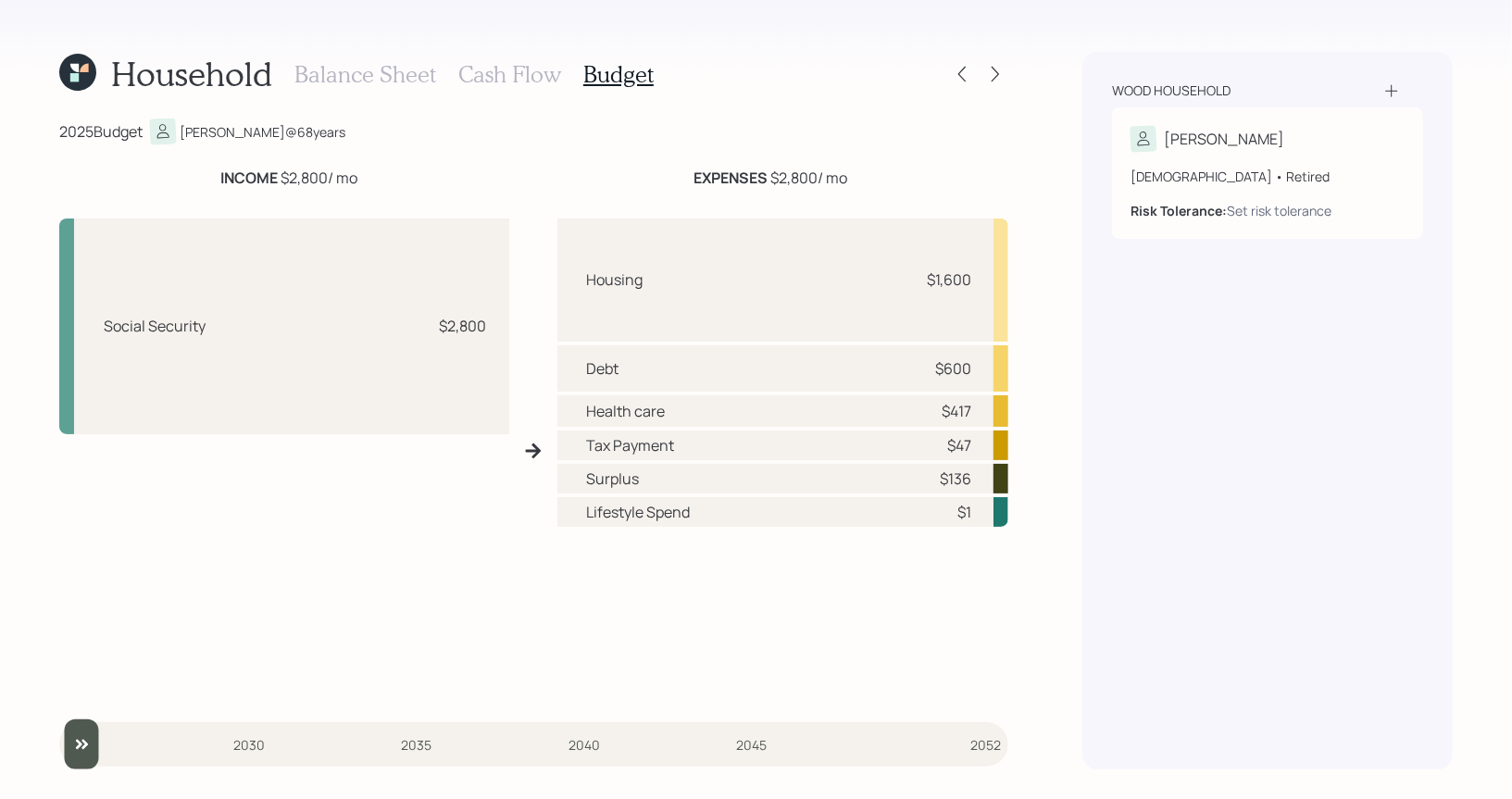
click at [369, 74] on h3 "Balance Sheet" at bounding box center [365, 74] width 142 height 27
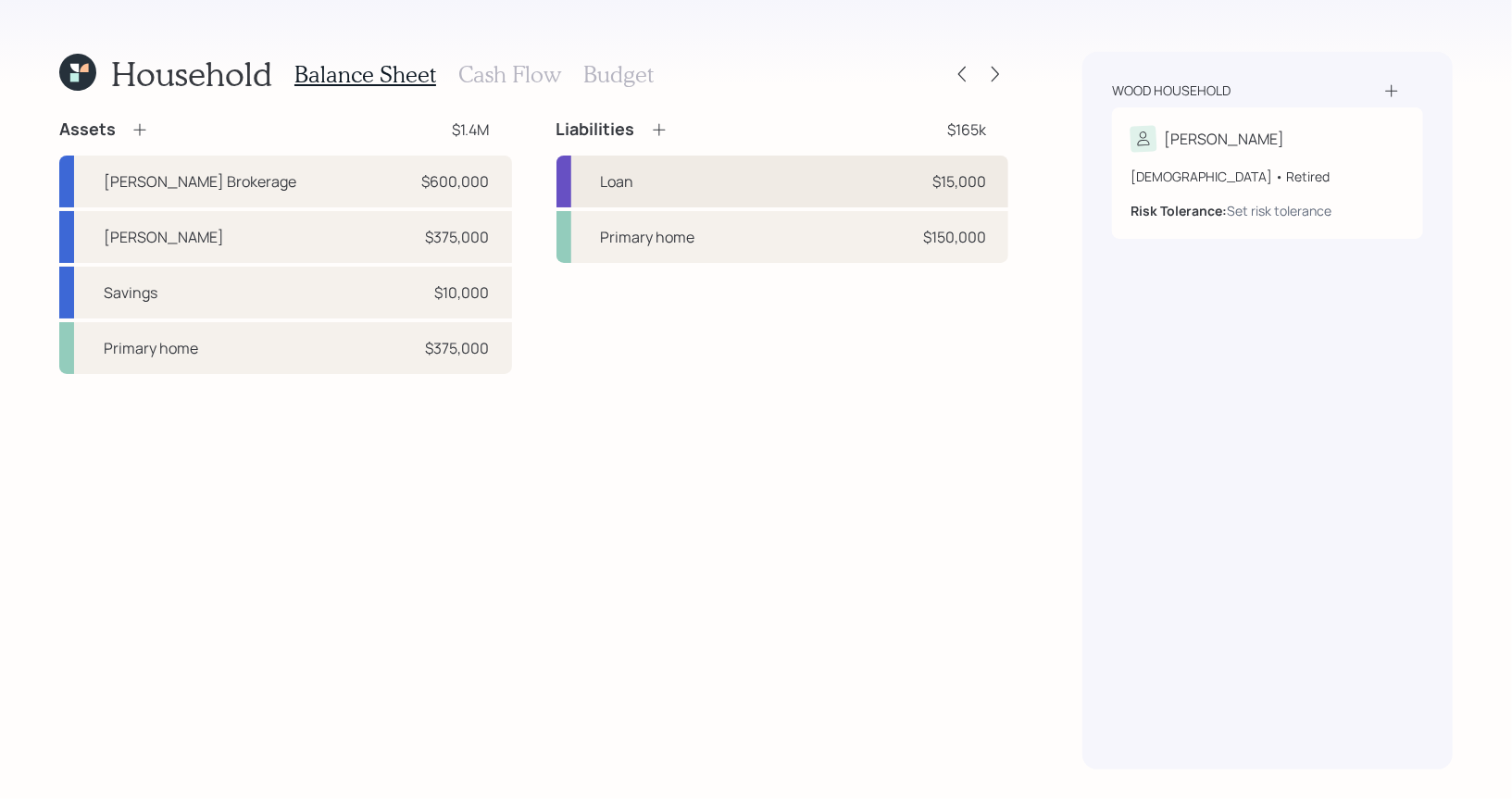
click at [702, 178] on div "Loan $15,000" at bounding box center [783, 182] width 452 height 52
select select "credit_card"
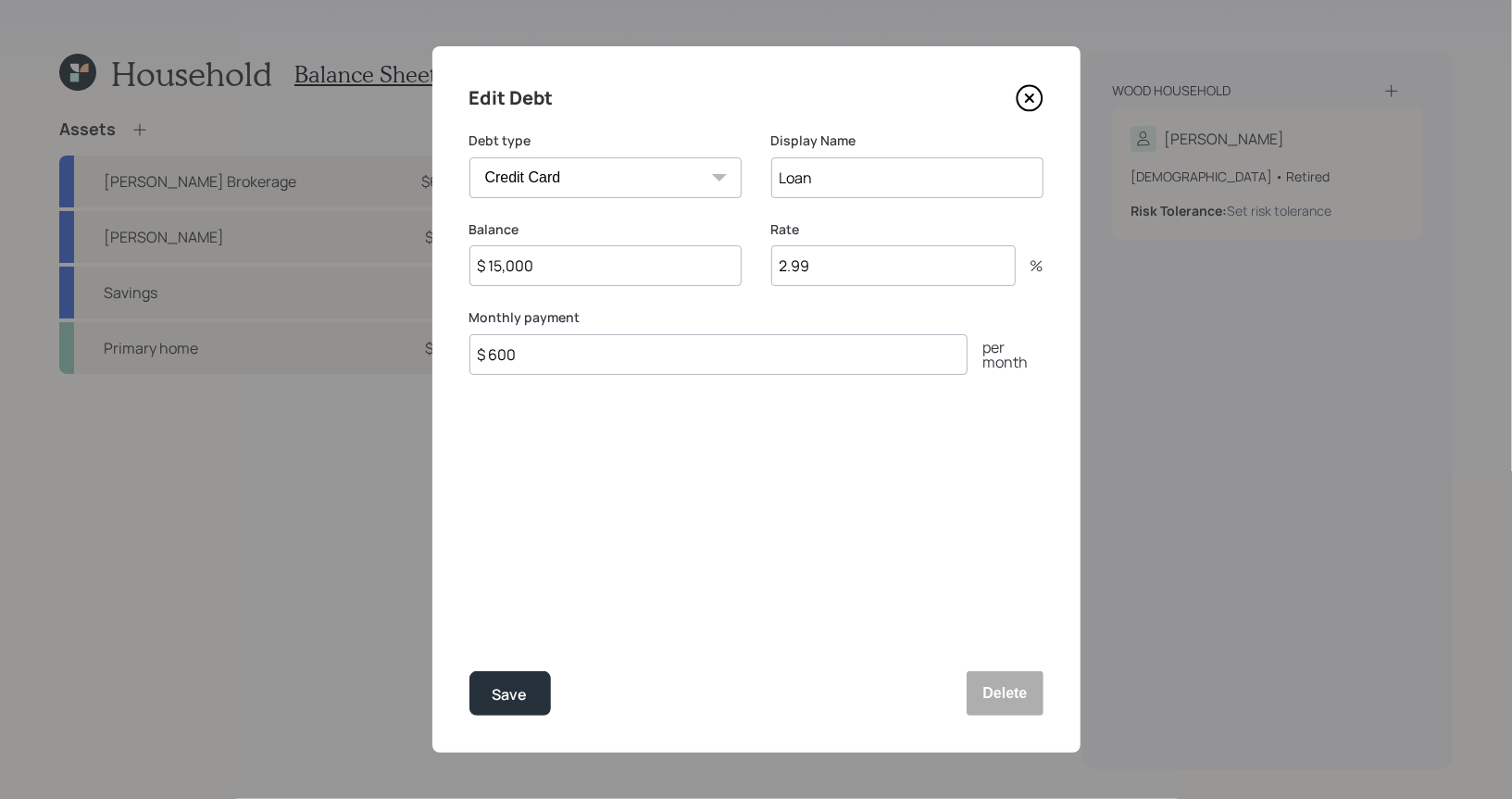
click at [1030, 99] on icon at bounding box center [1029, 98] width 7 height 7
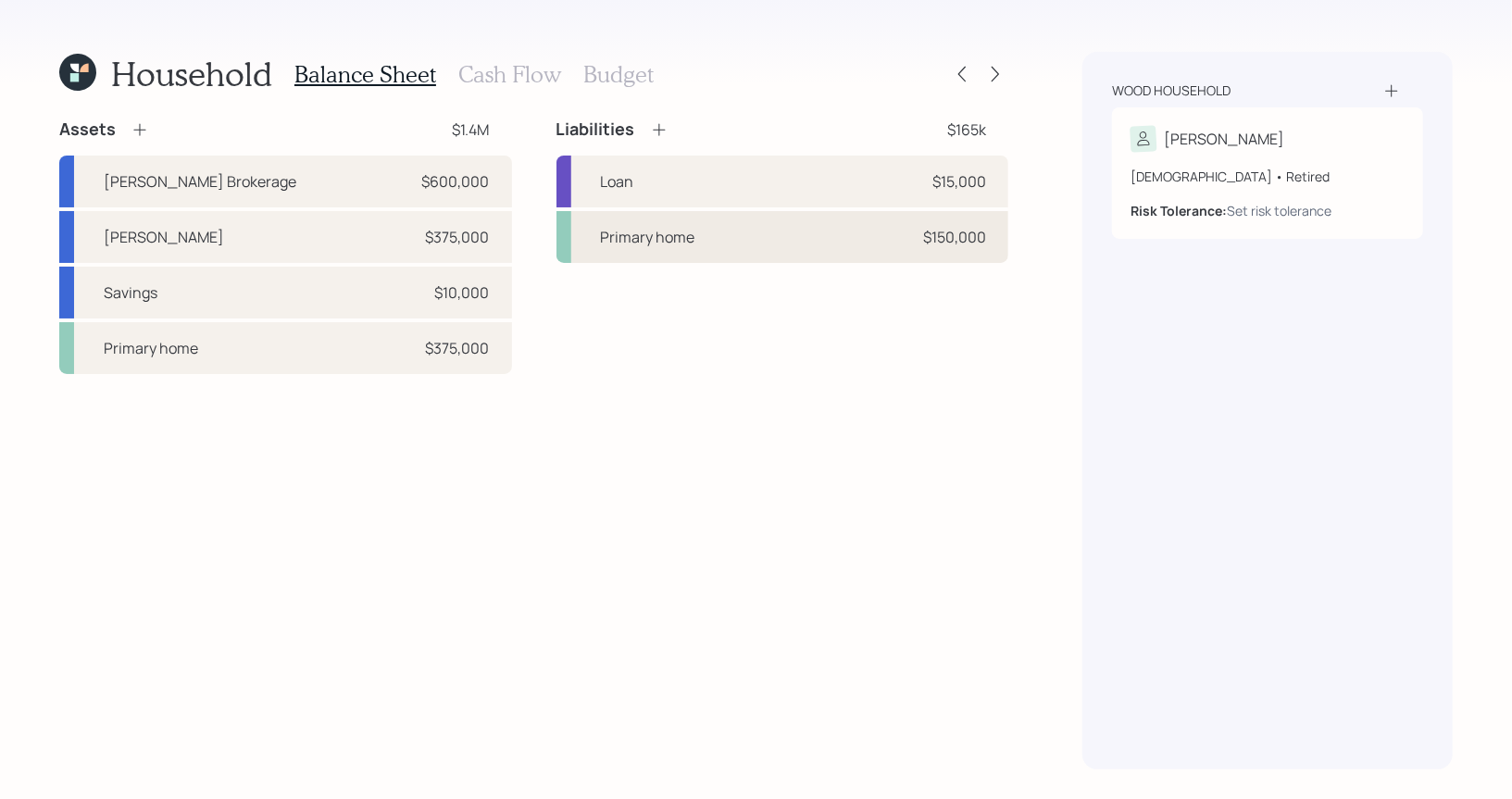
click at [708, 233] on div "Primary home $150,000" at bounding box center [783, 237] width 452 height 52
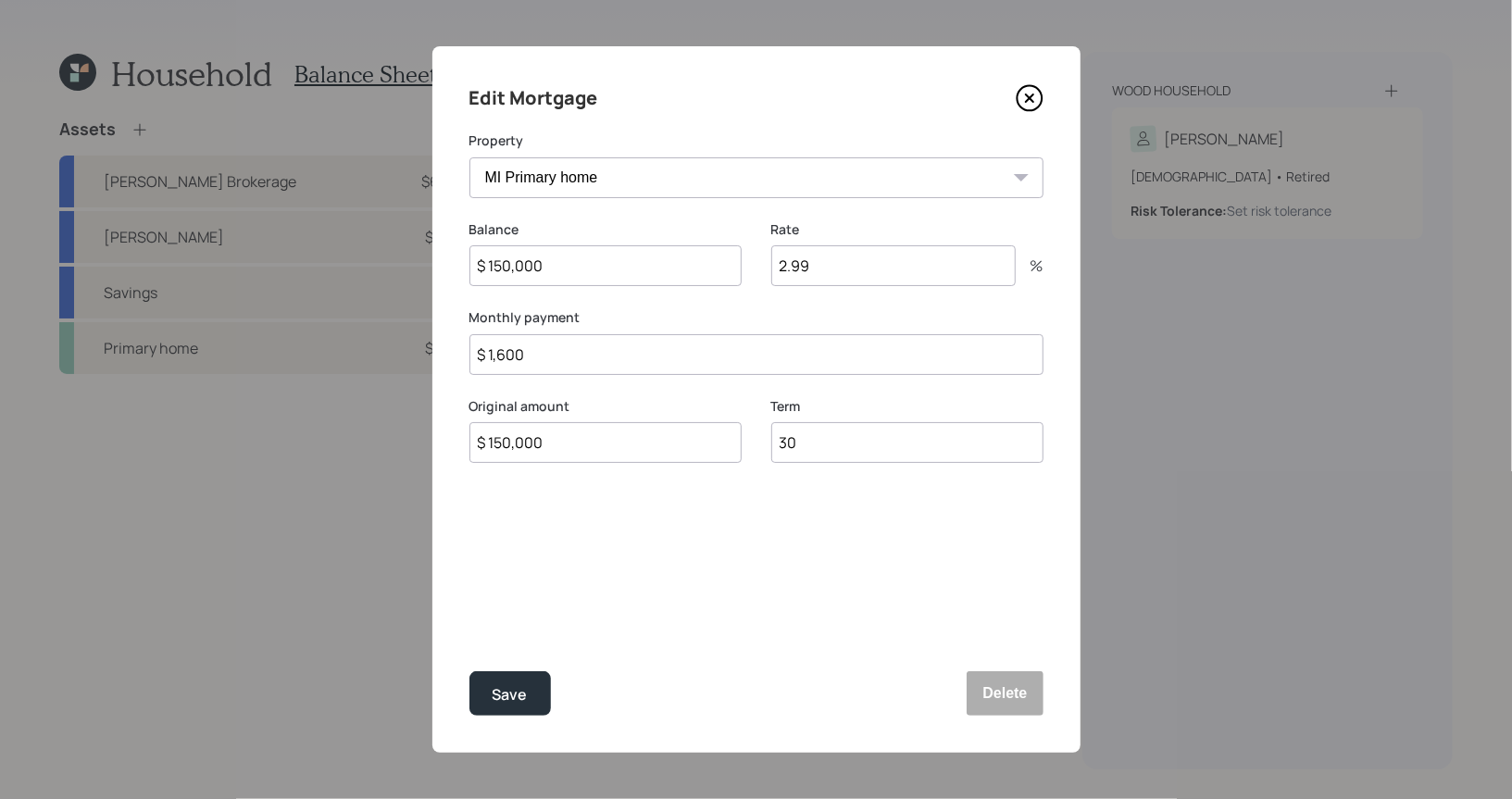
click at [1021, 101] on icon at bounding box center [1030, 98] width 28 height 28
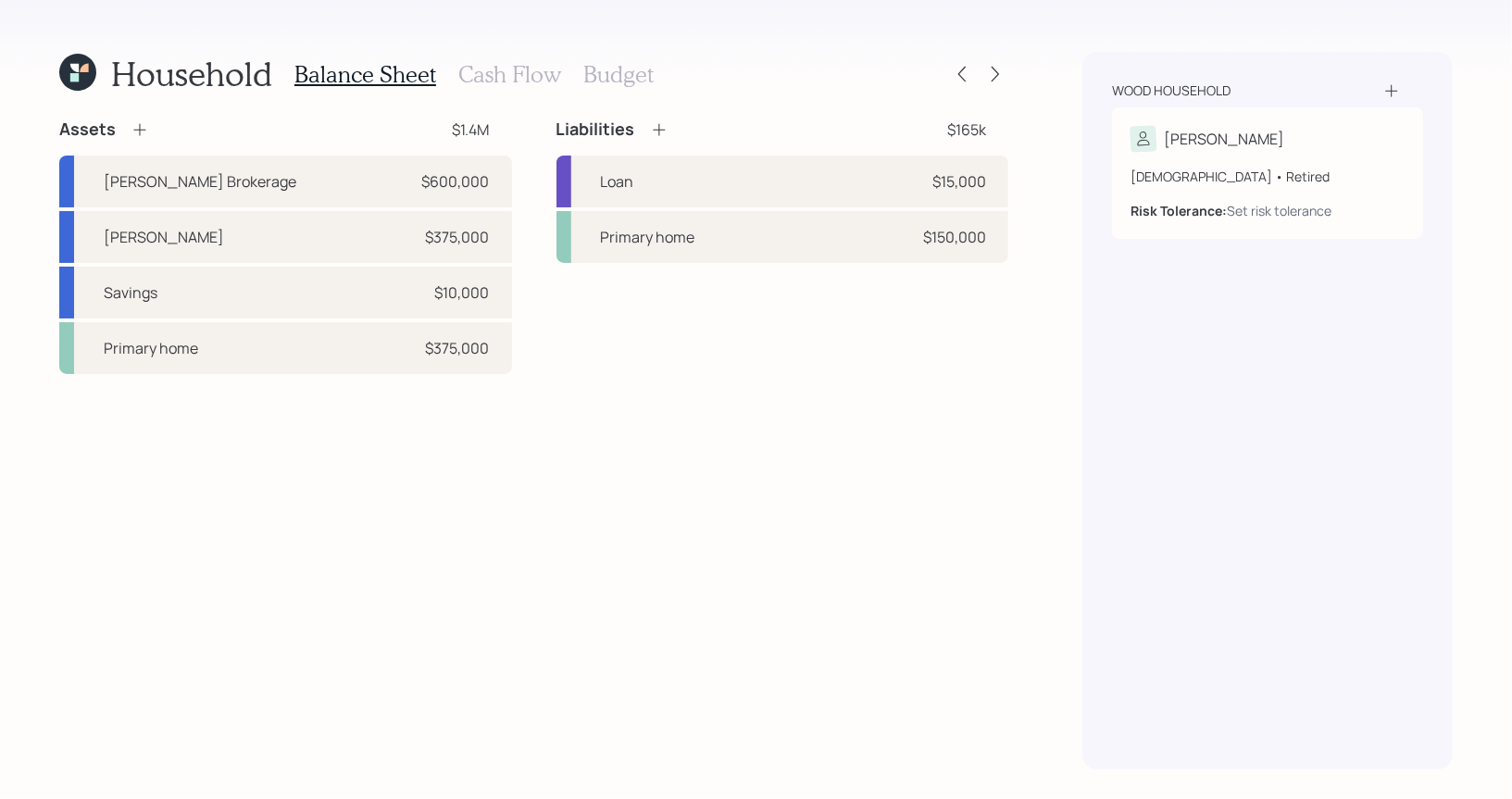
click at [626, 68] on h3 "Budget" at bounding box center [618, 74] width 71 height 27
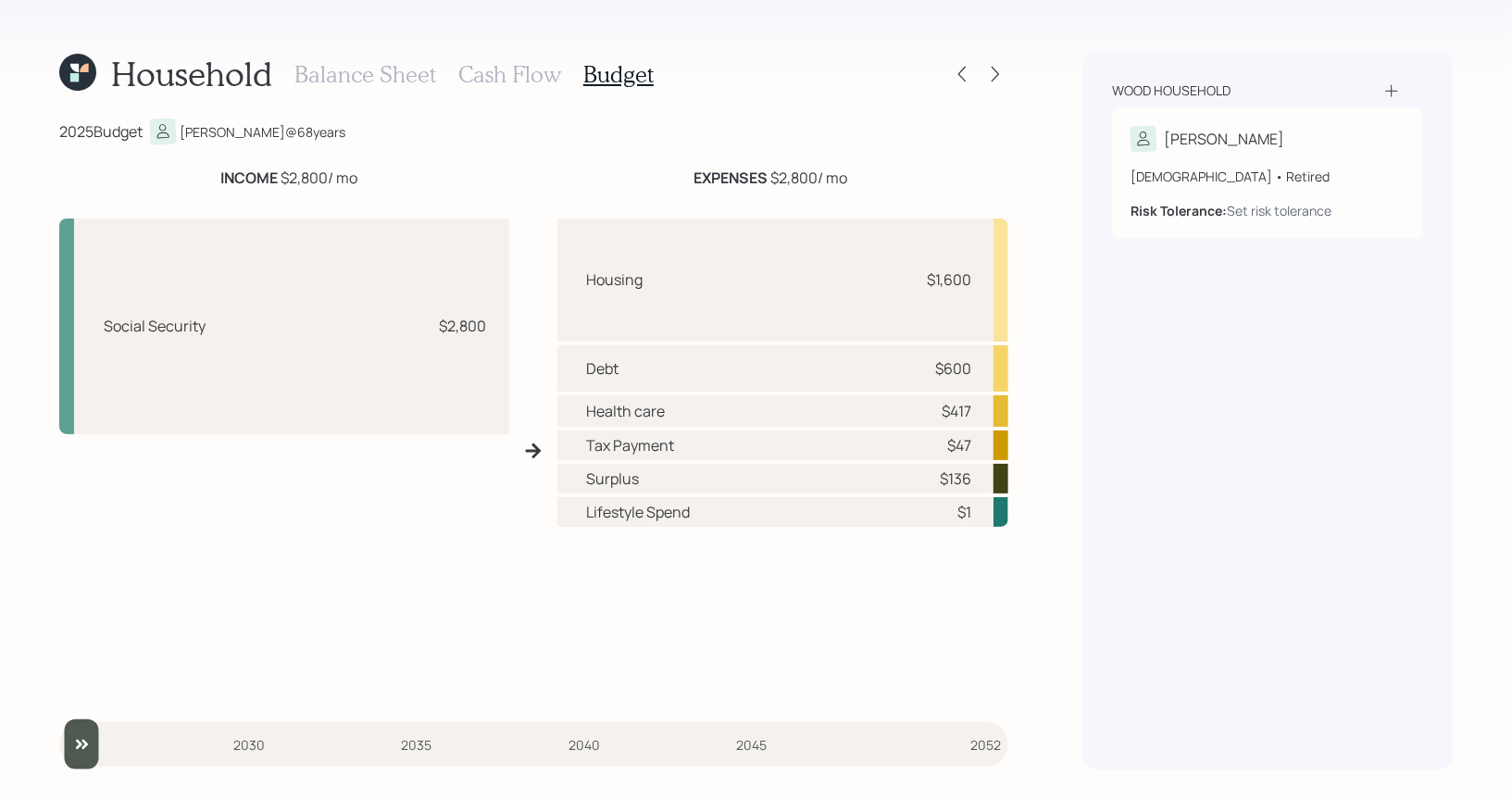
click at [532, 72] on h3 "Cash Flow" at bounding box center [509, 74] width 102 height 27
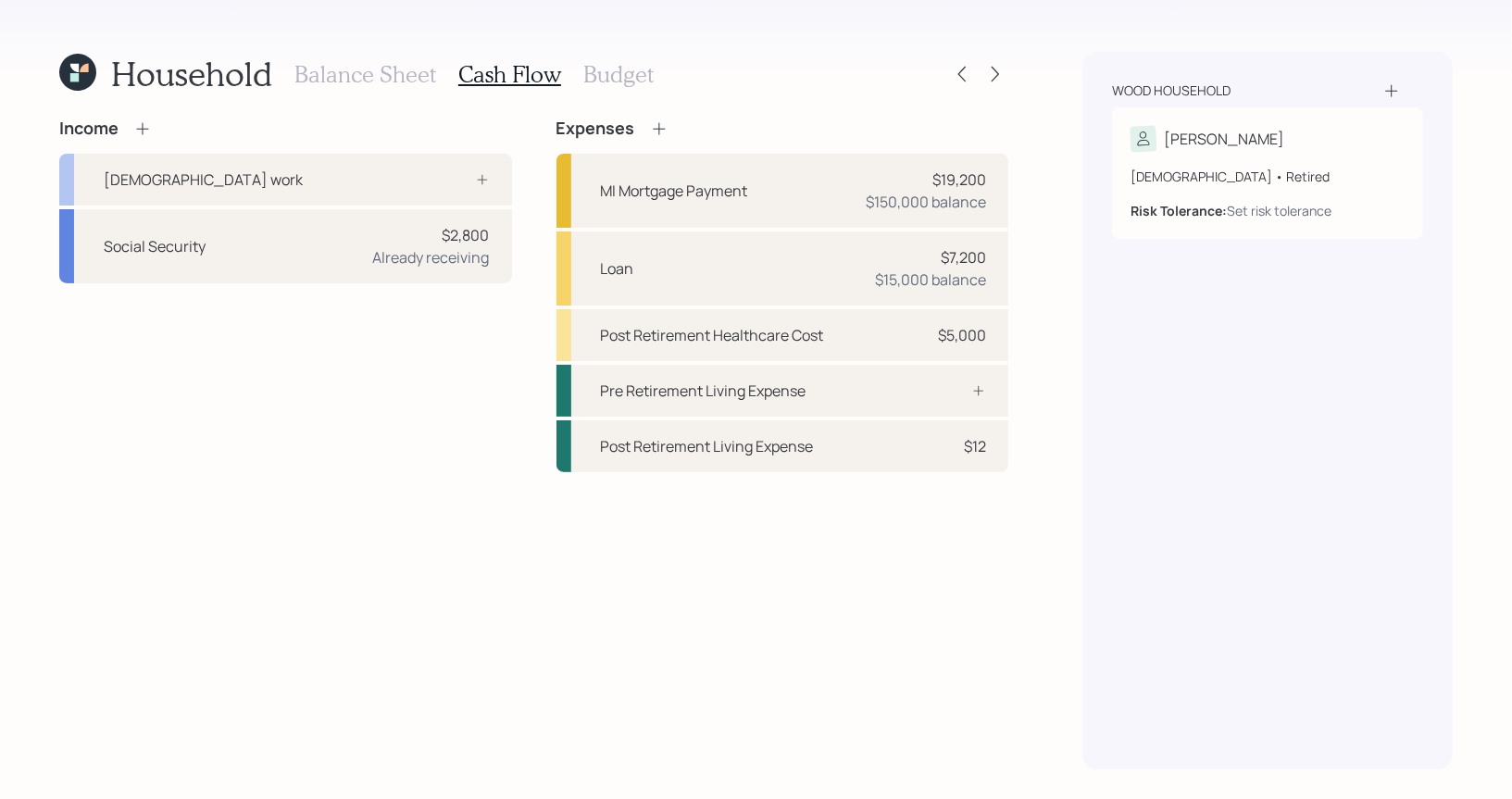
click at [141, 126] on icon at bounding box center [142, 129] width 19 height 19
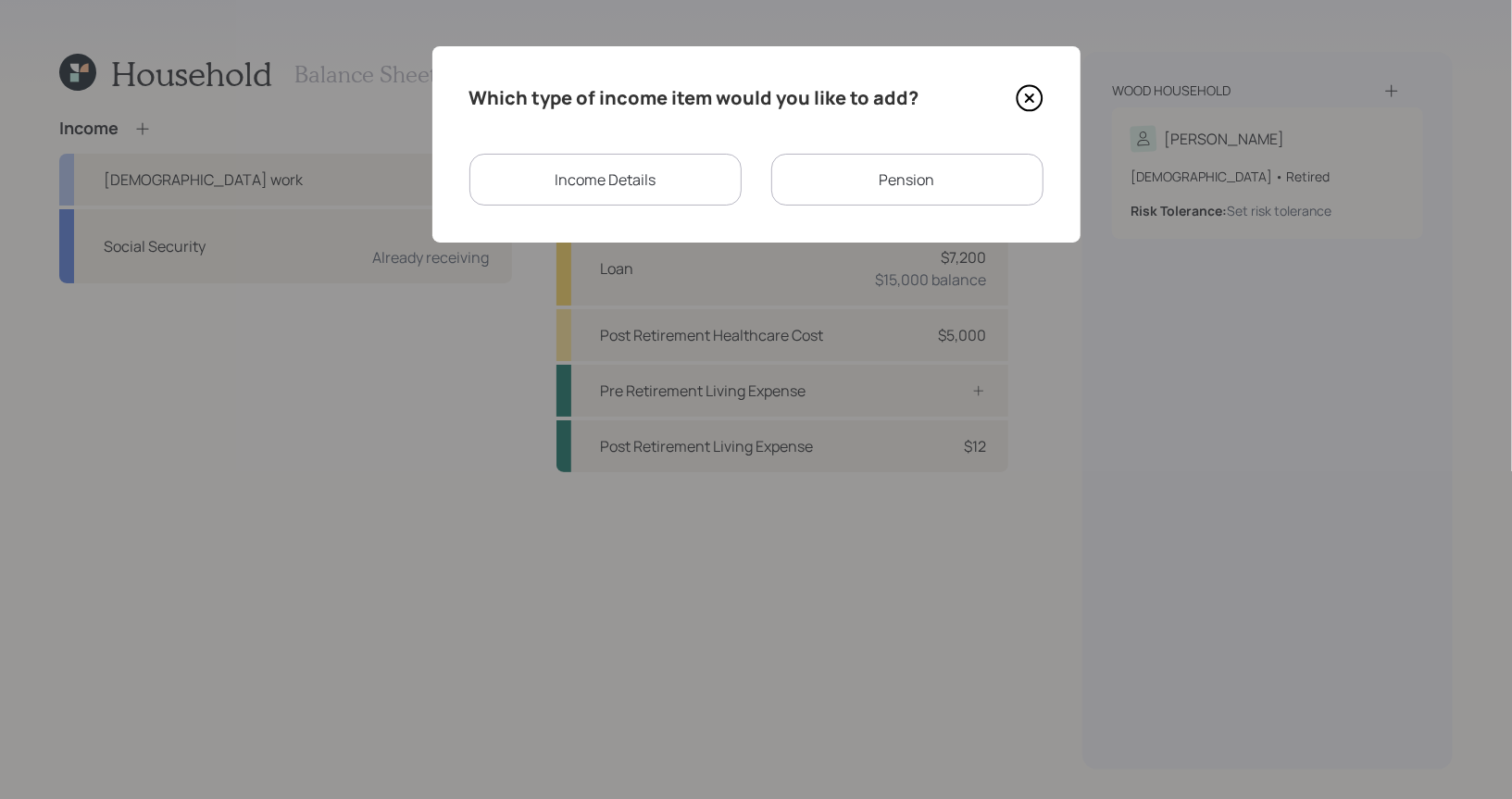
click at [826, 179] on div "Pension" at bounding box center [907, 180] width 272 height 52
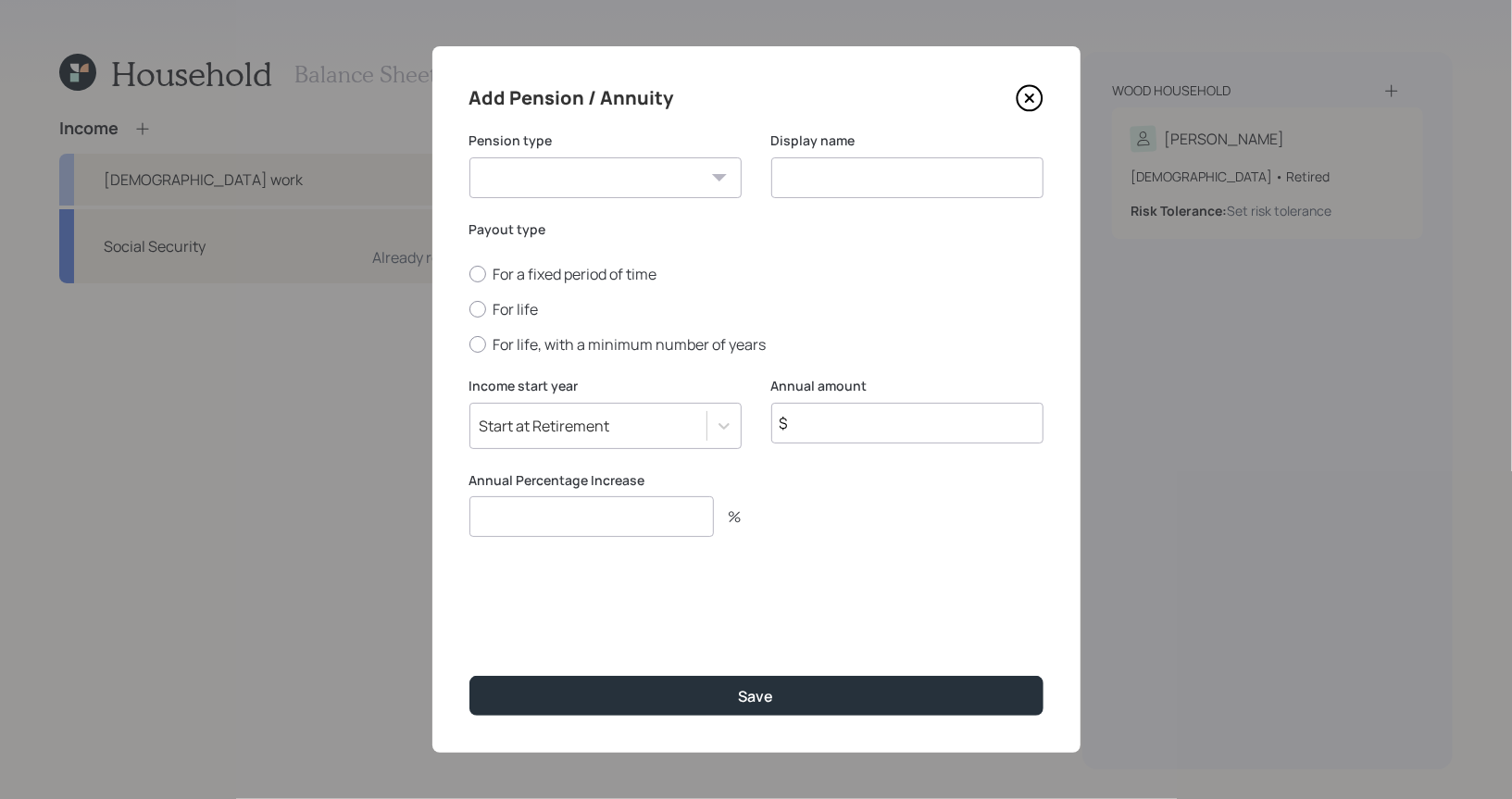
click at [615, 190] on select "Pension Annuity" at bounding box center [605, 178] width 272 height 41
select select "pension"
click at [469, 157] on select "Pension Annuity" at bounding box center [605, 178] width 272 height 41
click at [830, 177] on input at bounding box center [907, 178] width 272 height 41
type input "Pension"
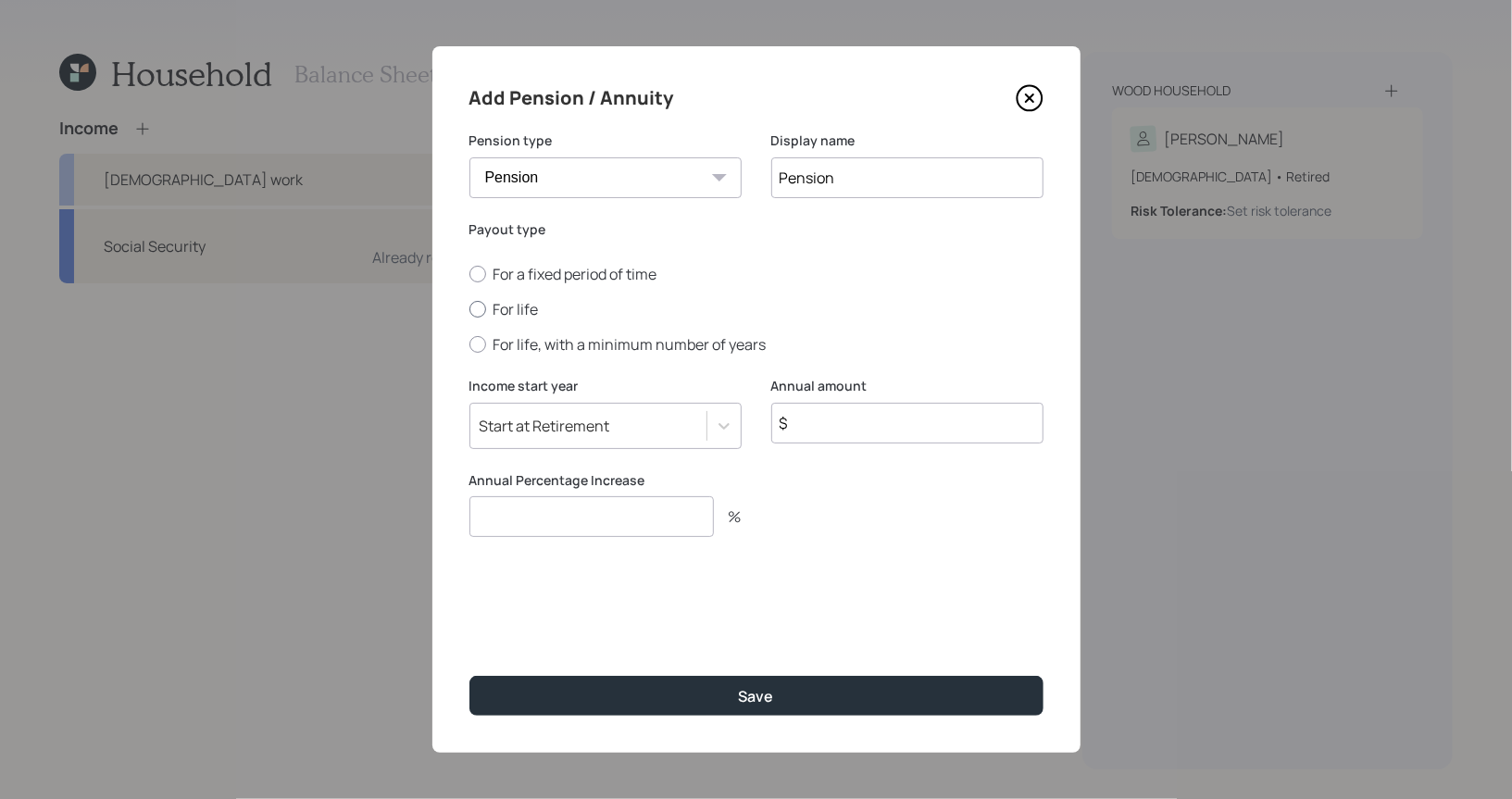
click at [480, 304] on div at bounding box center [478, 309] width 17 height 17
click at [469, 309] on input "For life" at bounding box center [468, 309] width 1 height 1
radio input "true"
click at [870, 421] on input "$" at bounding box center [907, 423] width 272 height 41
click at [844, 422] on input "$" at bounding box center [907, 423] width 272 height 41
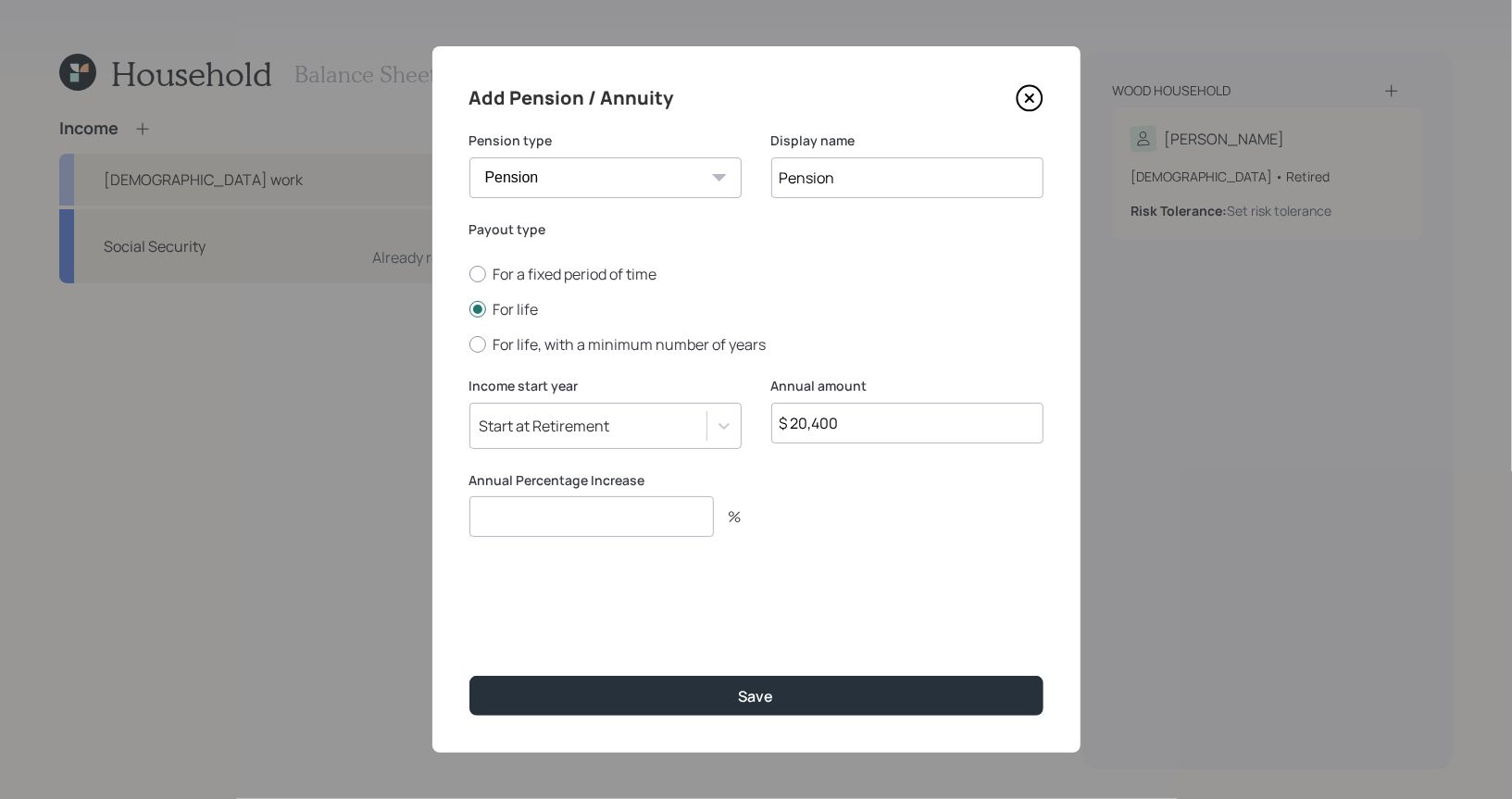
type input "$ 20,400"
click at [636, 522] on input "number" at bounding box center [591, 517] width 244 height 41
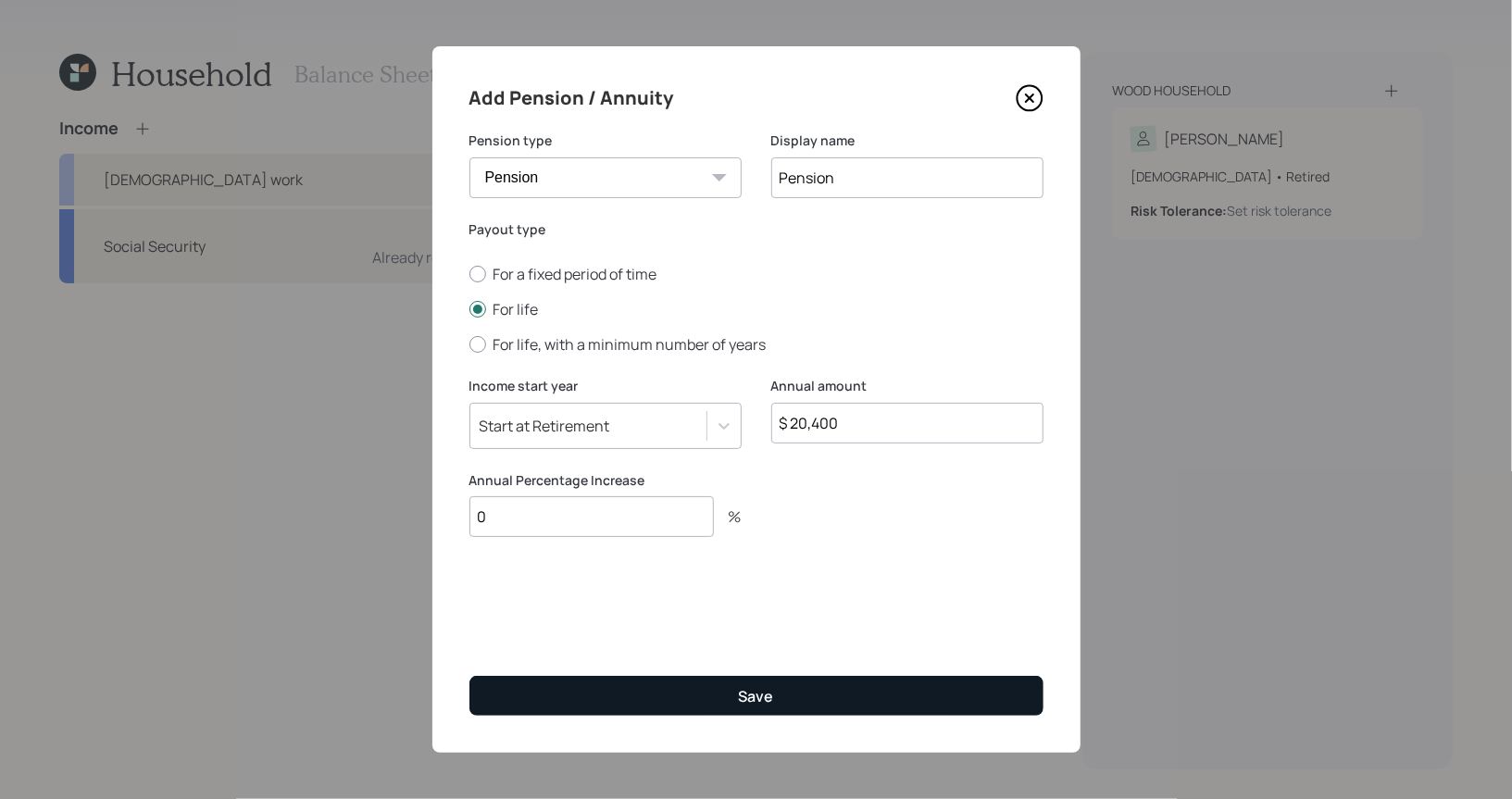
type input "0"
click at [676, 689] on button "Save" at bounding box center [756, 696] width 574 height 40
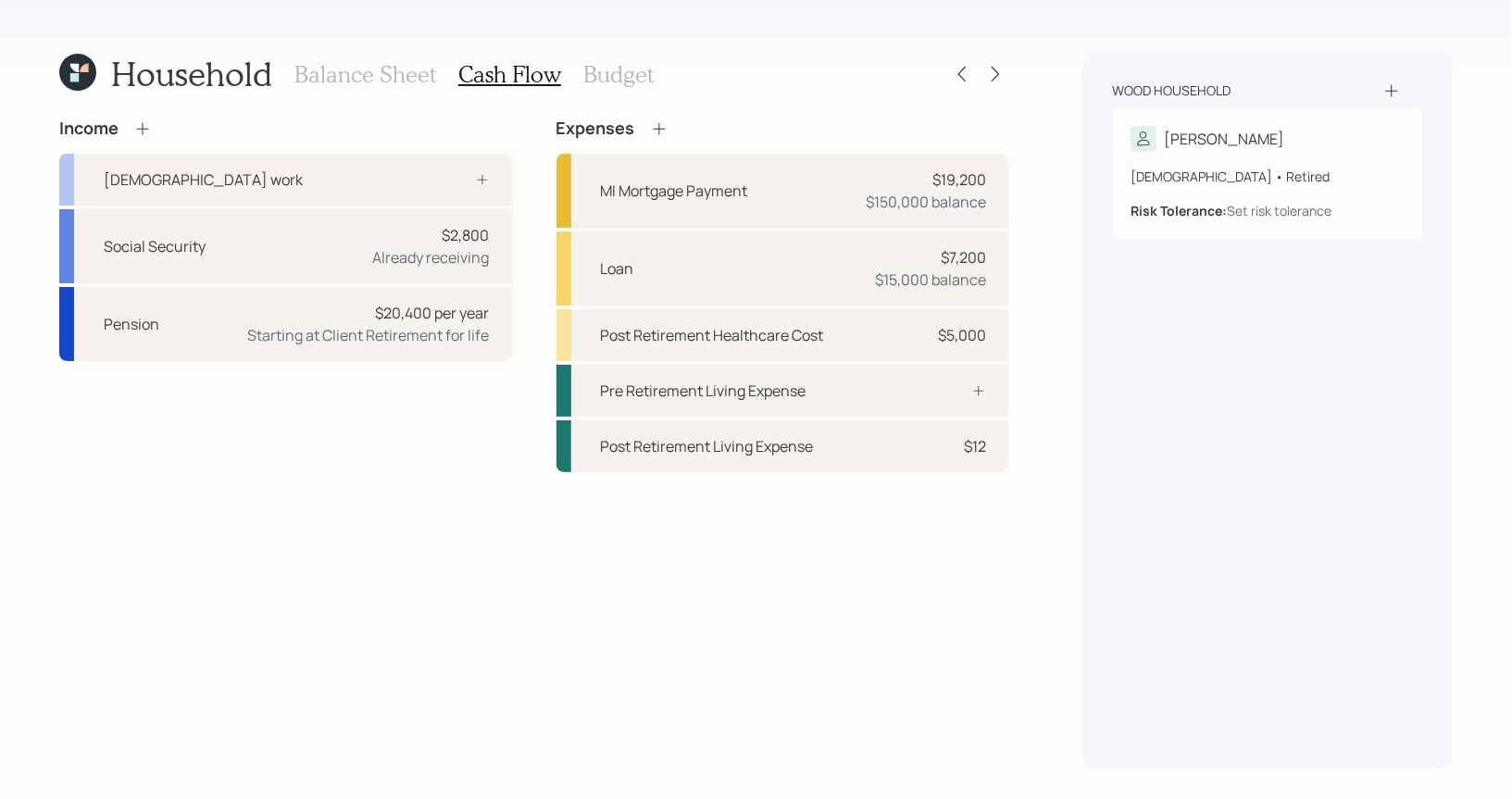
click at [604, 79] on h3 "Budget" at bounding box center [618, 74] width 71 height 27
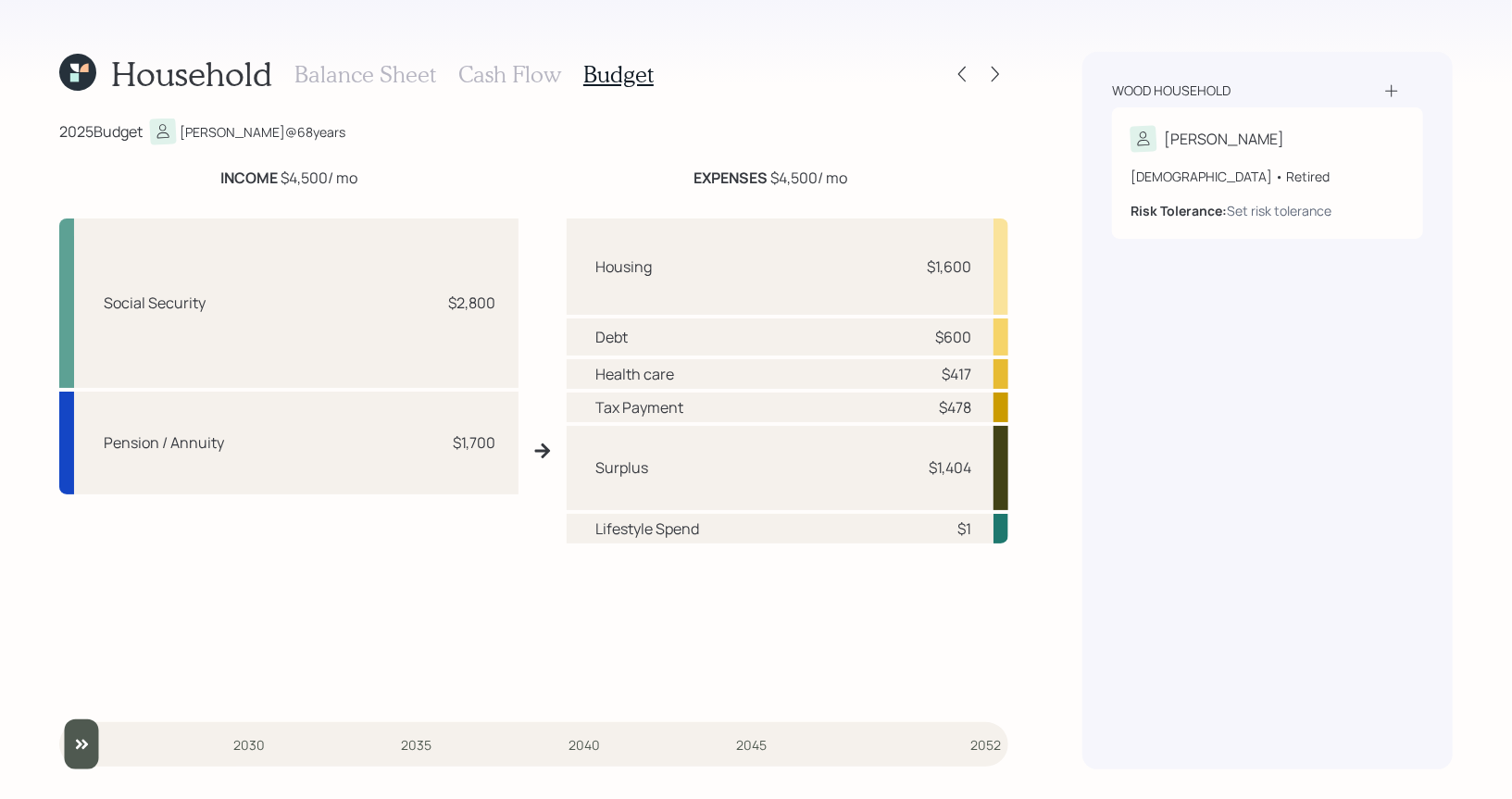
click at [504, 70] on h3 "Cash Flow" at bounding box center [509, 74] width 102 height 27
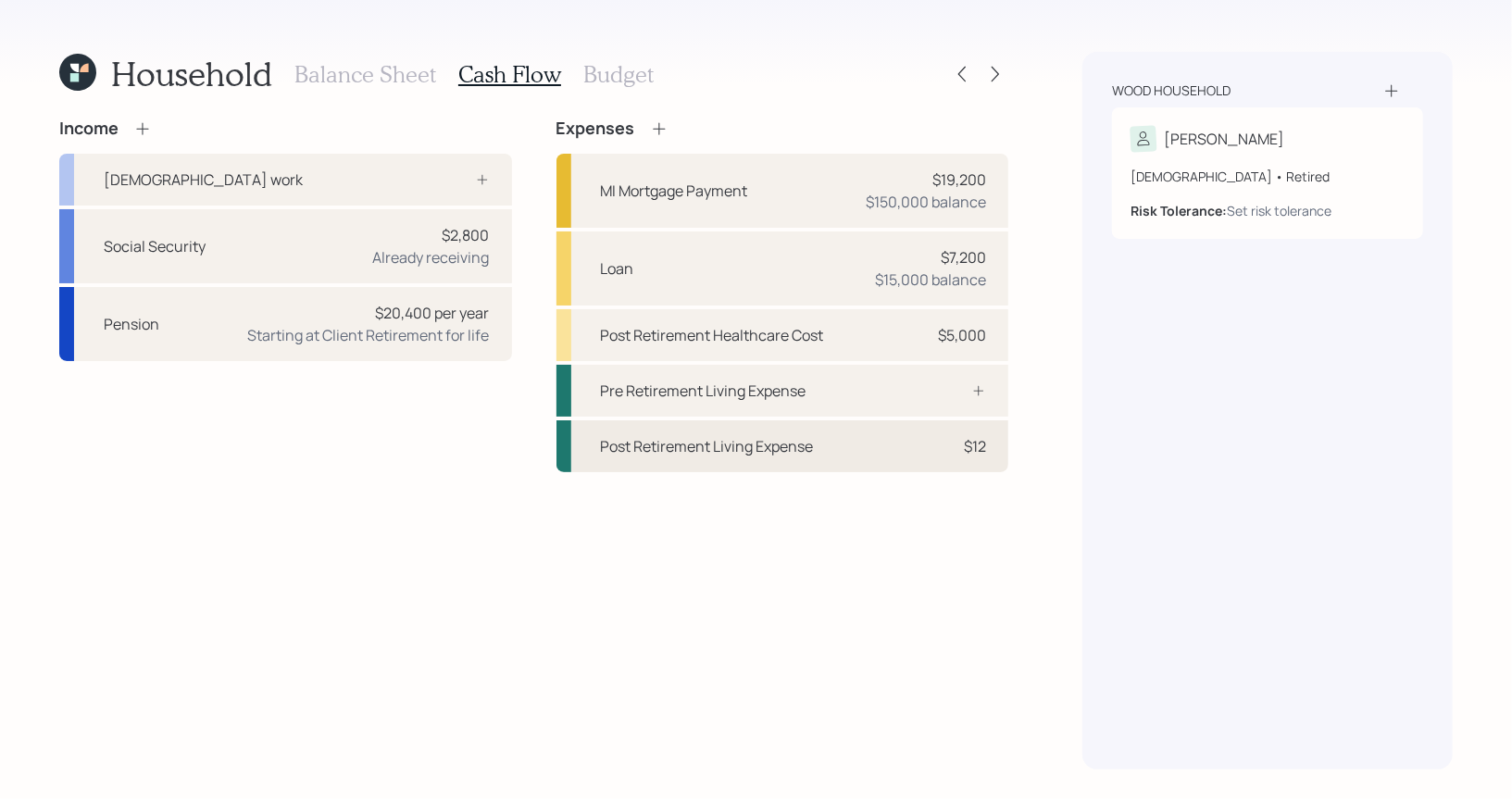
click at [617, 455] on div "Post Retirement Living Expense" at bounding box center [707, 446] width 213 height 22
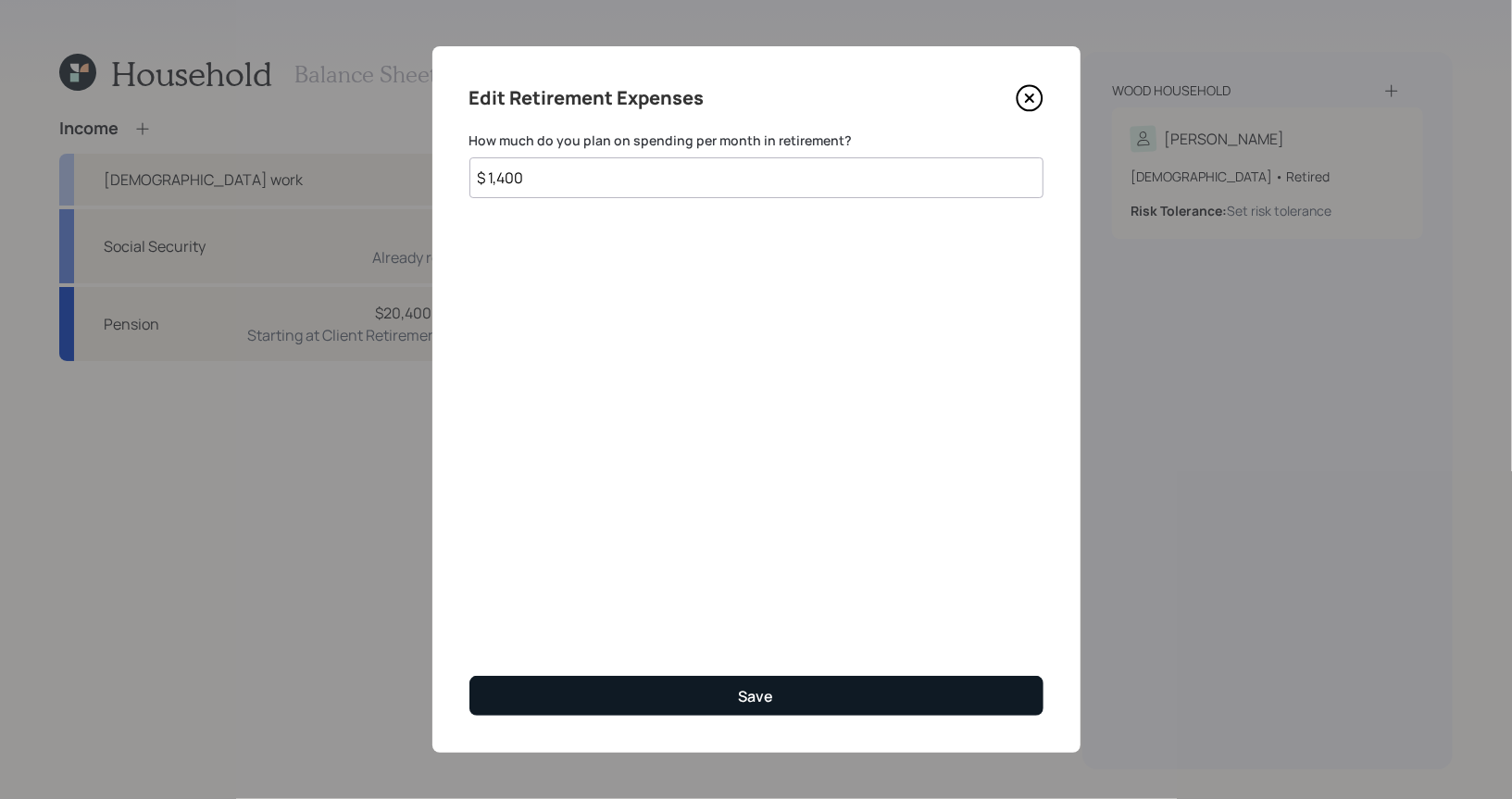
type input "$ 1,400"
click at [655, 679] on button "Save" at bounding box center [756, 696] width 574 height 40
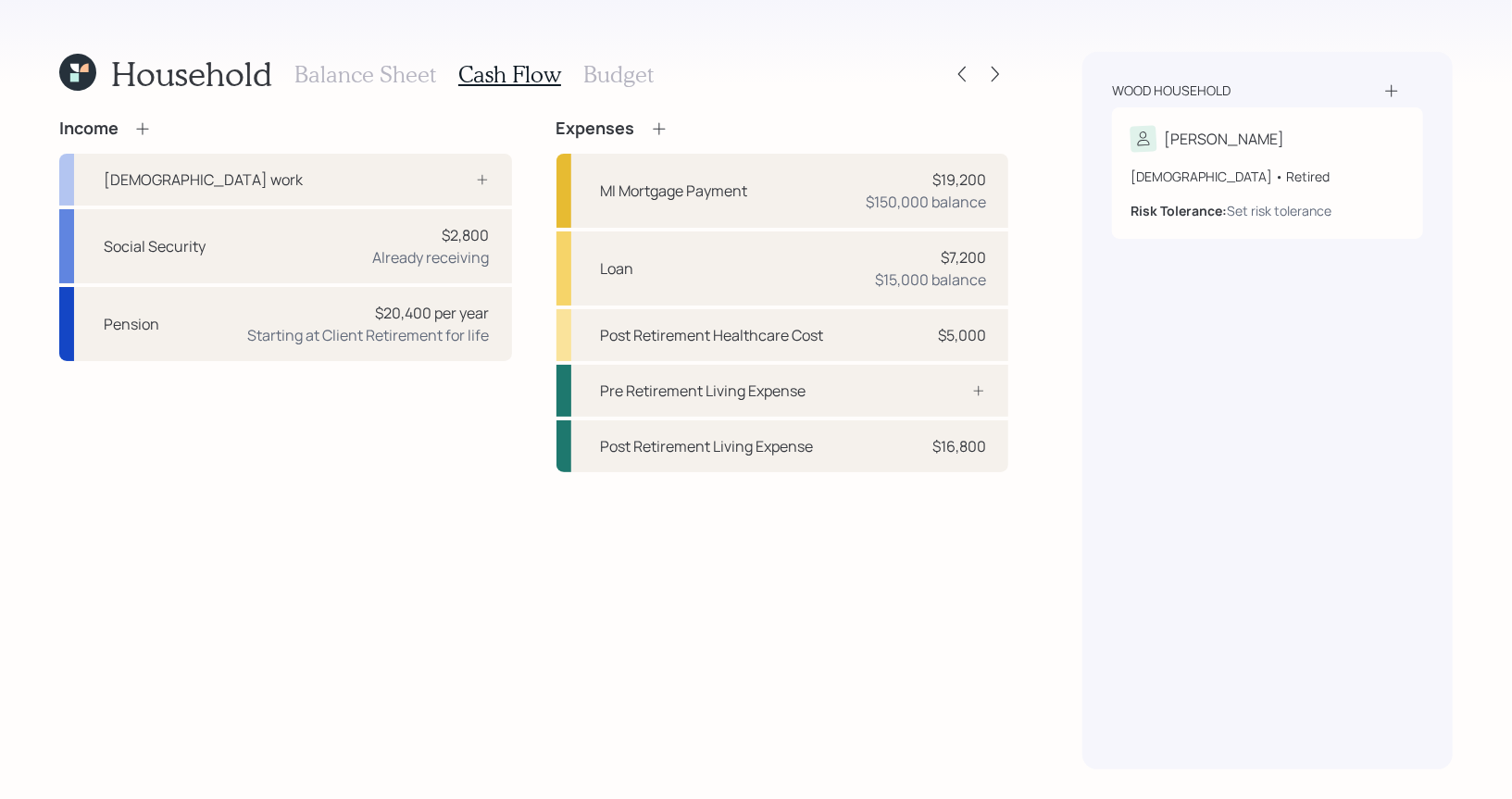
click at [609, 76] on h3 "Budget" at bounding box center [618, 74] width 71 height 27
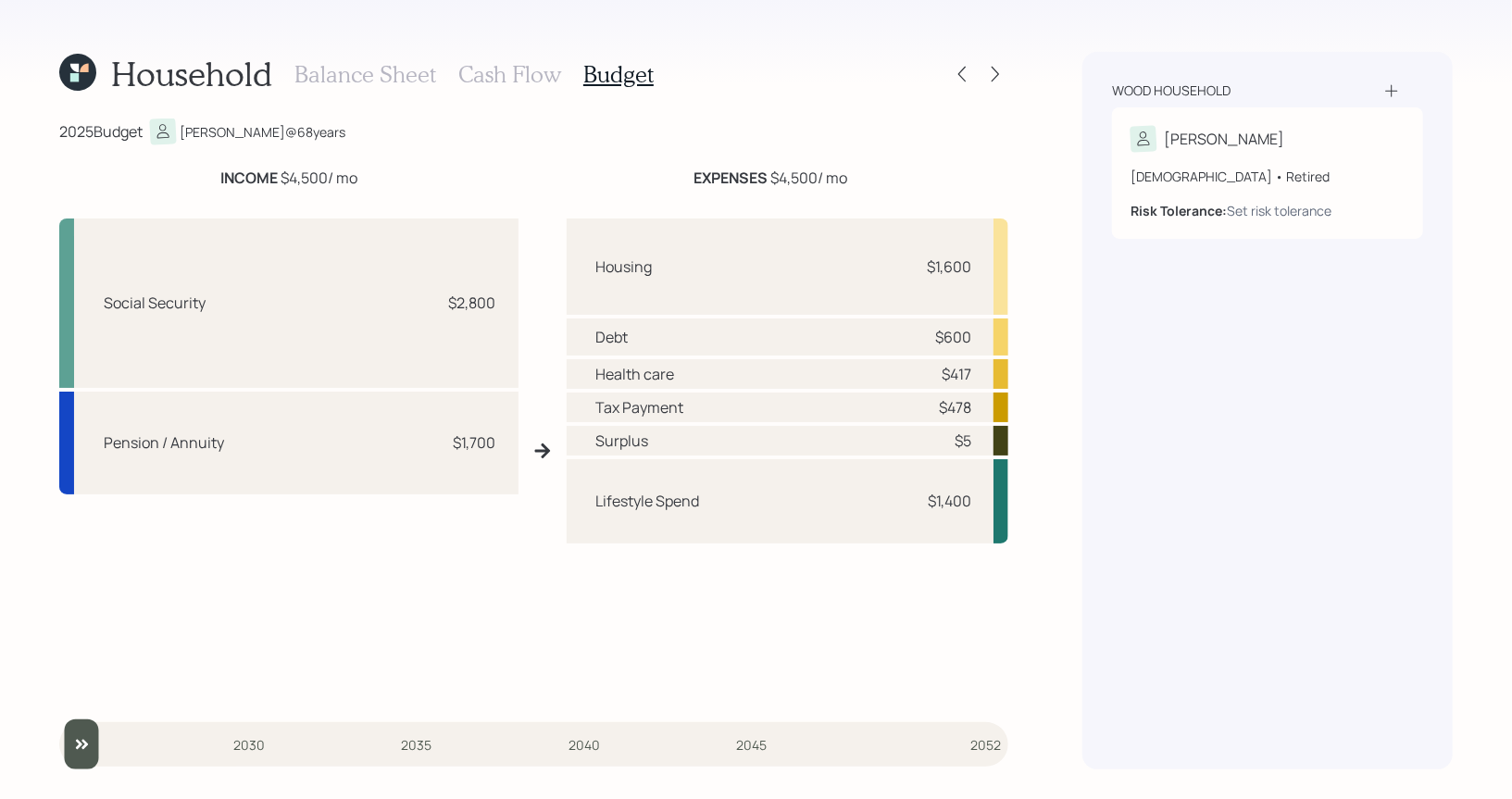
click at [533, 79] on h3 "Cash Flow" at bounding box center [509, 74] width 102 height 27
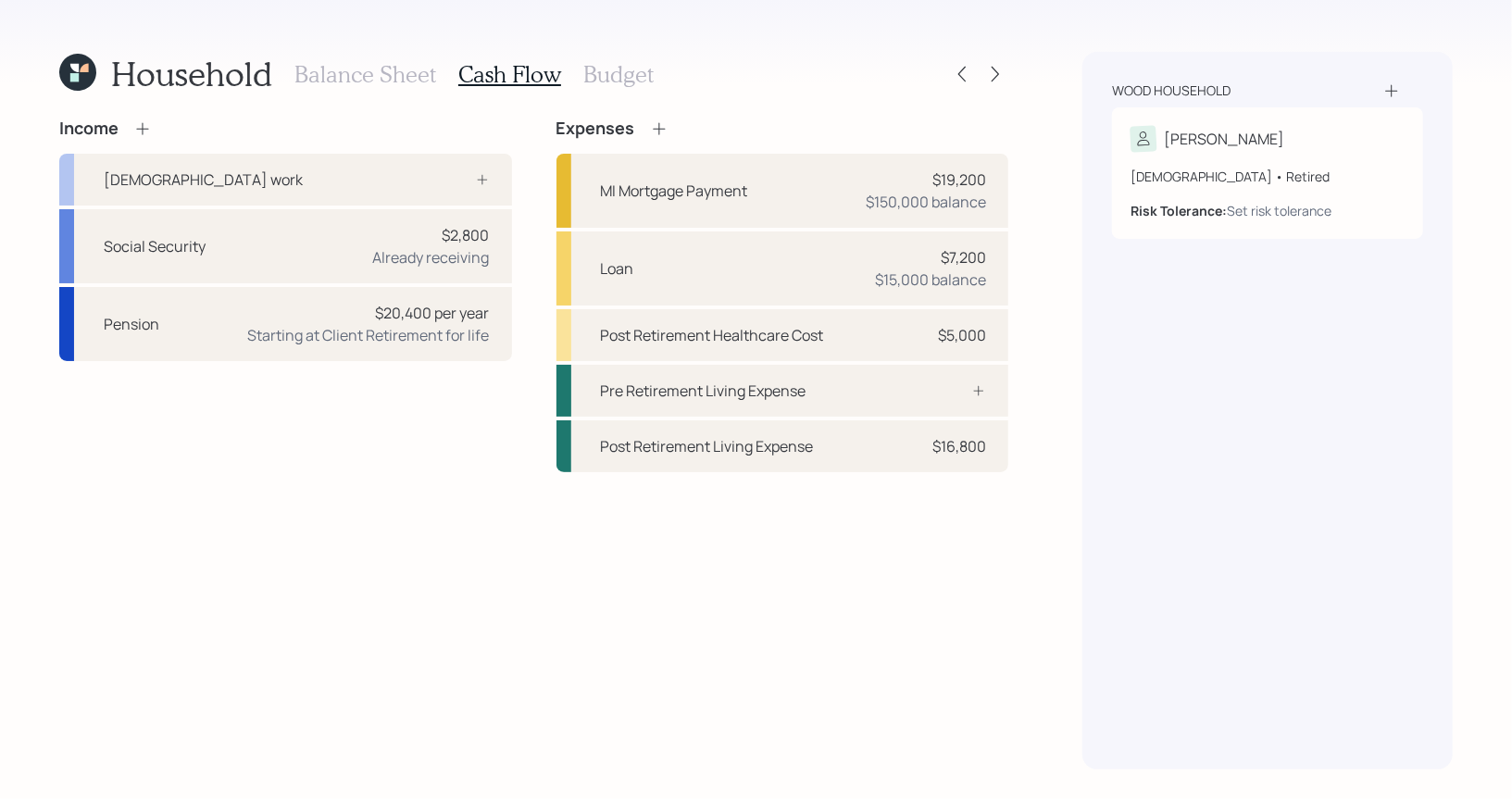
click at [660, 125] on icon at bounding box center [659, 129] width 19 height 19
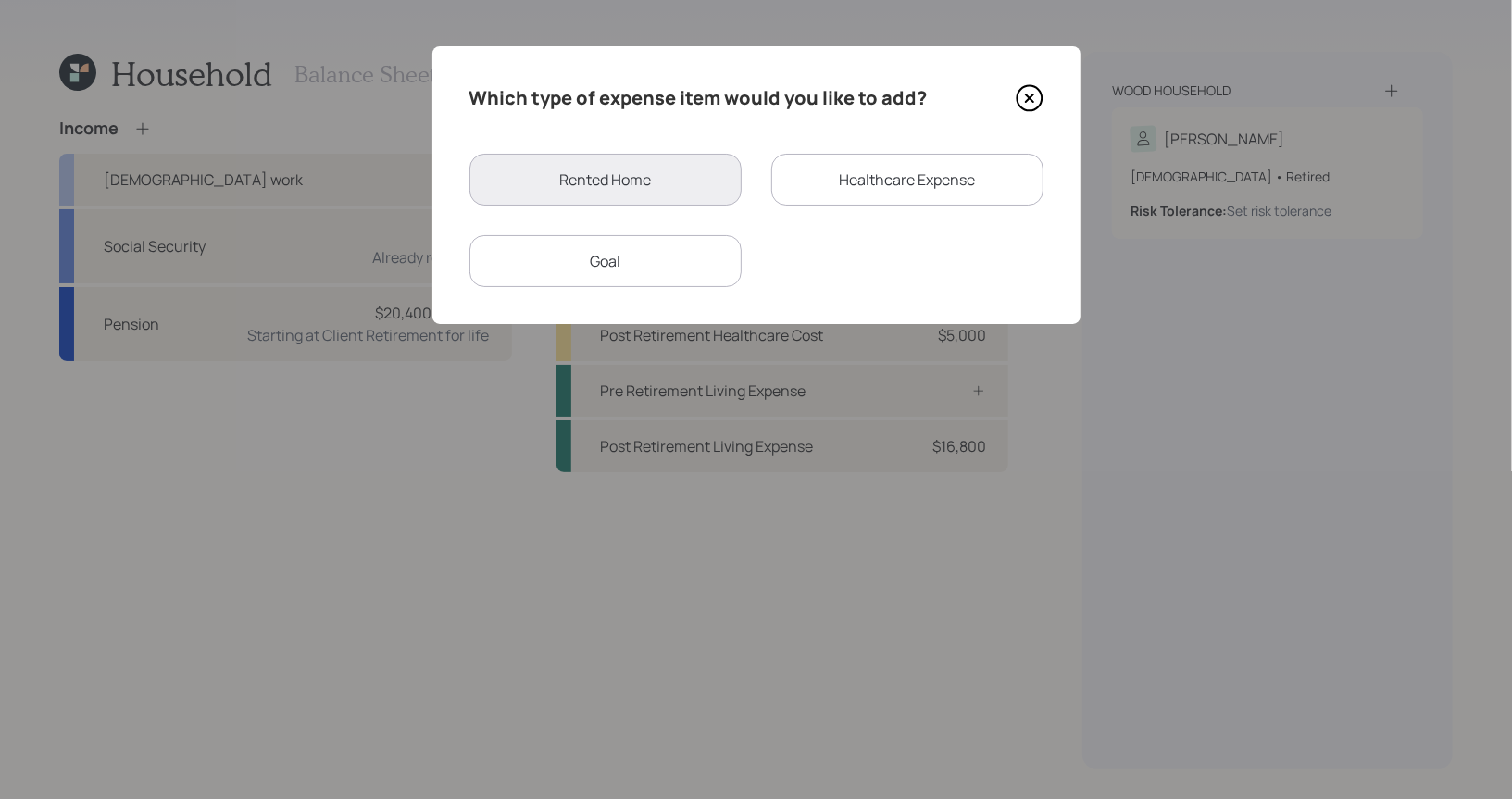
click at [608, 256] on div "Goal" at bounding box center [605, 262] width 272 height 52
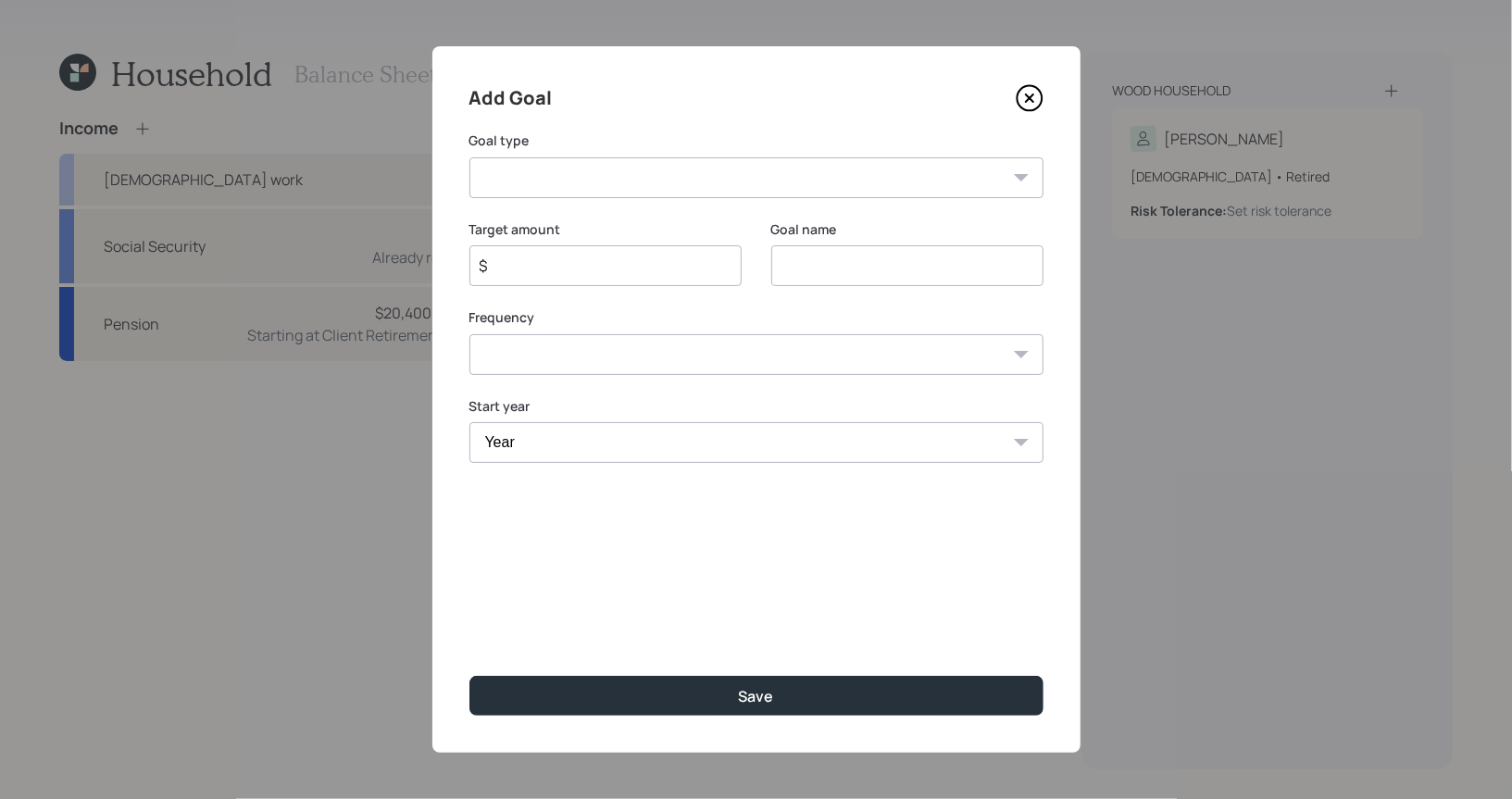
click at [728, 168] on select "Create an emergency fund Donate to charity Purchase a home Make a purchase Supp…" at bounding box center [756, 178] width 574 height 41
select select "other"
click at [469, 157] on select "Create an emergency fund Donate to charity Purchase a home Make a purchase Supp…" at bounding box center [756, 178] width 574 height 41
click at [919, 272] on input "Other" at bounding box center [907, 265] width 272 height 41
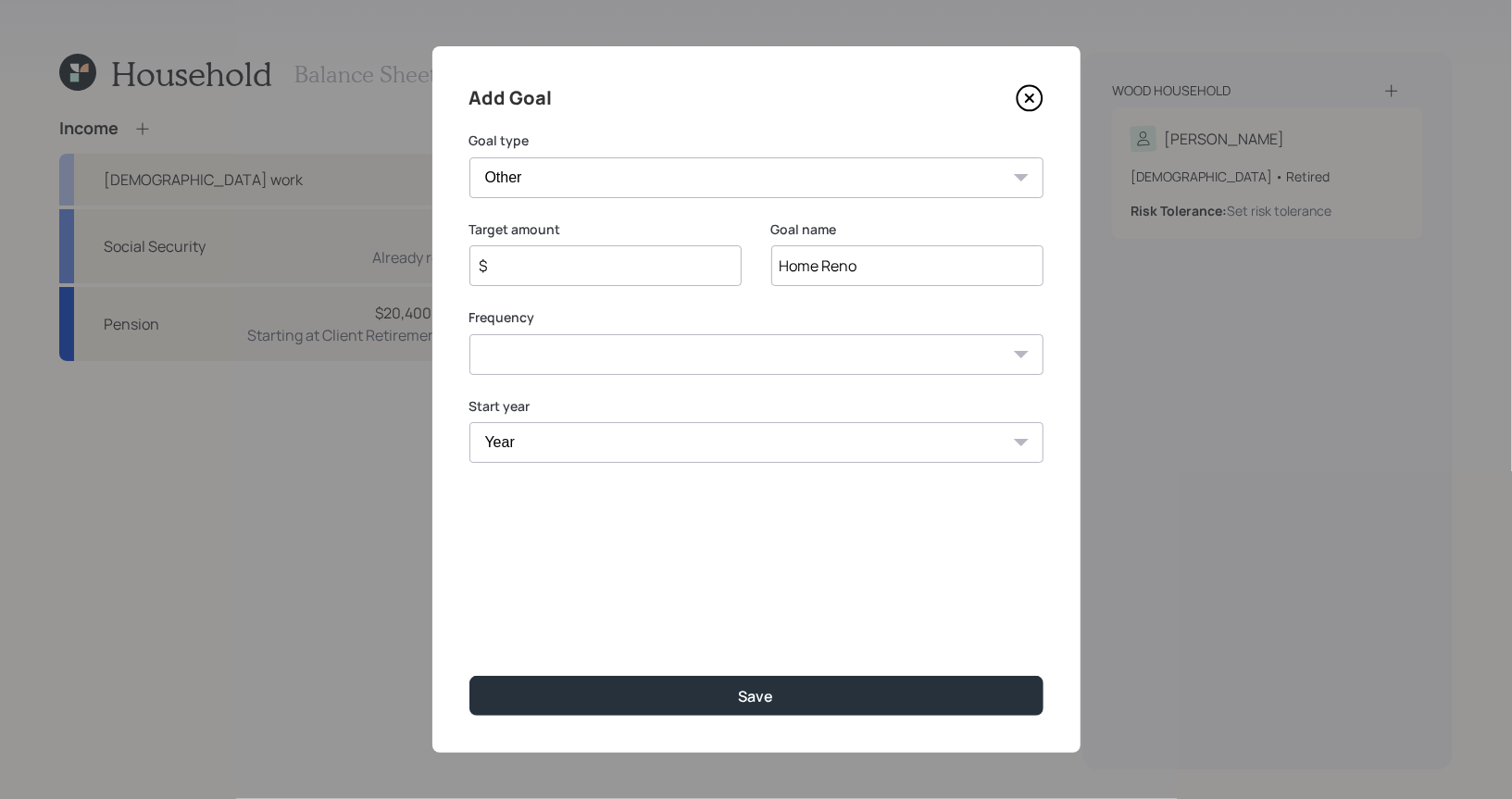
type input "Home Reno"
click at [696, 263] on input "$" at bounding box center [598, 265] width 240 height 22
type input "$ 5,000"
click at [667, 365] on select "One time Every 1 year Every 2 years Every 3 years Every 4 years Every 5 years E…" at bounding box center [756, 355] width 574 height 41
select select "0"
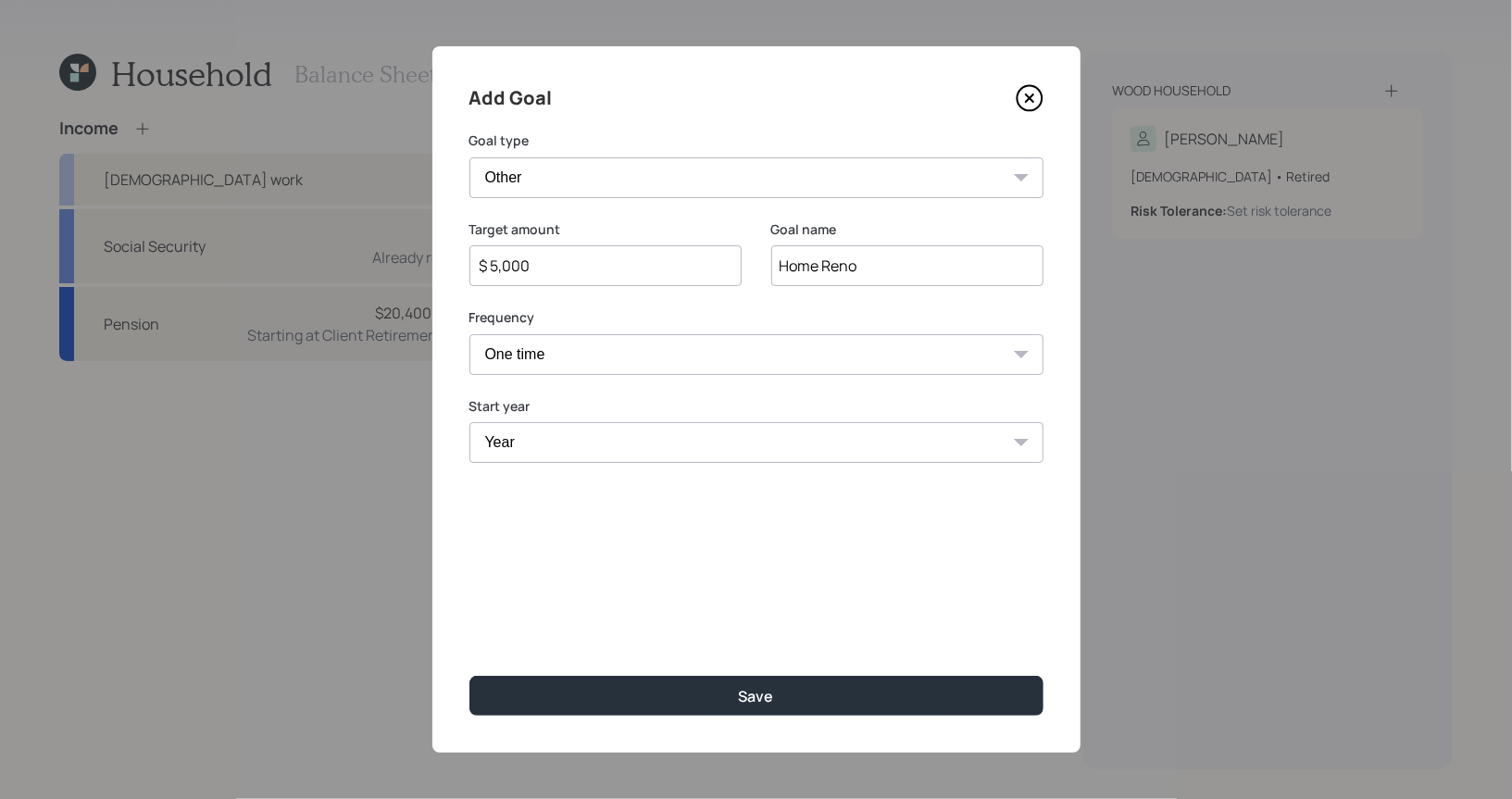
click at [469, 334] on select "One time Every 1 year Every 2 years Every 3 years Every 4 years Every 5 years E…" at bounding box center [756, 355] width 574 height 41
click at [541, 440] on select "Year 2025 2026 2027 2028 2029 2030 2031 2032 2033 2034 2035 2036 2037 2038 2039…" at bounding box center [756, 442] width 574 height 41
select select "2026"
click at [469, 422] on select "Year 2025 2026 2027 2028 2029 2030 2031 2032 2033 2034 2035 2036 2037 2038 2039…" at bounding box center [756, 442] width 574 height 41
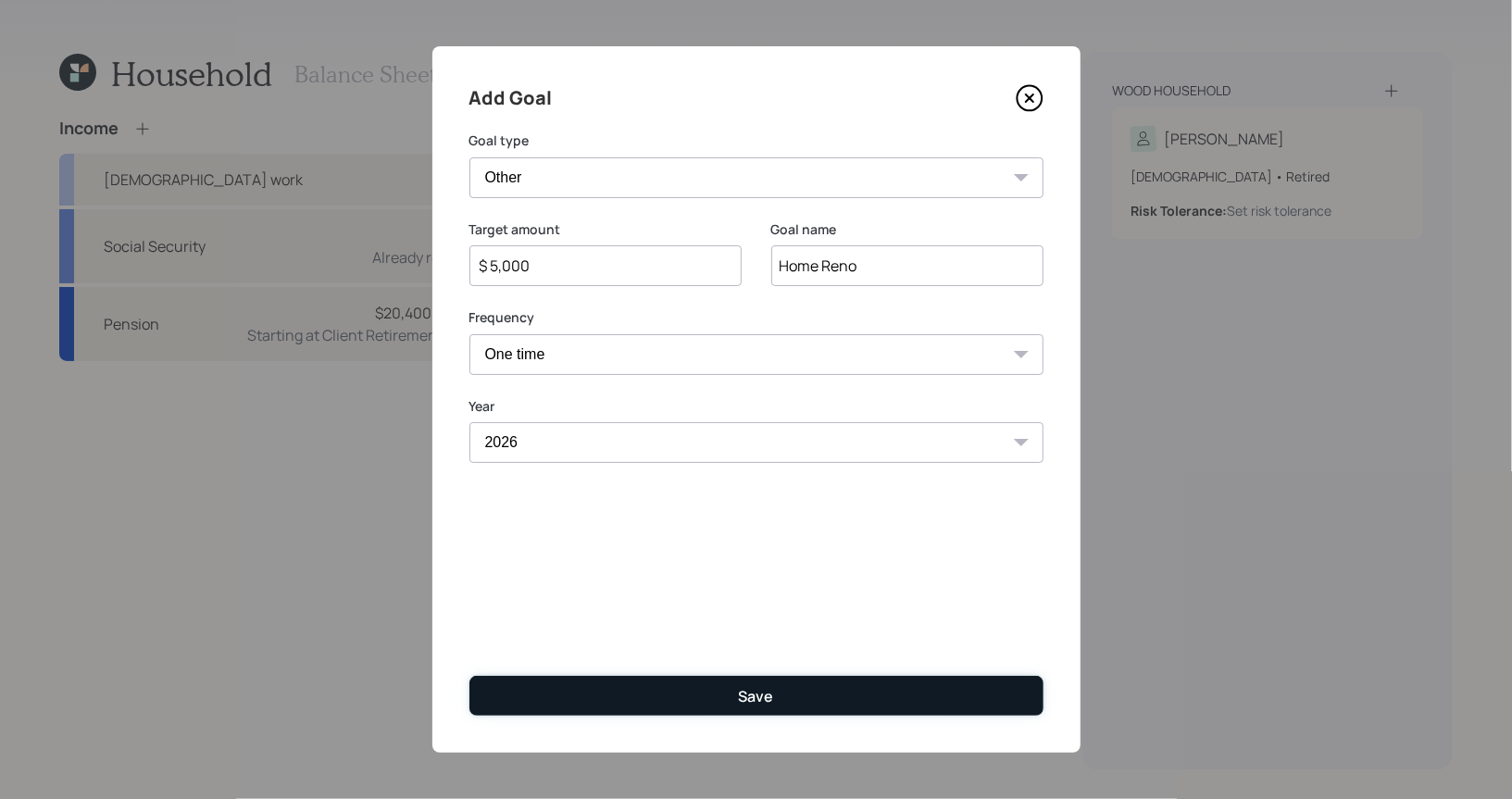
click at [589, 701] on button "Save" at bounding box center [756, 696] width 574 height 40
type input "$"
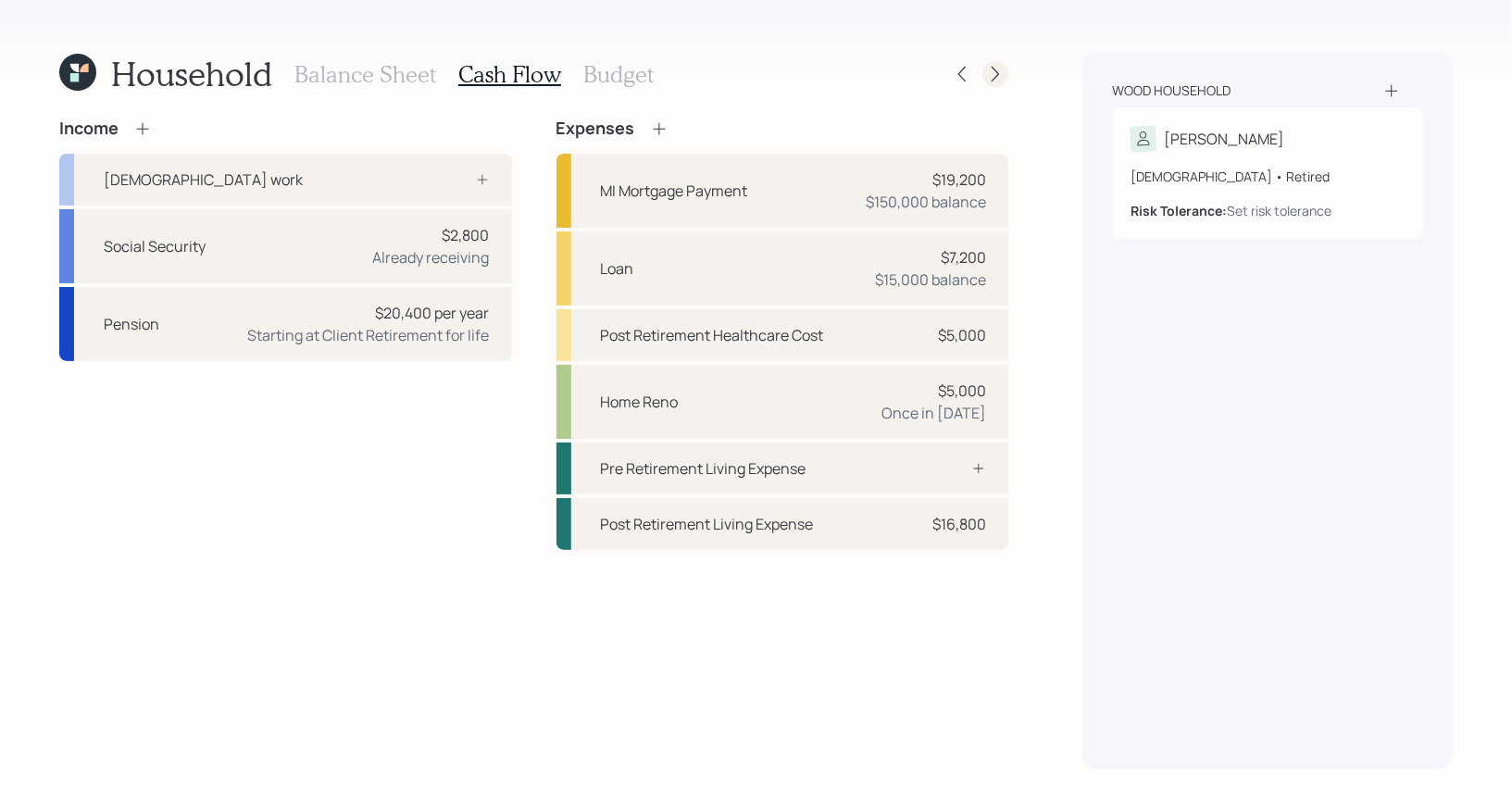
click at [998, 83] on div at bounding box center [995, 74] width 26 height 26
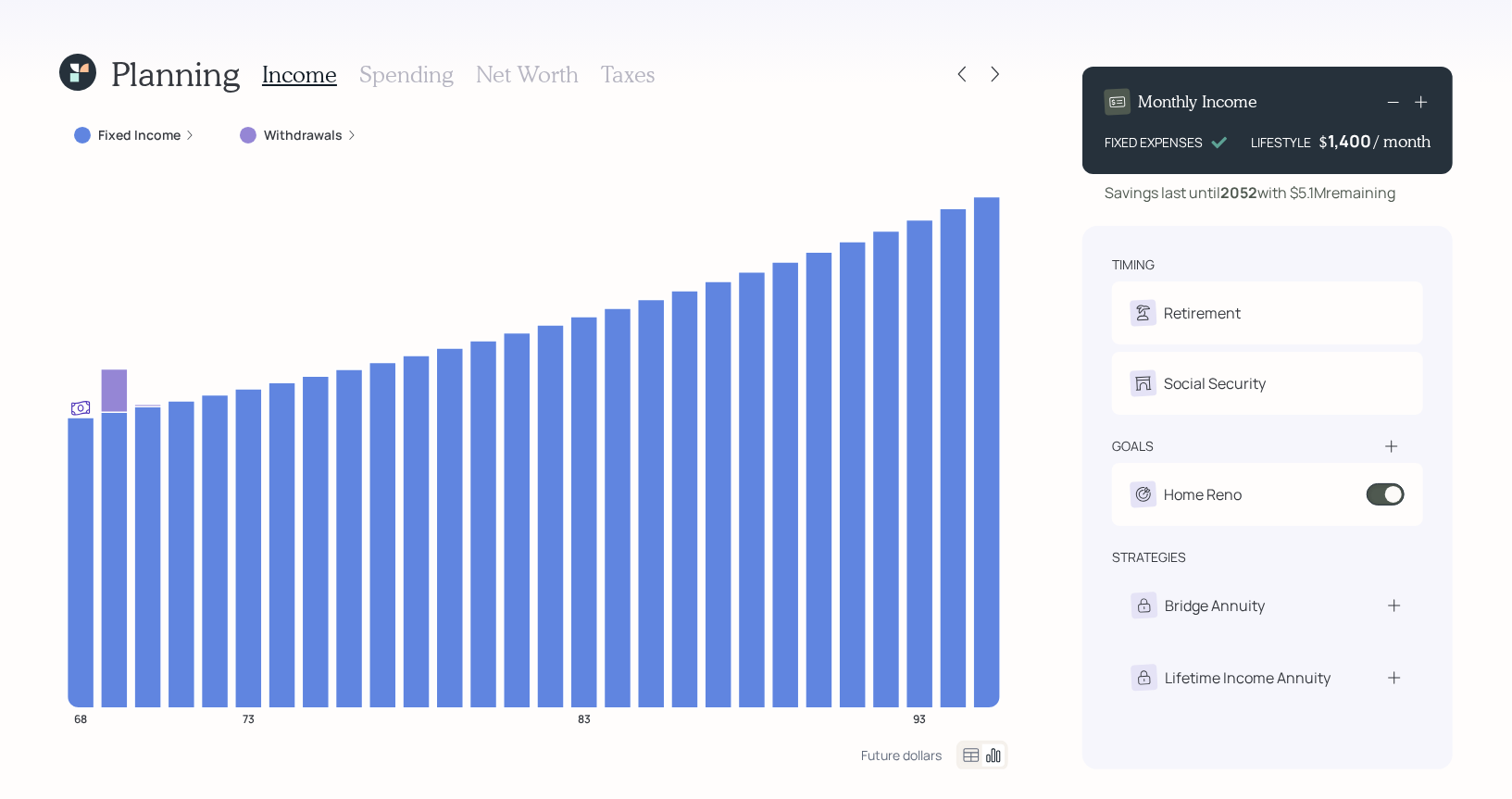
click at [629, 70] on h3 "Taxes" at bounding box center [628, 74] width 54 height 27
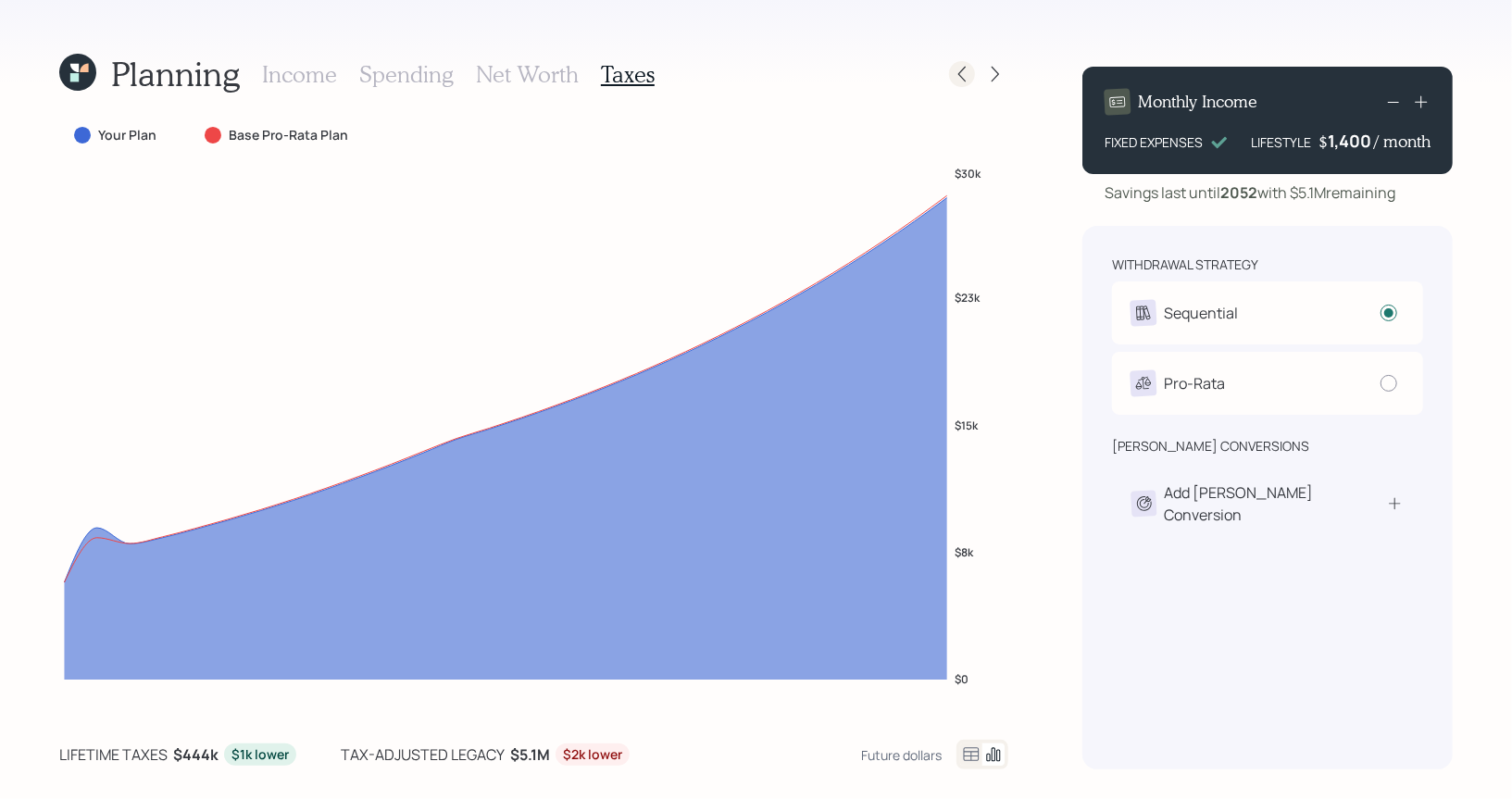
click at [961, 74] on icon at bounding box center [962, 74] width 19 height 19
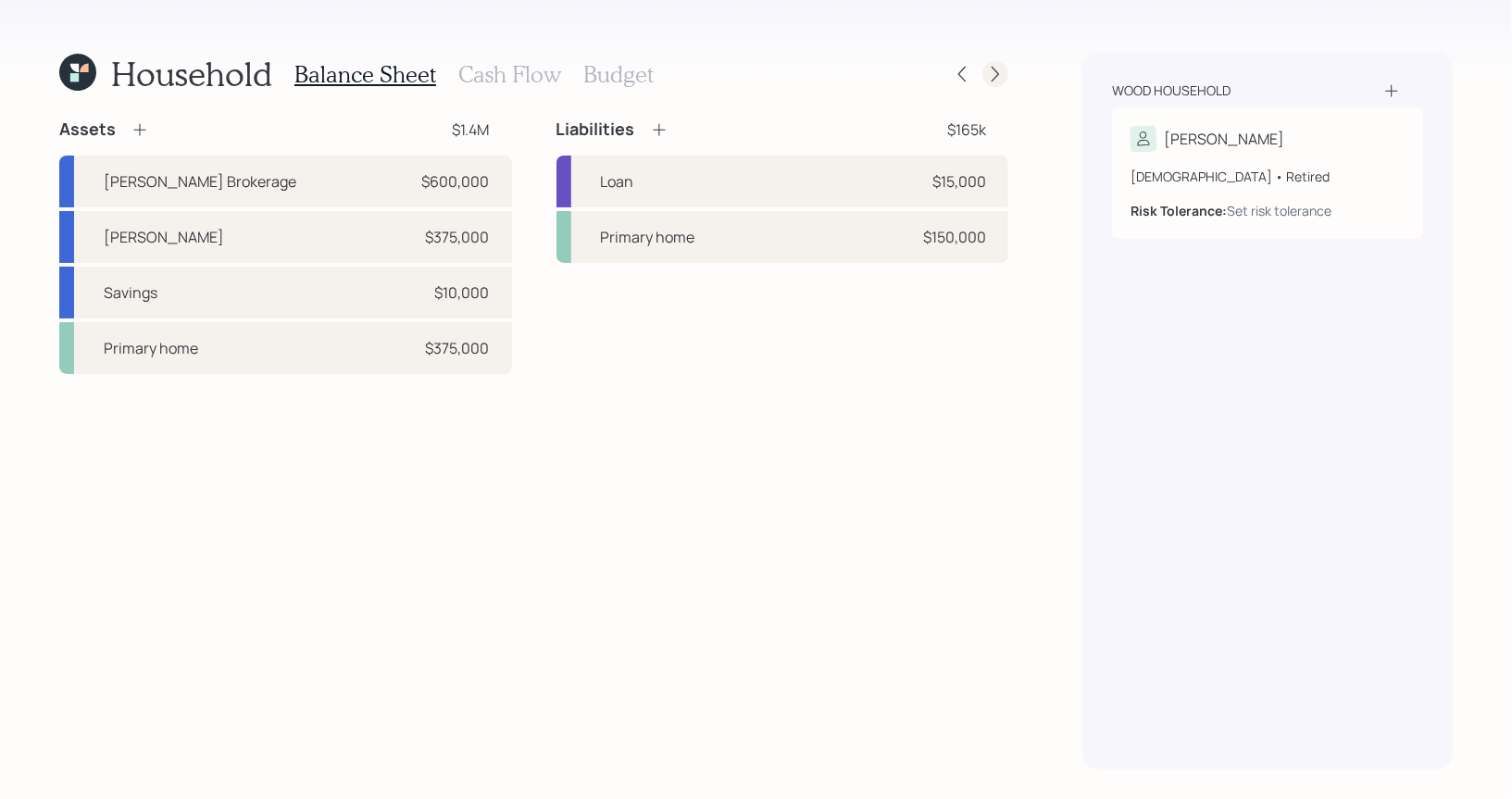
click at [995, 78] on icon at bounding box center [995, 74] width 19 height 19
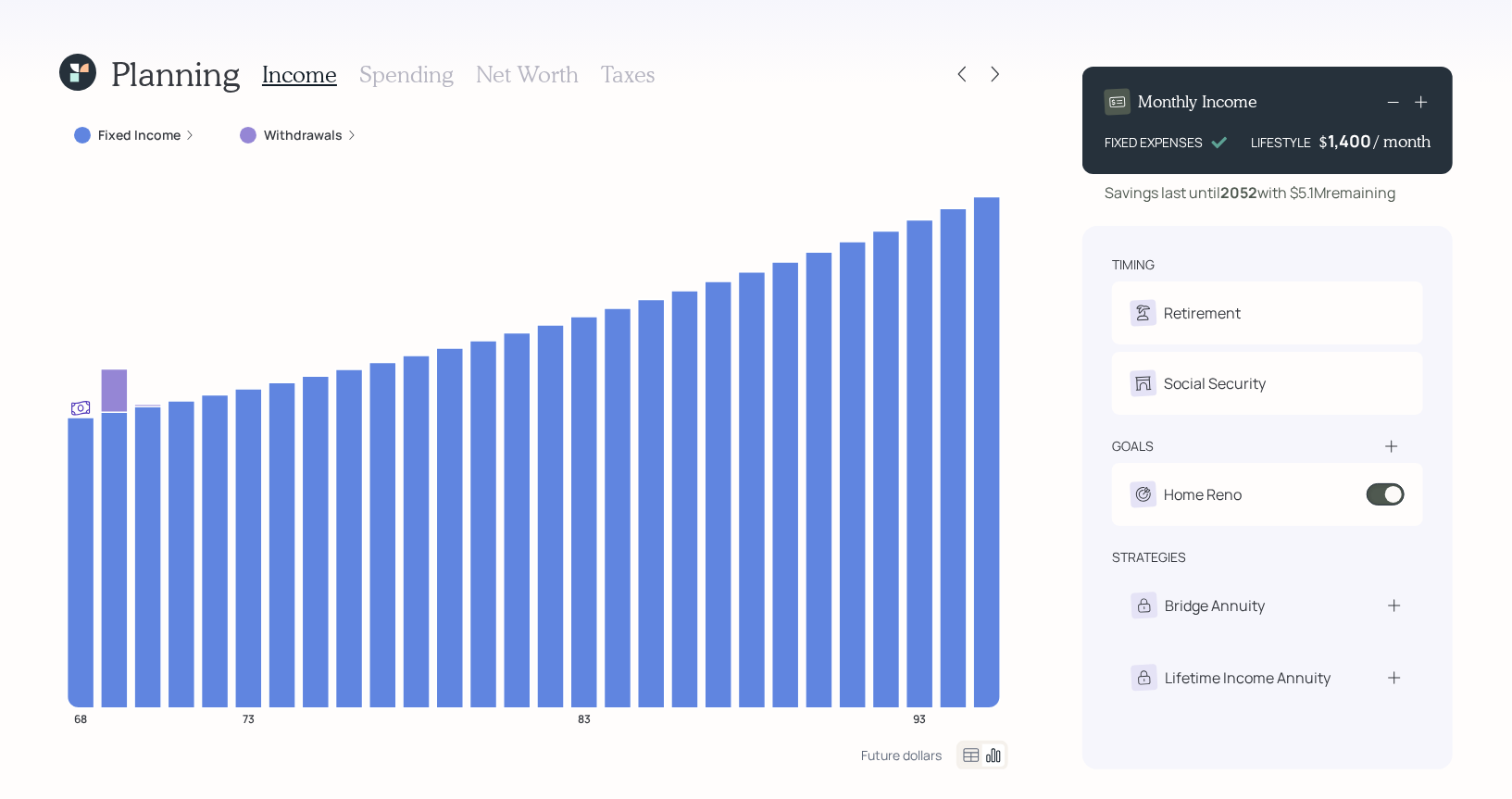
click at [543, 61] on h3 "Net Worth" at bounding box center [527, 74] width 102 height 27
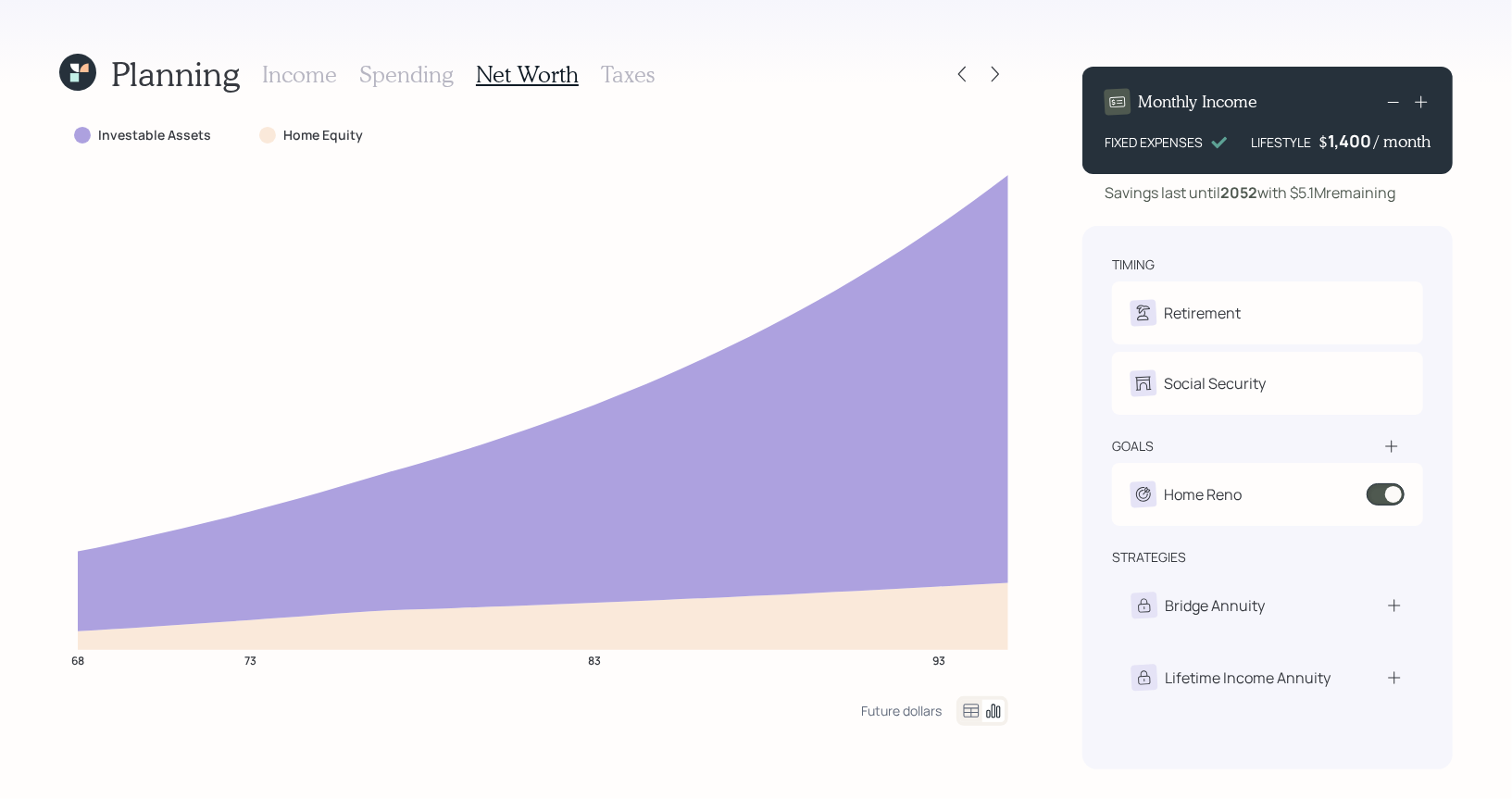
click at [83, 69] on icon at bounding box center [84, 68] width 8 height 8
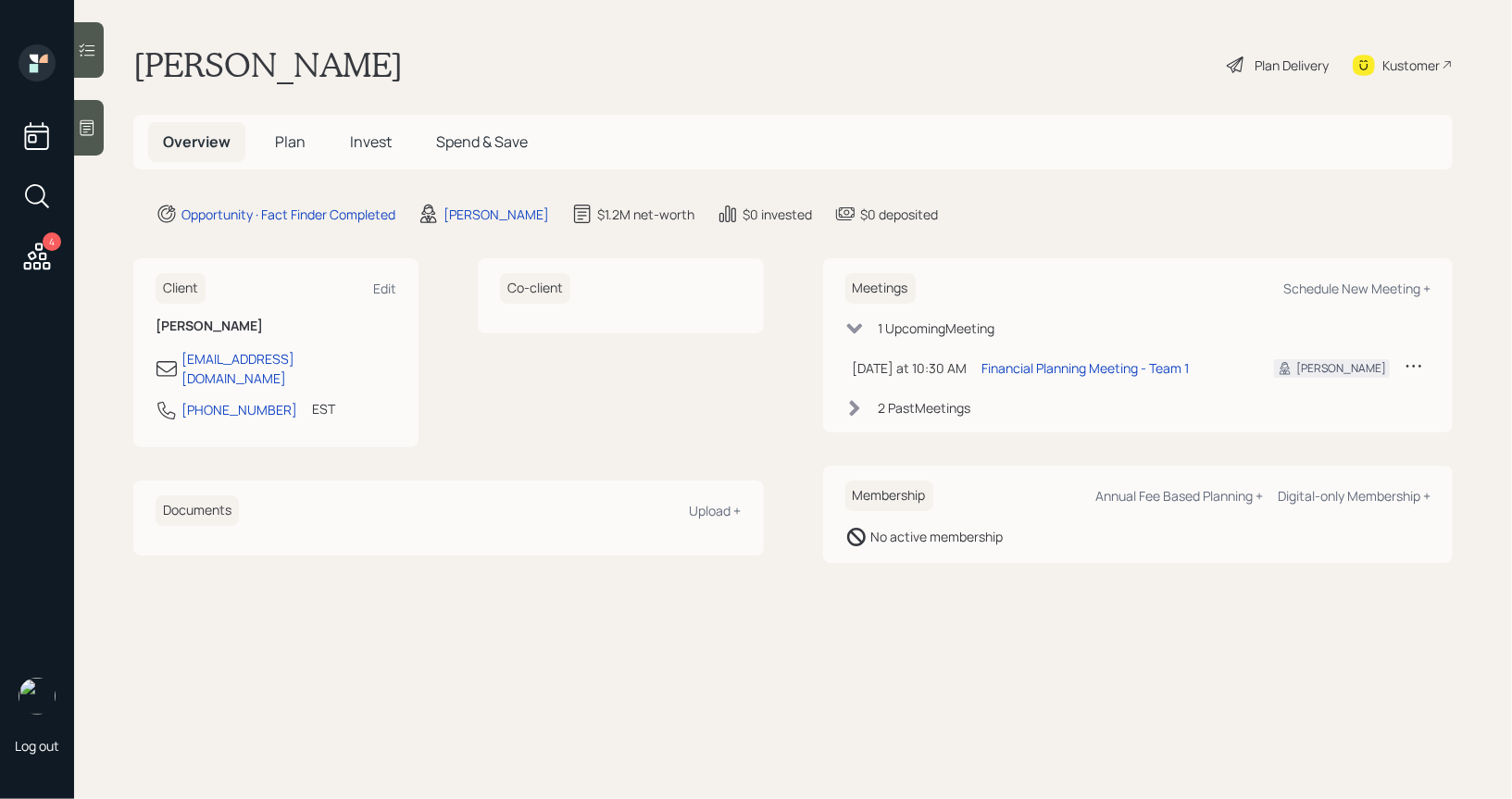
click at [285, 138] on span "Plan" at bounding box center [290, 142] width 31 height 20
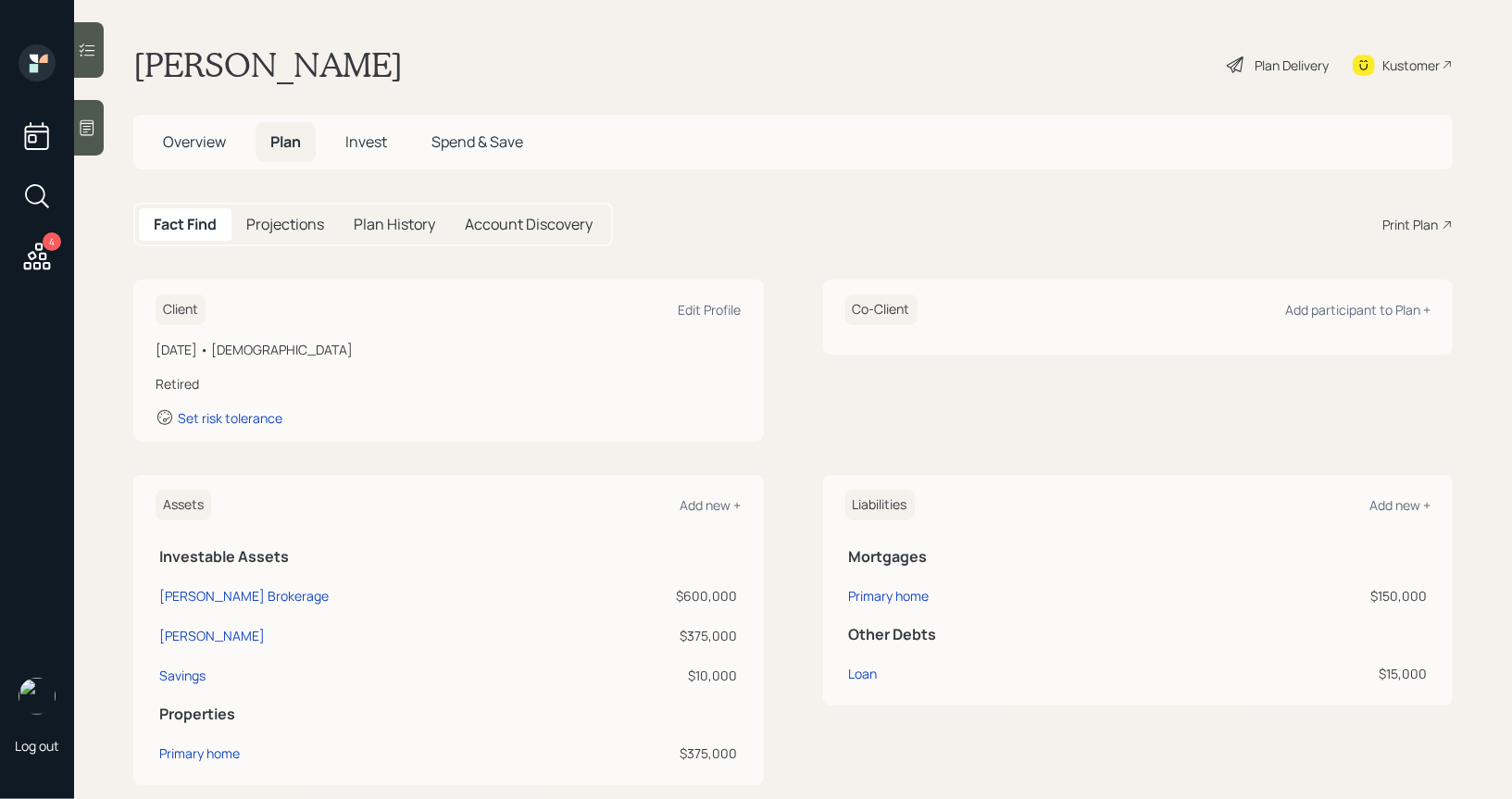
click at [1421, 223] on div "Print Plan" at bounding box center [1410, 224] width 56 height 20
click at [1235, 67] on icon at bounding box center [1235, 65] width 22 height 22
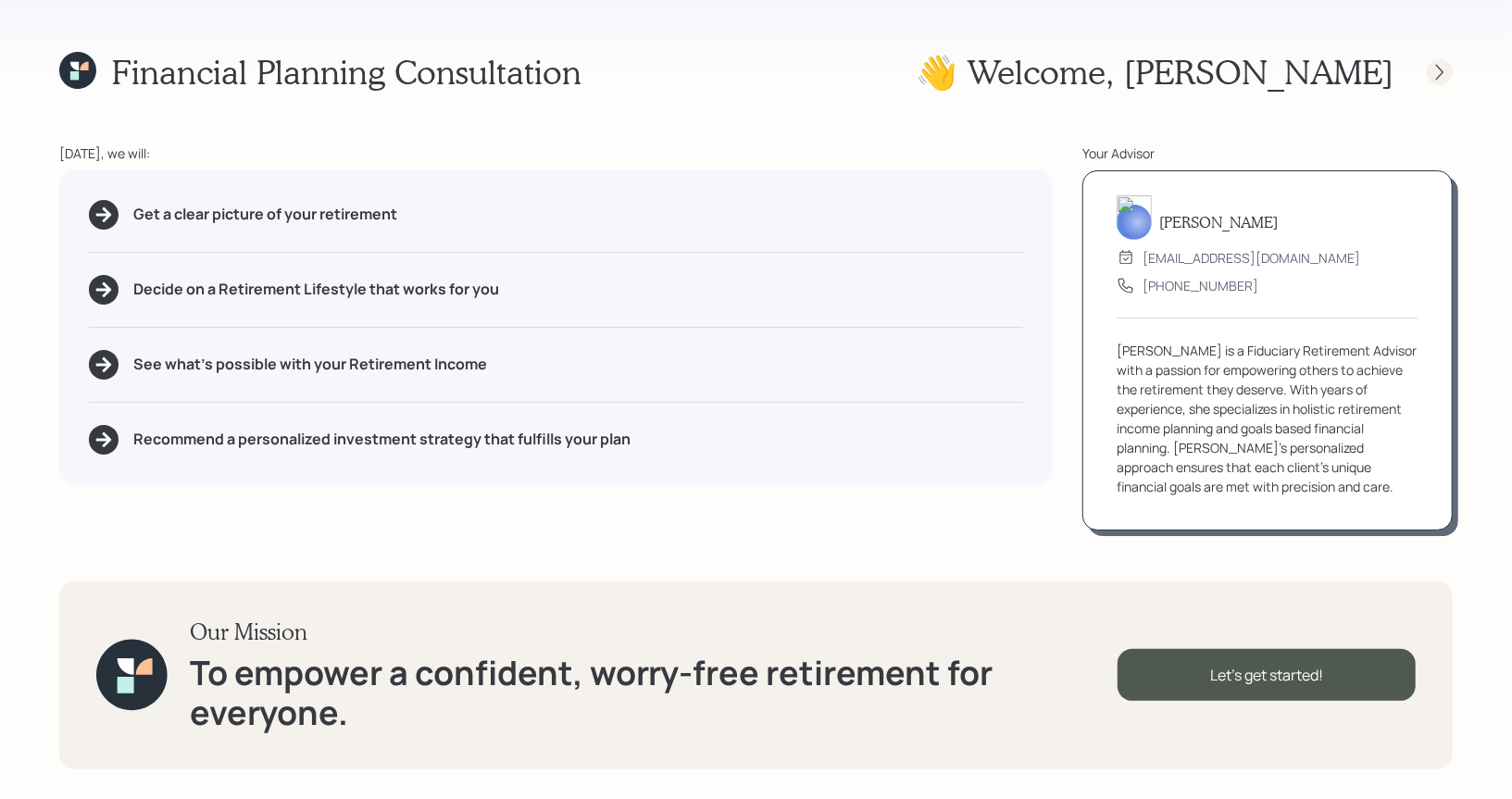
click at [1438, 73] on icon at bounding box center [1439, 73] width 19 height 19
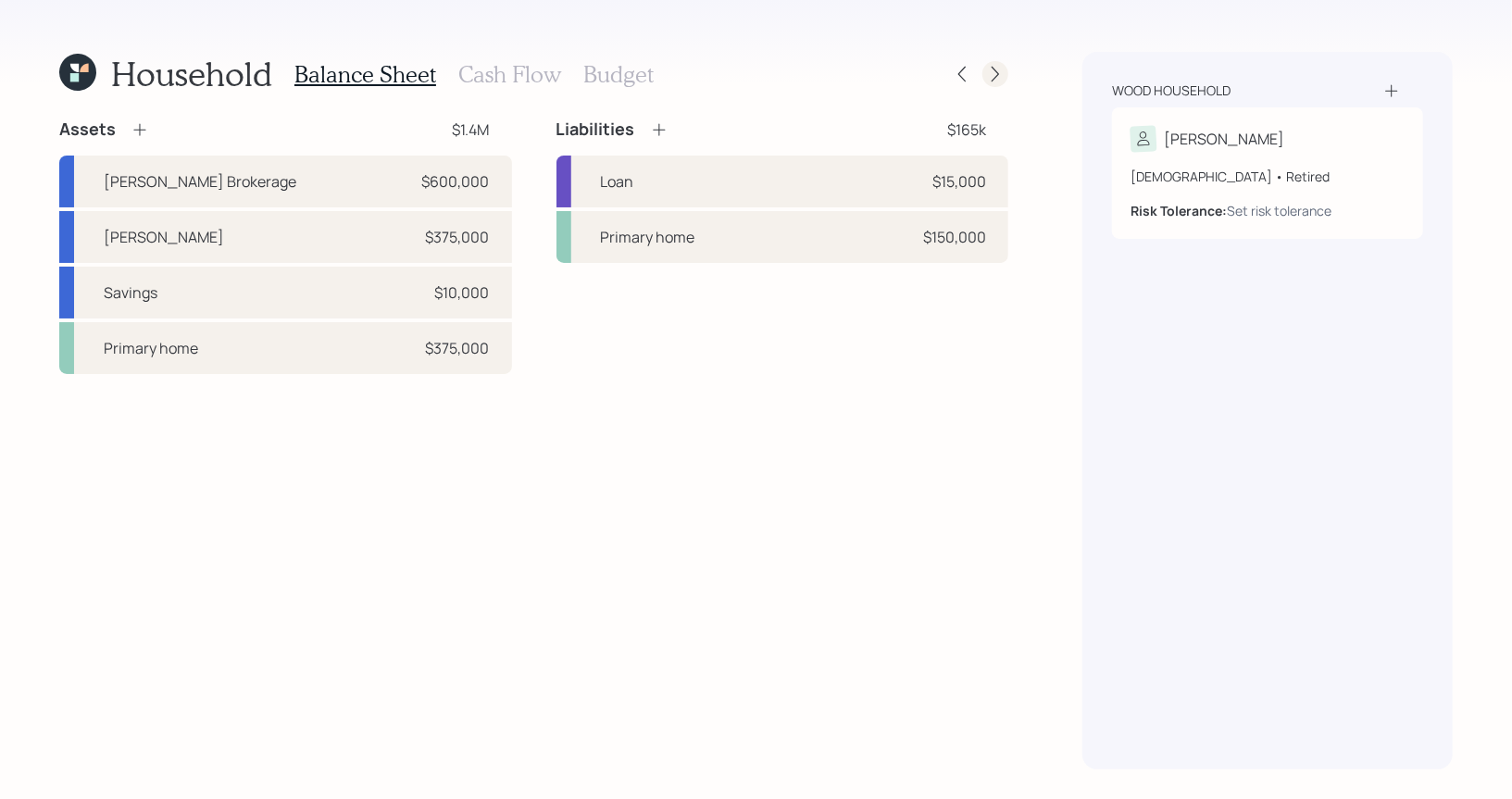
click at [997, 76] on icon at bounding box center [995, 74] width 19 height 19
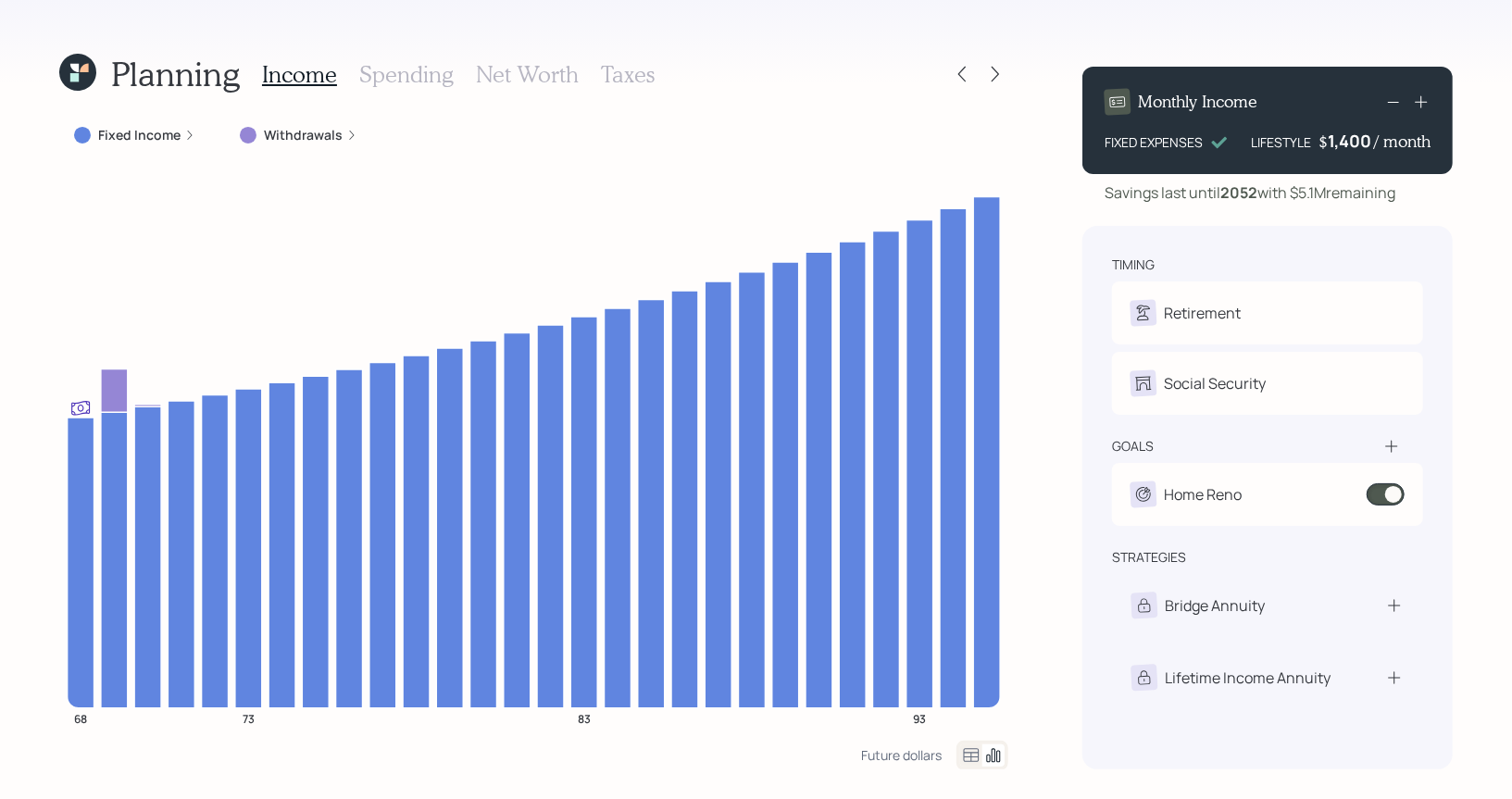
click at [523, 76] on h3 "Net Worth" at bounding box center [527, 74] width 102 height 27
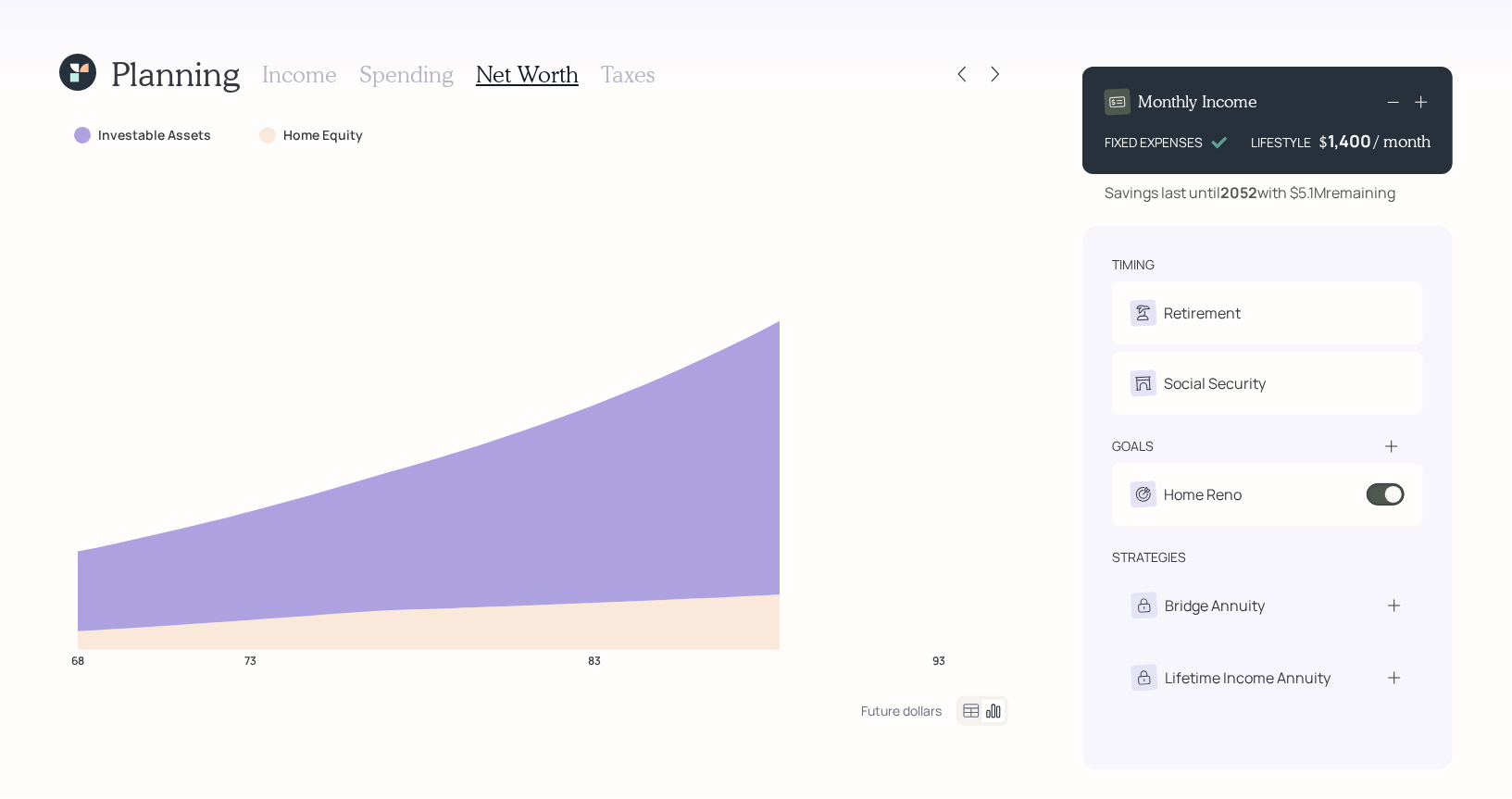
click at [614, 74] on h3 "Taxes" at bounding box center [628, 74] width 54 height 27
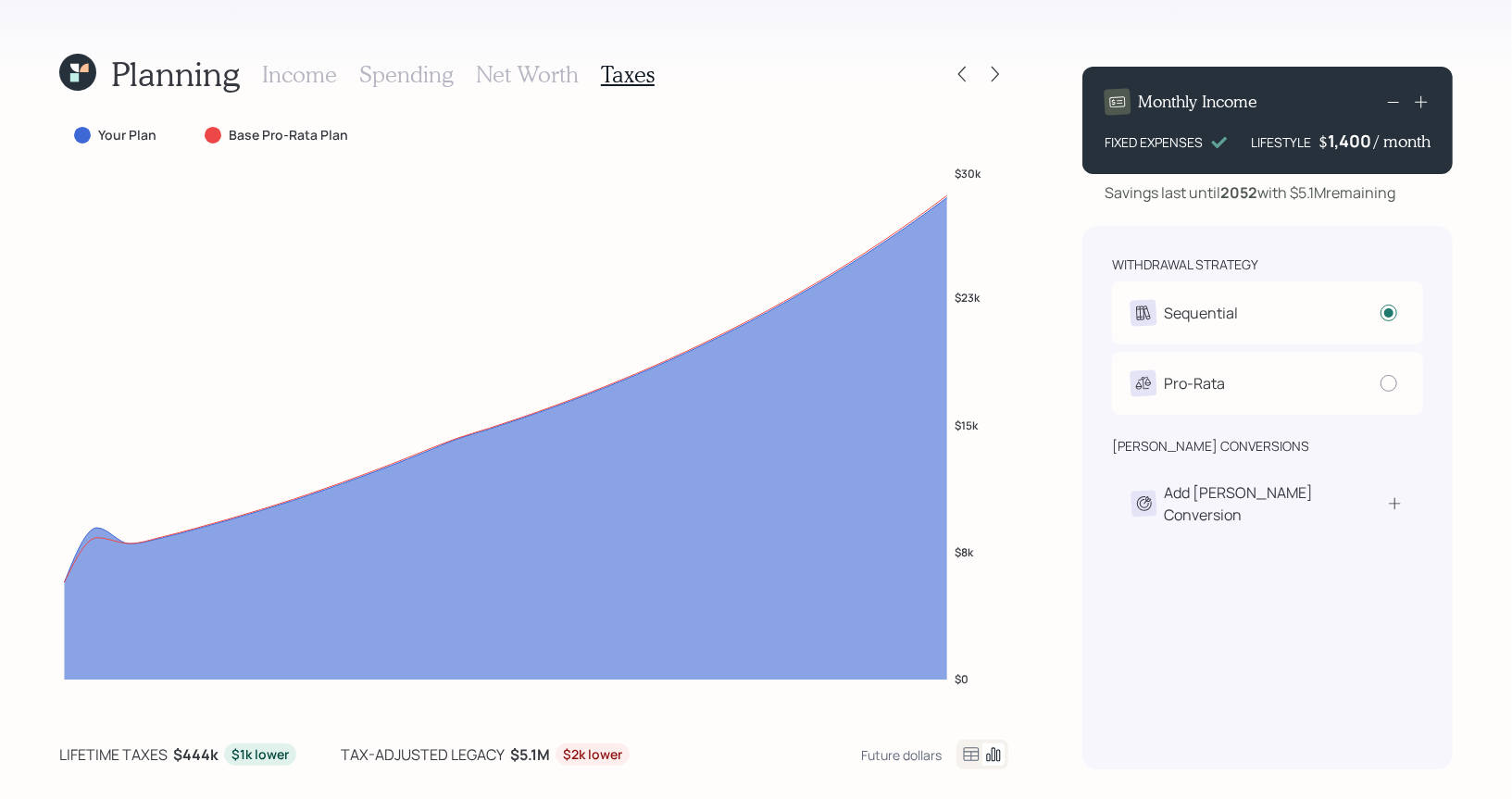
click at [531, 74] on h3 "Net Worth" at bounding box center [527, 74] width 102 height 27
